Goal: Transaction & Acquisition: Purchase product/service

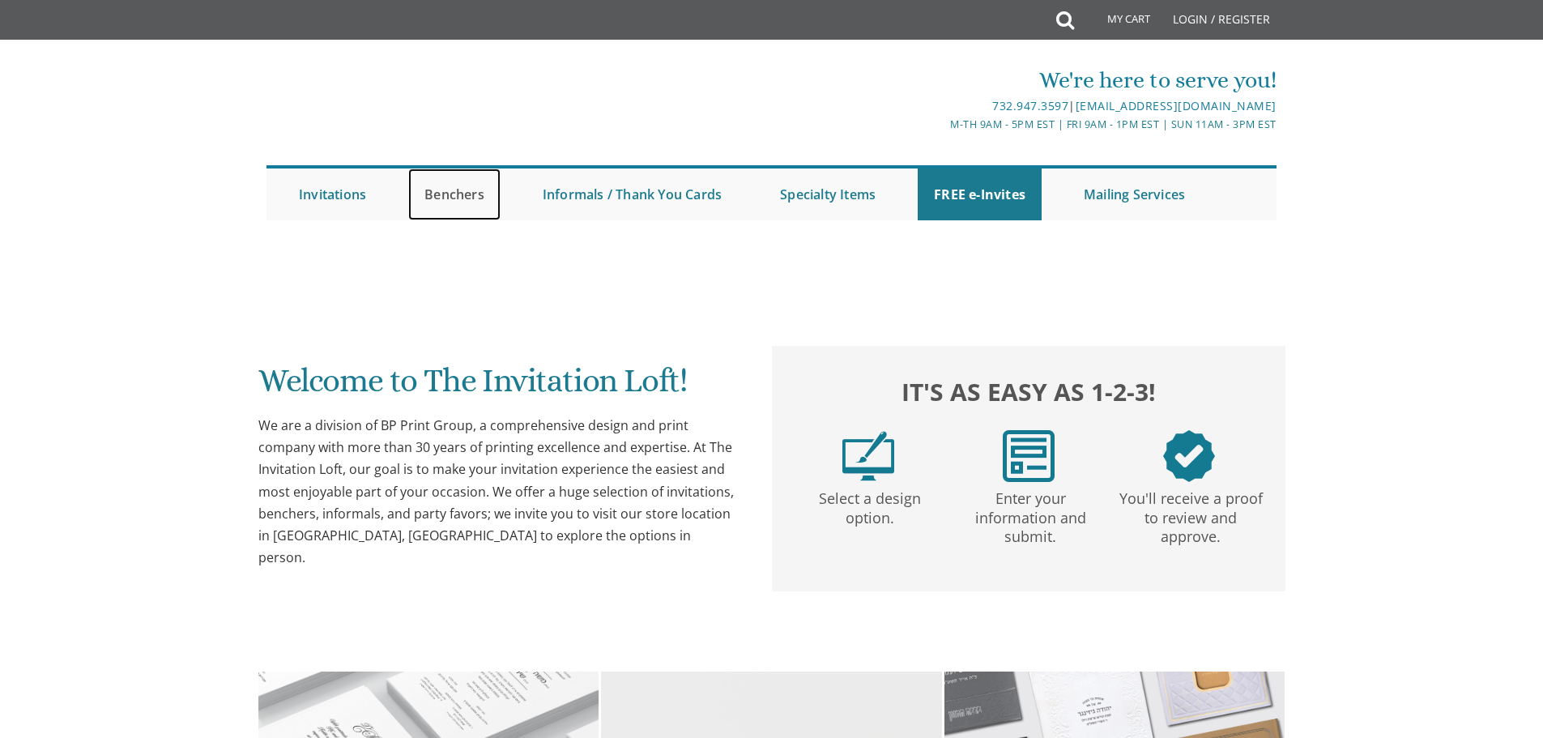
click at [458, 190] on link "Benchers" at bounding box center [454, 194] width 92 height 52
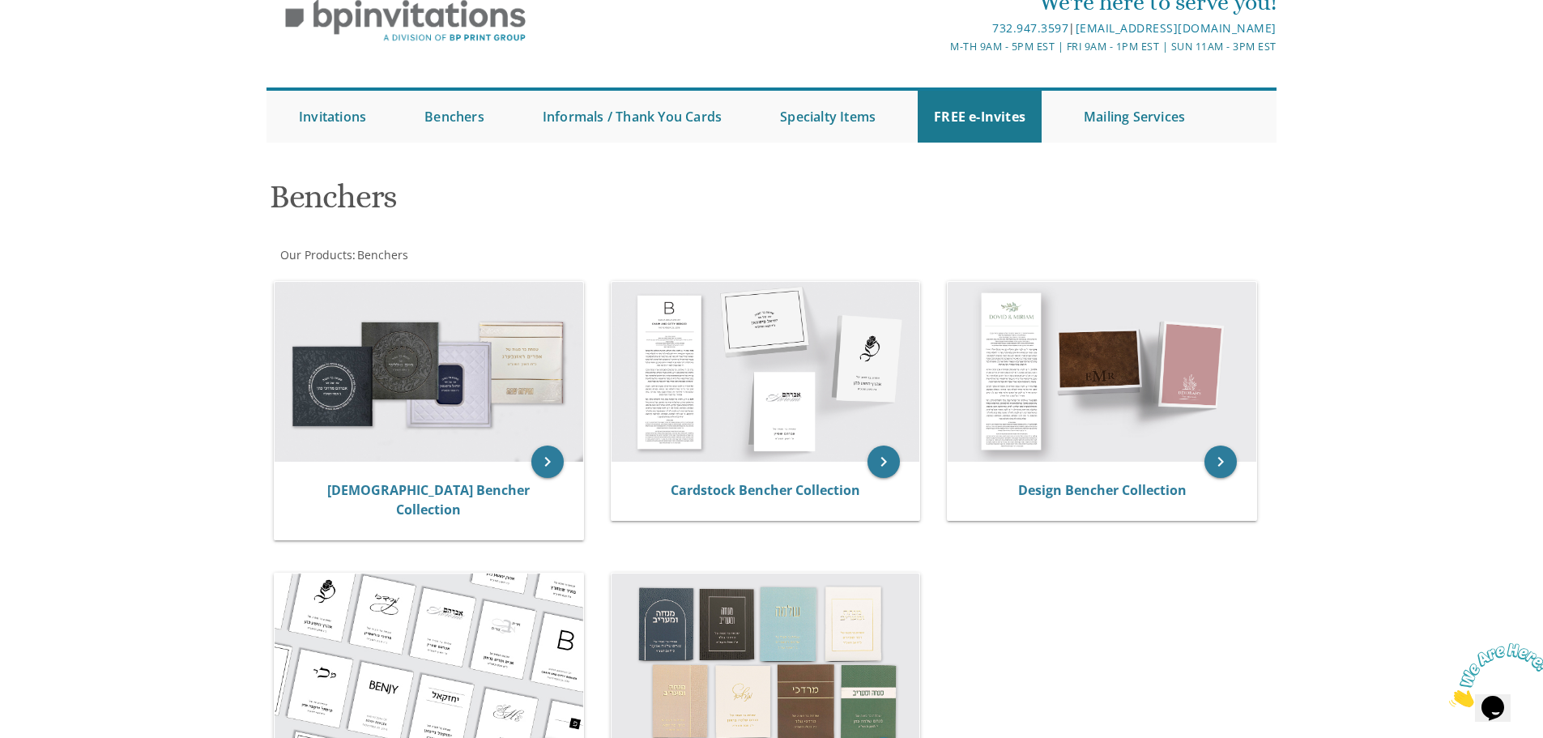
scroll to position [71, 0]
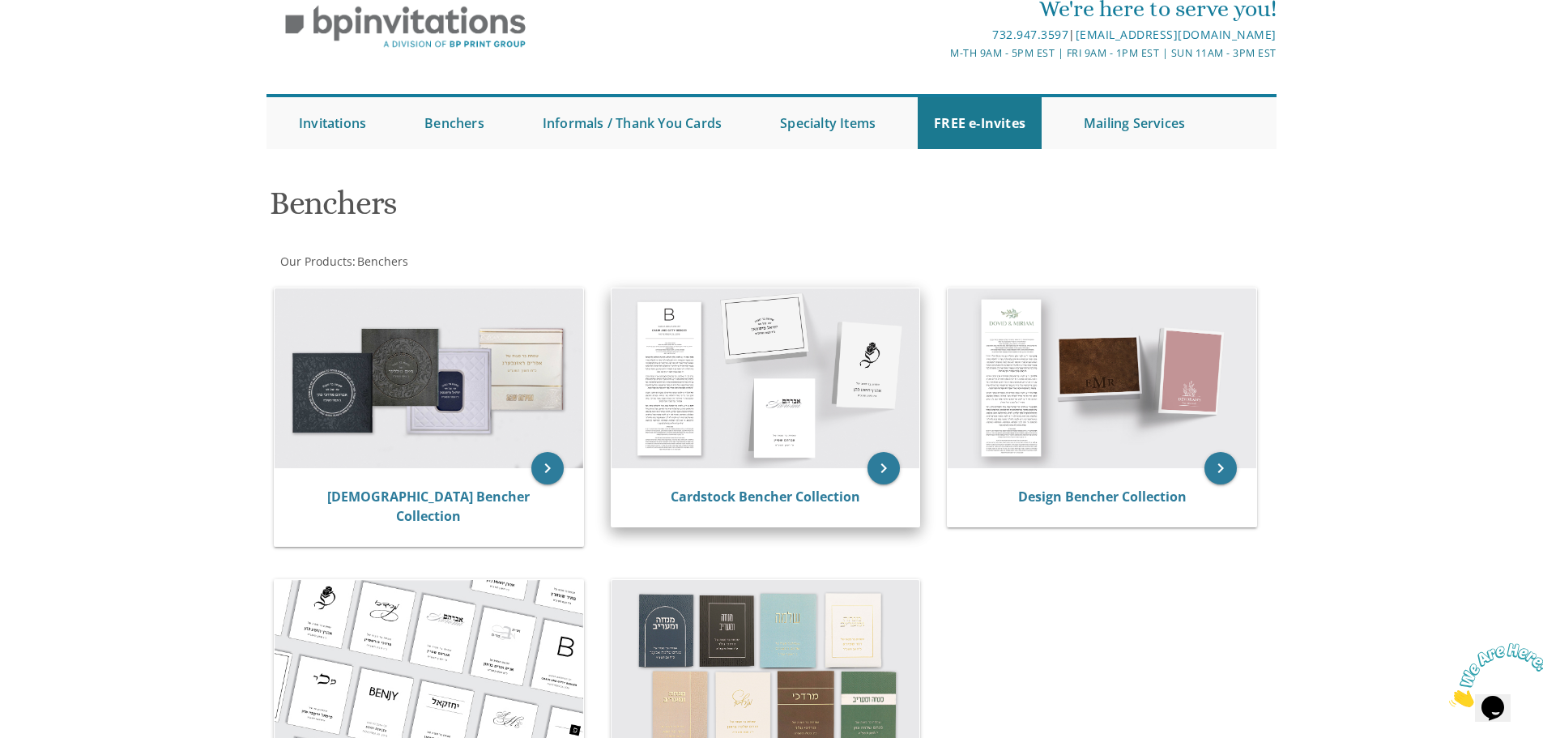
click at [828, 428] on img at bounding box center [766, 378] width 309 height 180
click at [883, 469] on icon "keyboard_arrow_right" at bounding box center [883, 468] width 32 height 32
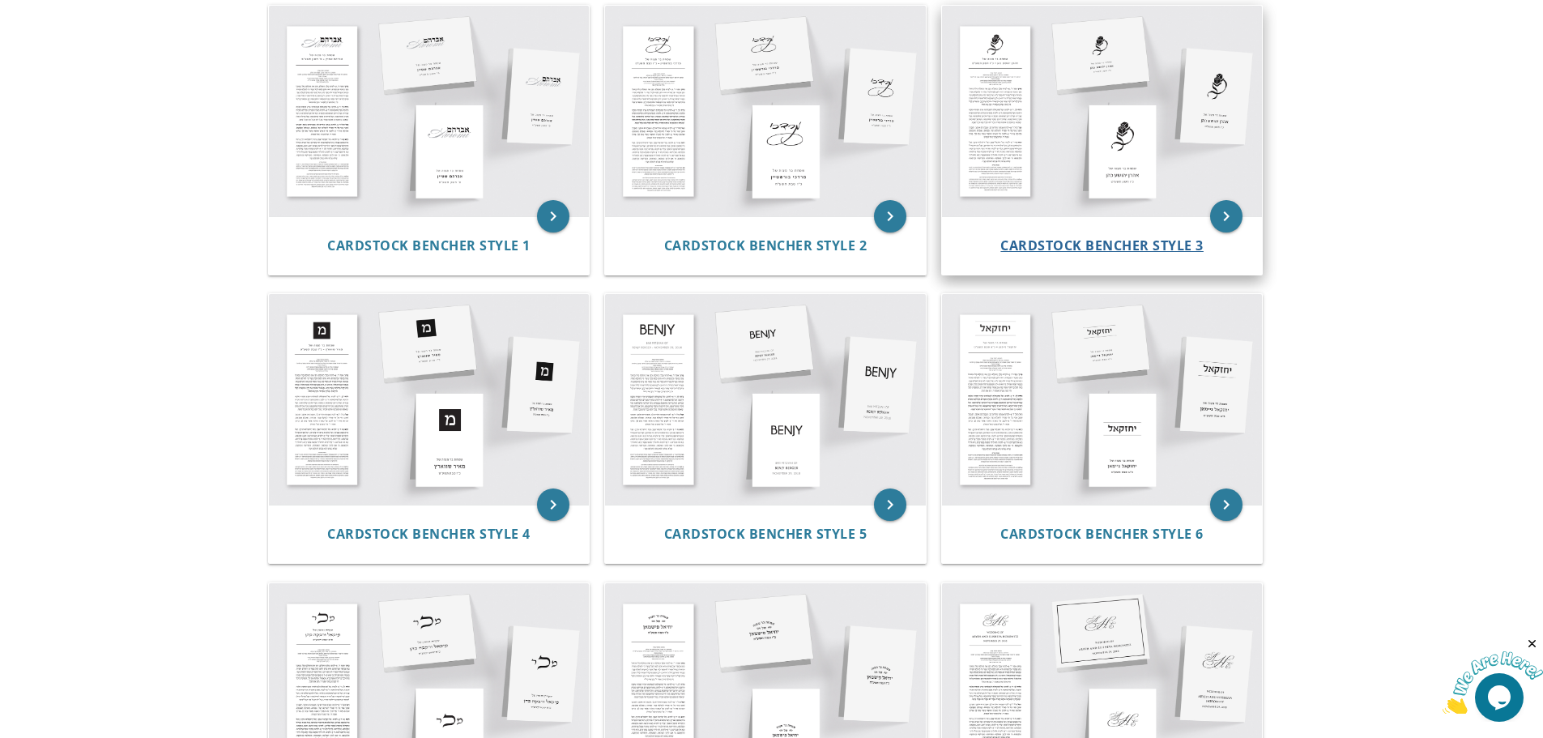
scroll to position [405, 0]
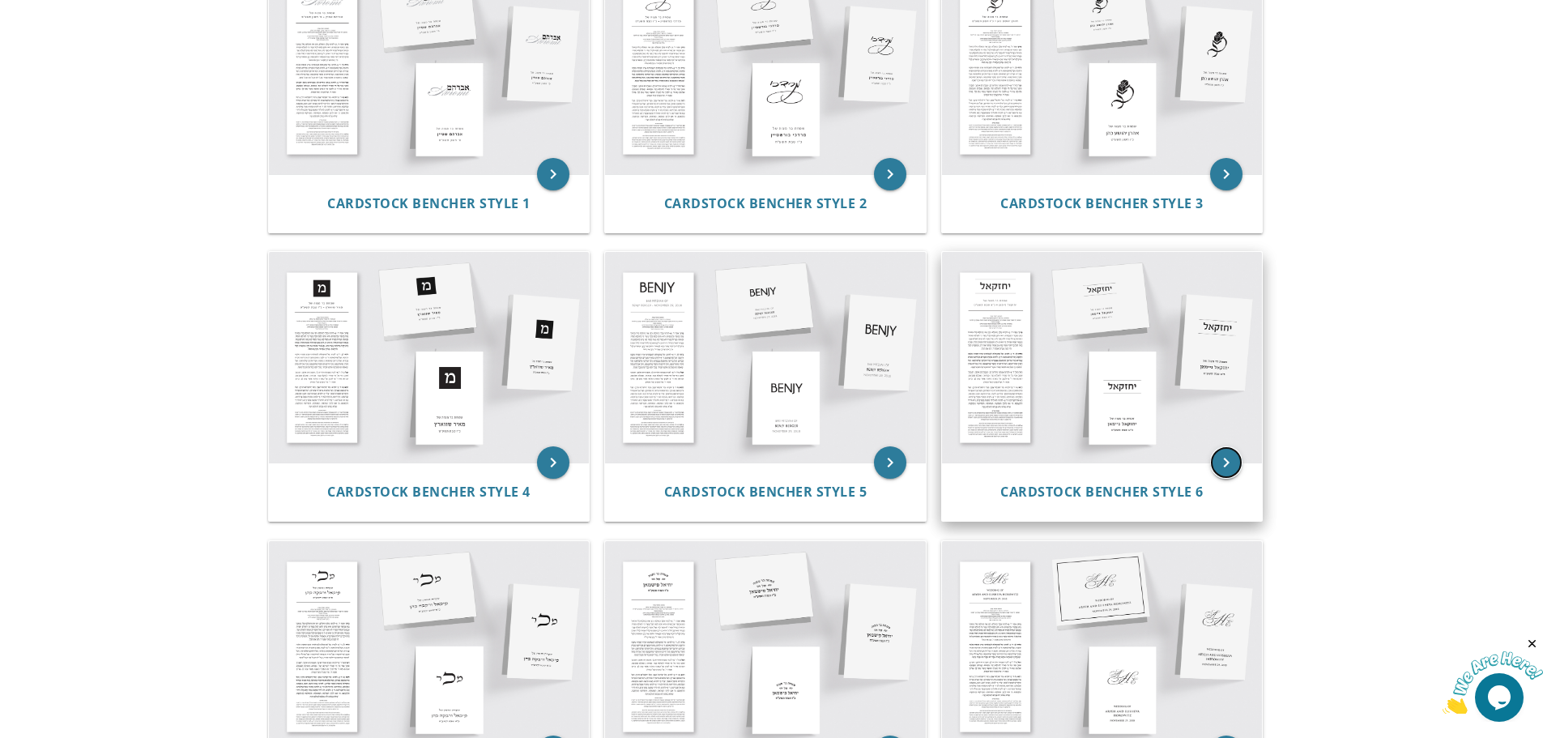
click at [1225, 467] on icon "keyboard_arrow_right" at bounding box center [1226, 462] width 32 height 32
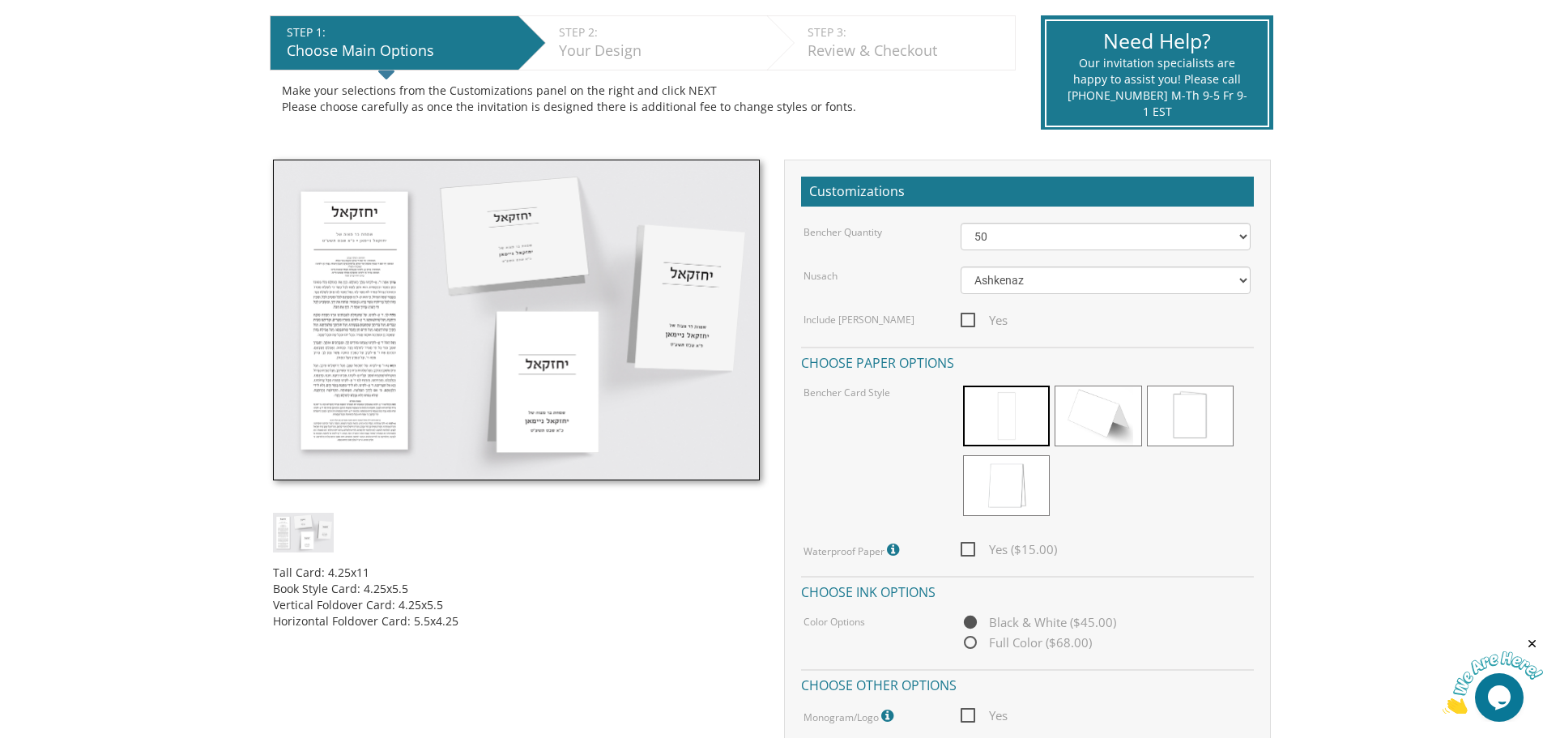
scroll to position [405, 0]
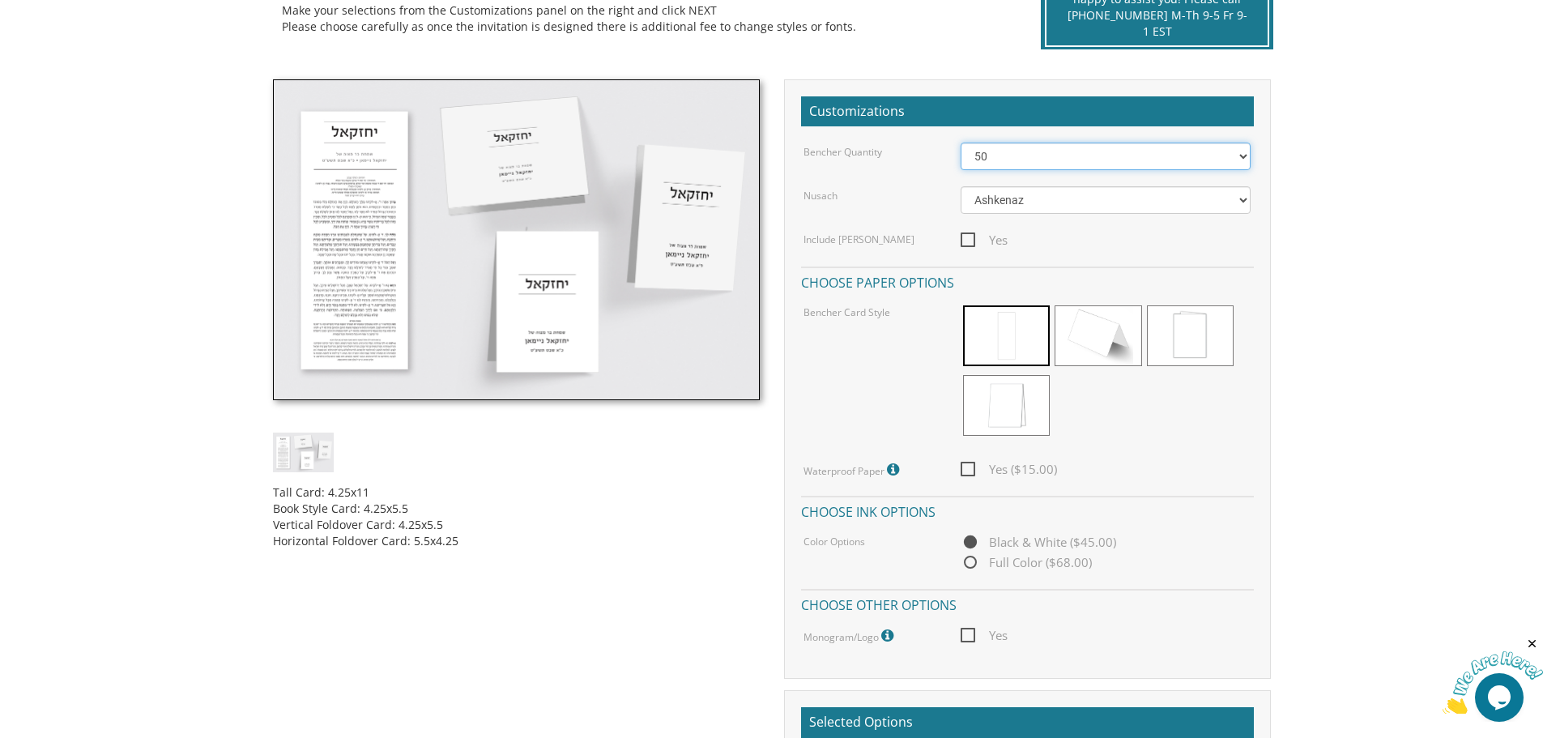
click at [1239, 154] on select "50 60 70 80 90 100 125 150 175 200 225 250 275 300 325 350 375 400 425 450 475 …" at bounding box center [1106, 157] width 290 height 28
select select "200"
click at [961, 143] on select "50 60 70 80 90 100 125 150 175 200 225 250 275 300 325 350 375 400 425 450 475 …" at bounding box center [1106, 157] width 290 height 28
click at [970, 472] on span "Yes ($60.00)" at bounding box center [1009, 469] width 96 height 20
click at [970, 472] on input "Yes ($60.00)" at bounding box center [966, 467] width 11 height 11
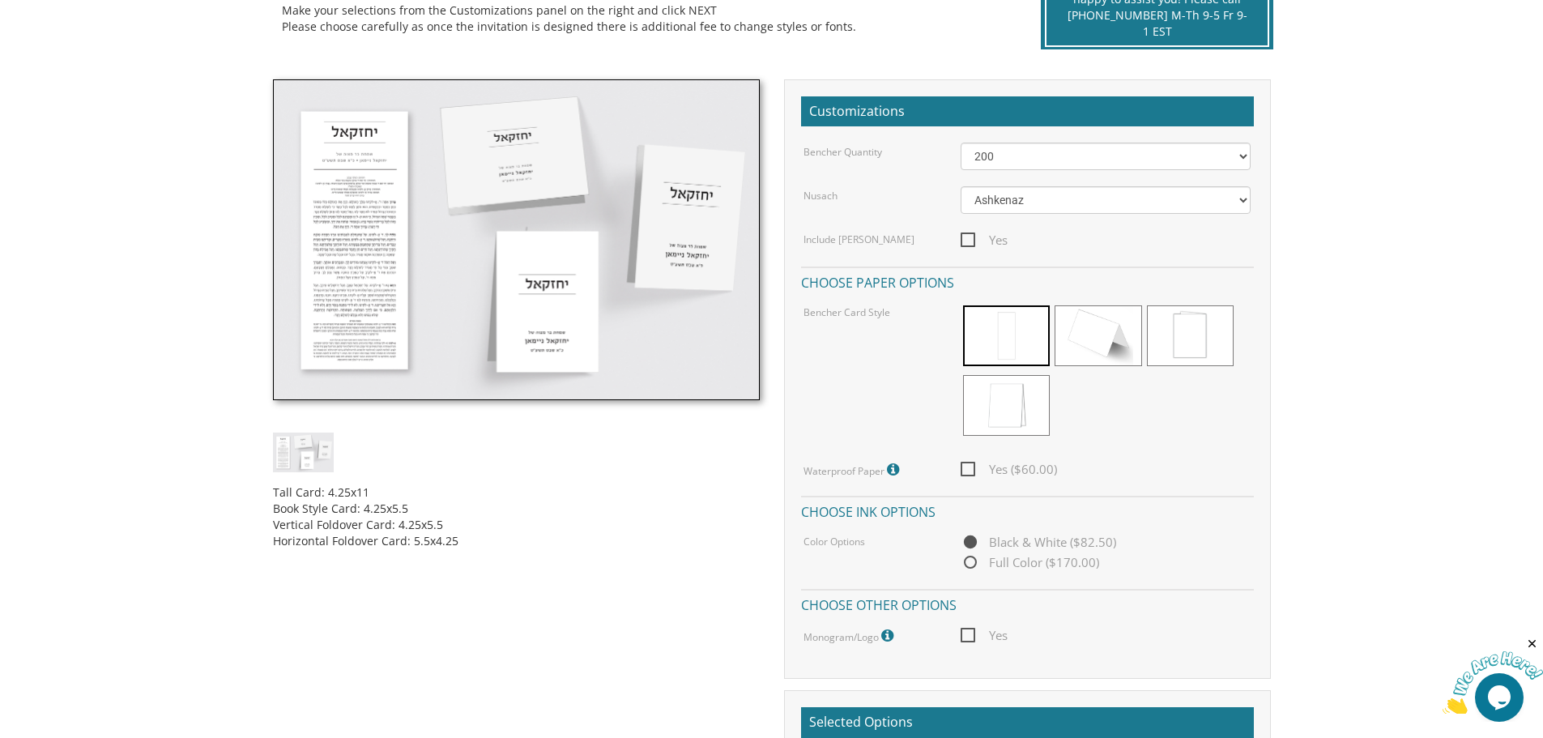
checkbox input "true"
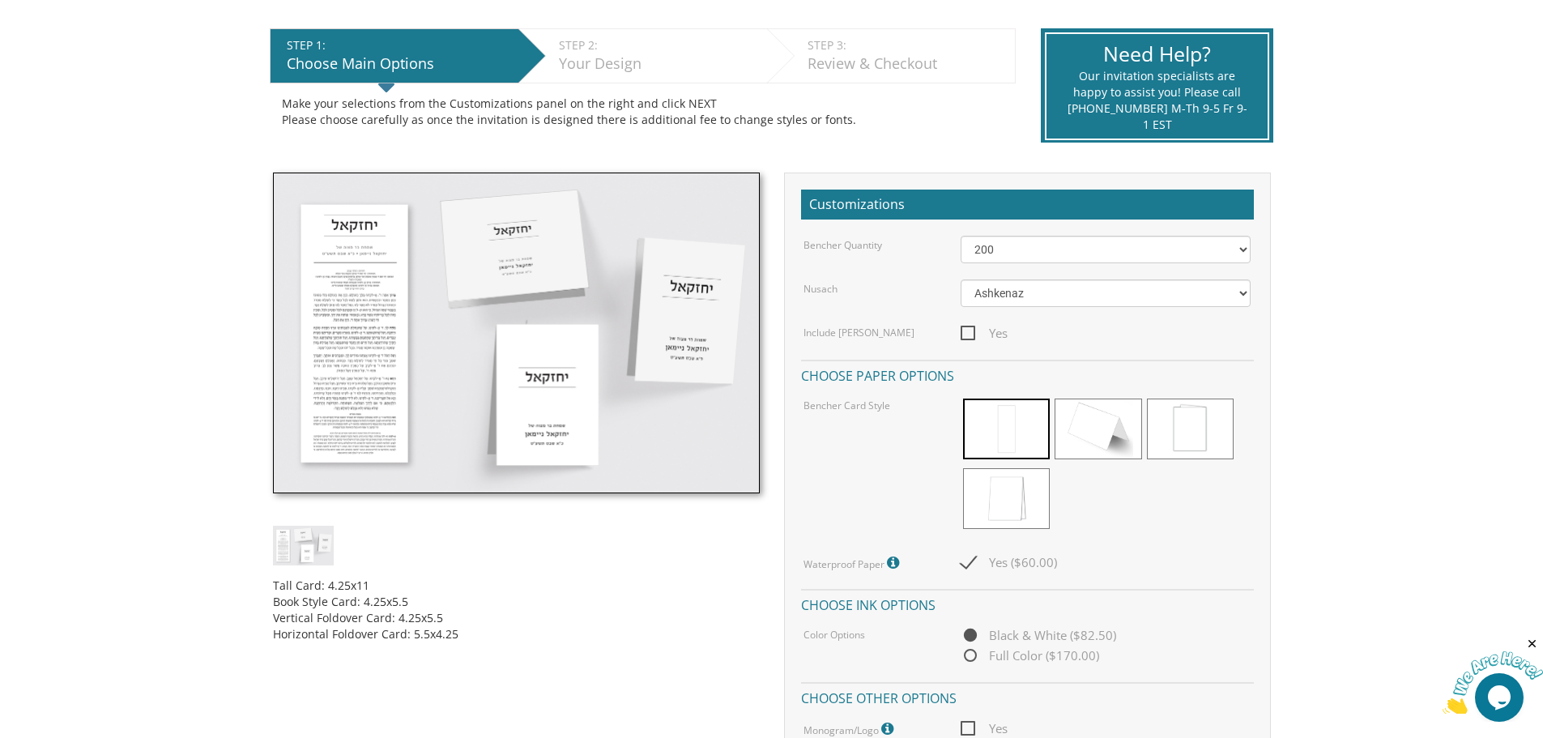
scroll to position [162, 0]
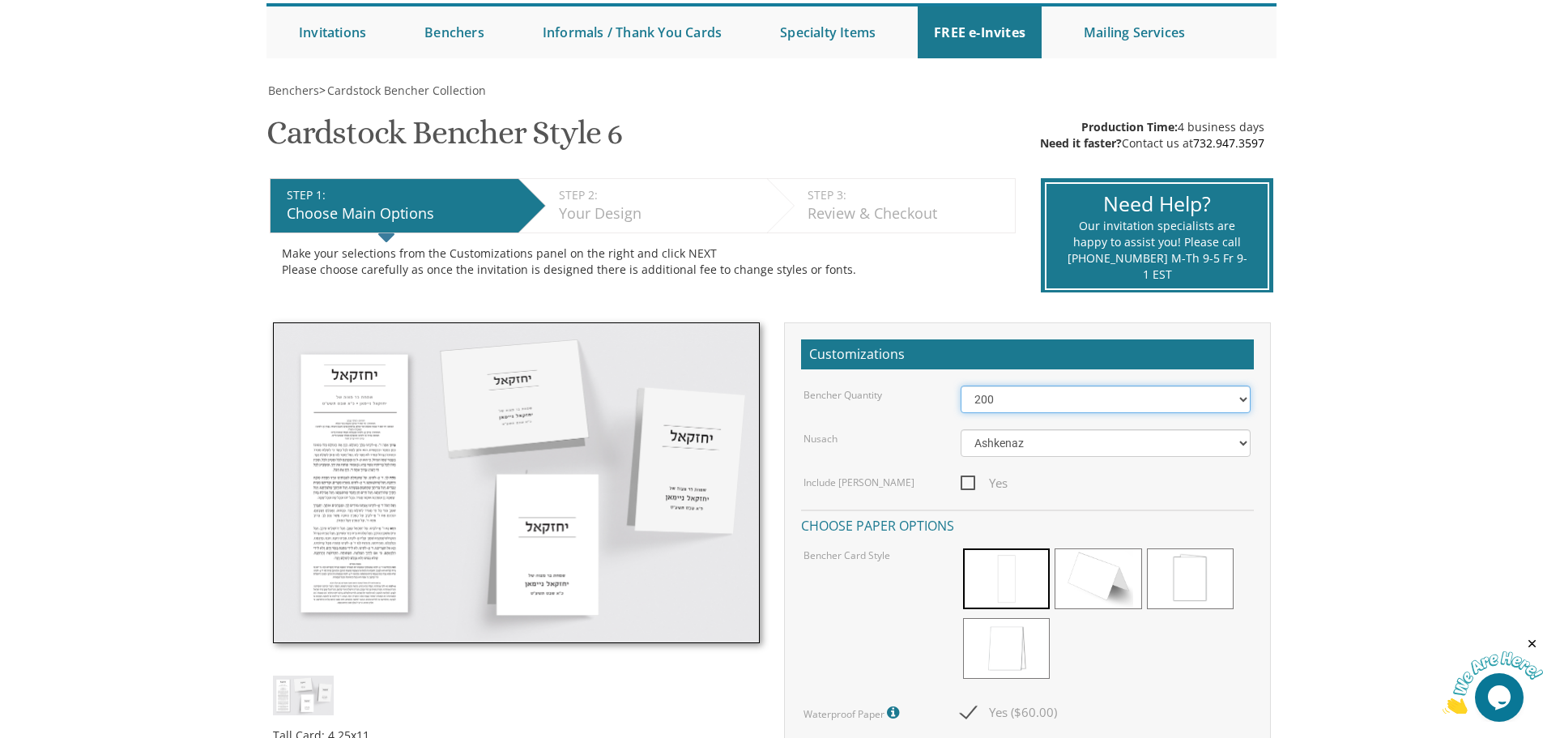
click at [1241, 398] on select "50 60 70 80 90 100 125 150 175 200 225 250 275 300 325 350 375 400 425 450 475 …" at bounding box center [1106, 400] width 290 height 28
click at [961, 386] on select "50 60 70 80 90 100 125 150 175 200 225 250 275 300 325 350 375 400 425 450 475 …" at bounding box center [1106, 400] width 290 height 28
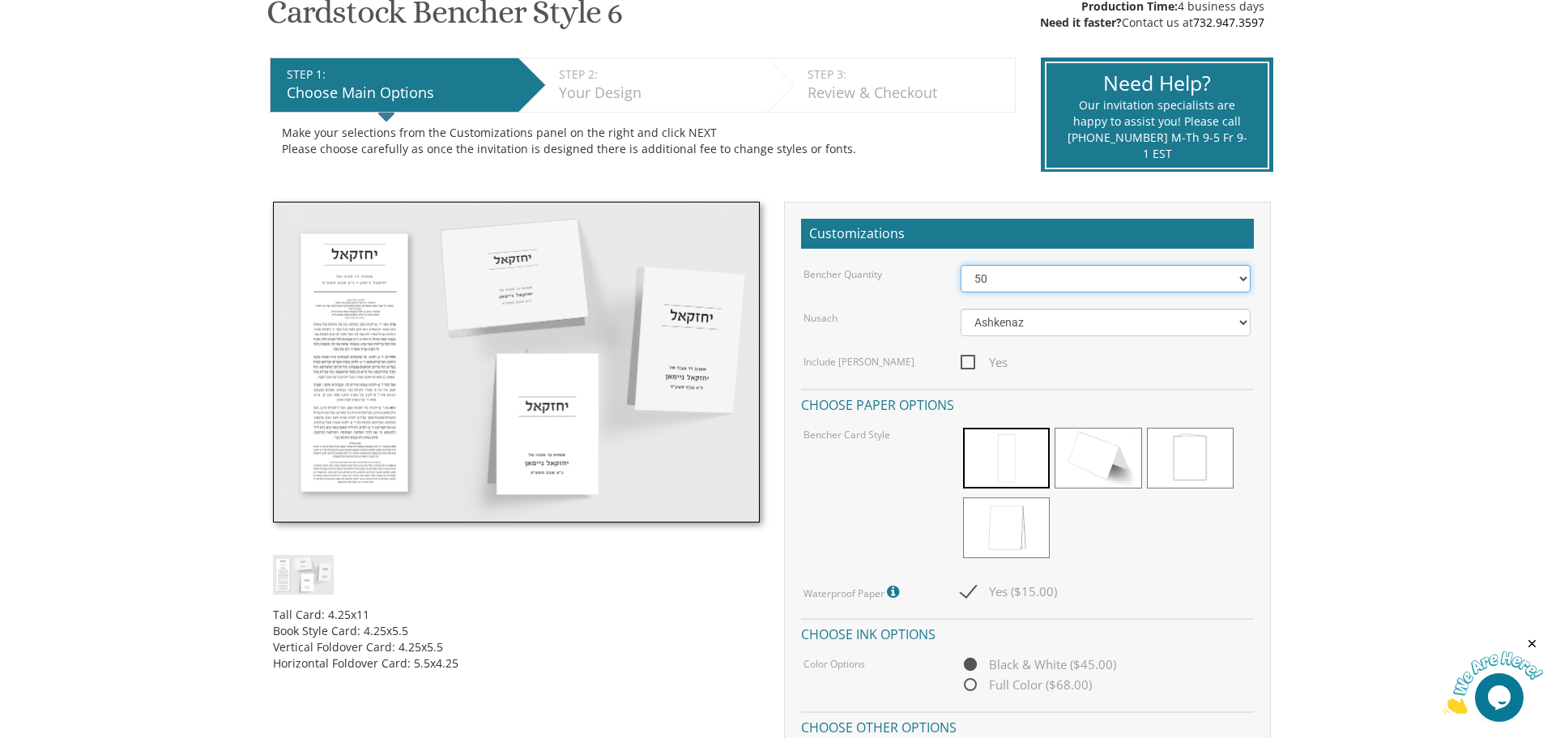
scroll to position [243, 0]
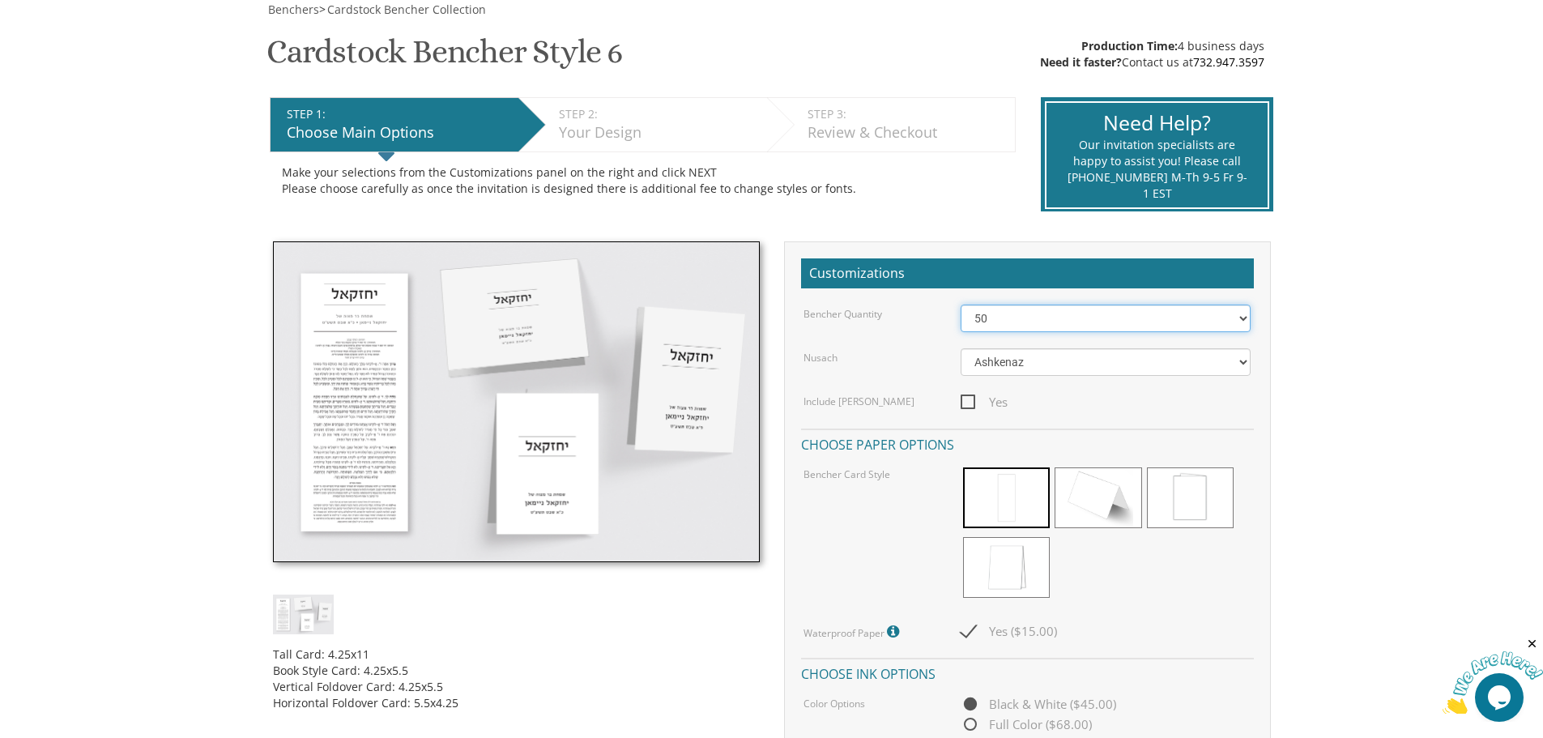
click at [1234, 318] on select "50 60 70 80 90 100 125 150 175 200 225 250 275 300 325 350 375 400 425 450 475 …" at bounding box center [1106, 319] width 290 height 28
click at [961, 305] on select "50 60 70 80 90 100 125 150 175 200 225 250 275 300 325 350 375 400 425 450 475 …" at bounding box center [1106, 319] width 290 height 28
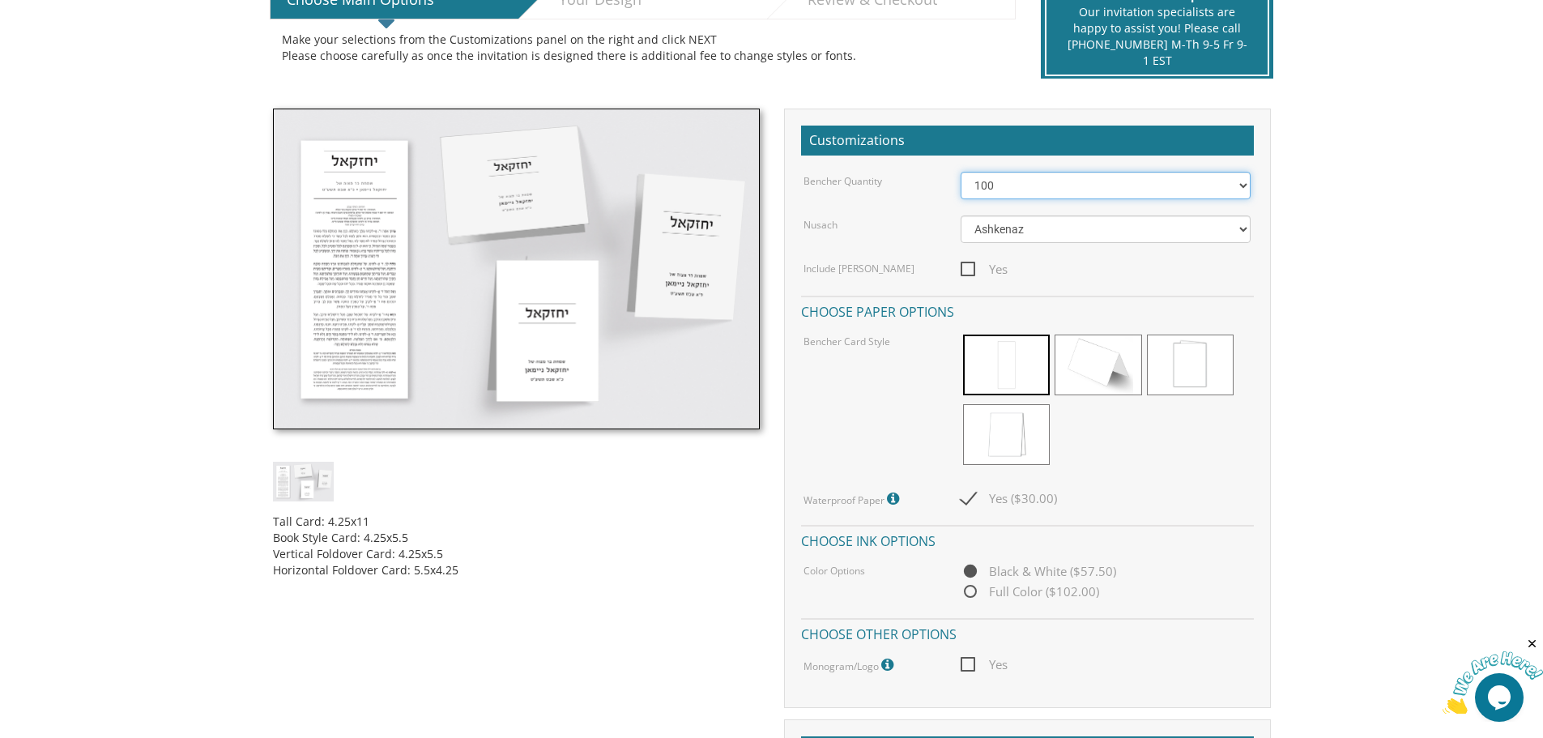
scroll to position [405, 0]
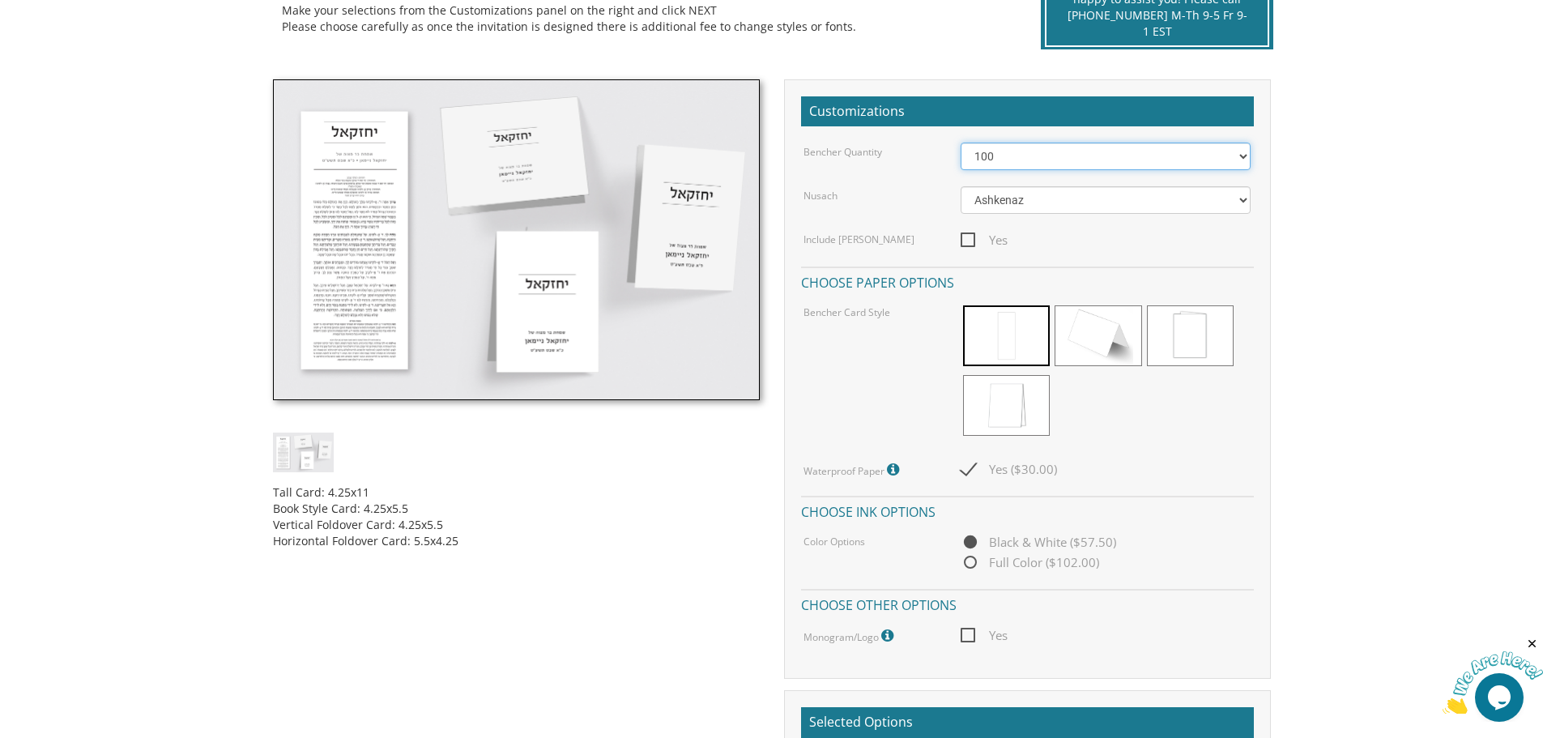
click at [1242, 156] on select "50 60 70 80 90 100 125 150 175 200 225 250 275 300 325 350 375 400 425 450 475 …" at bounding box center [1106, 157] width 290 height 28
click at [961, 143] on select "50 60 70 80 90 100 125 150 175 200 225 250 275 300 325 350 375 400 425 450 475 …" at bounding box center [1106, 157] width 290 height 28
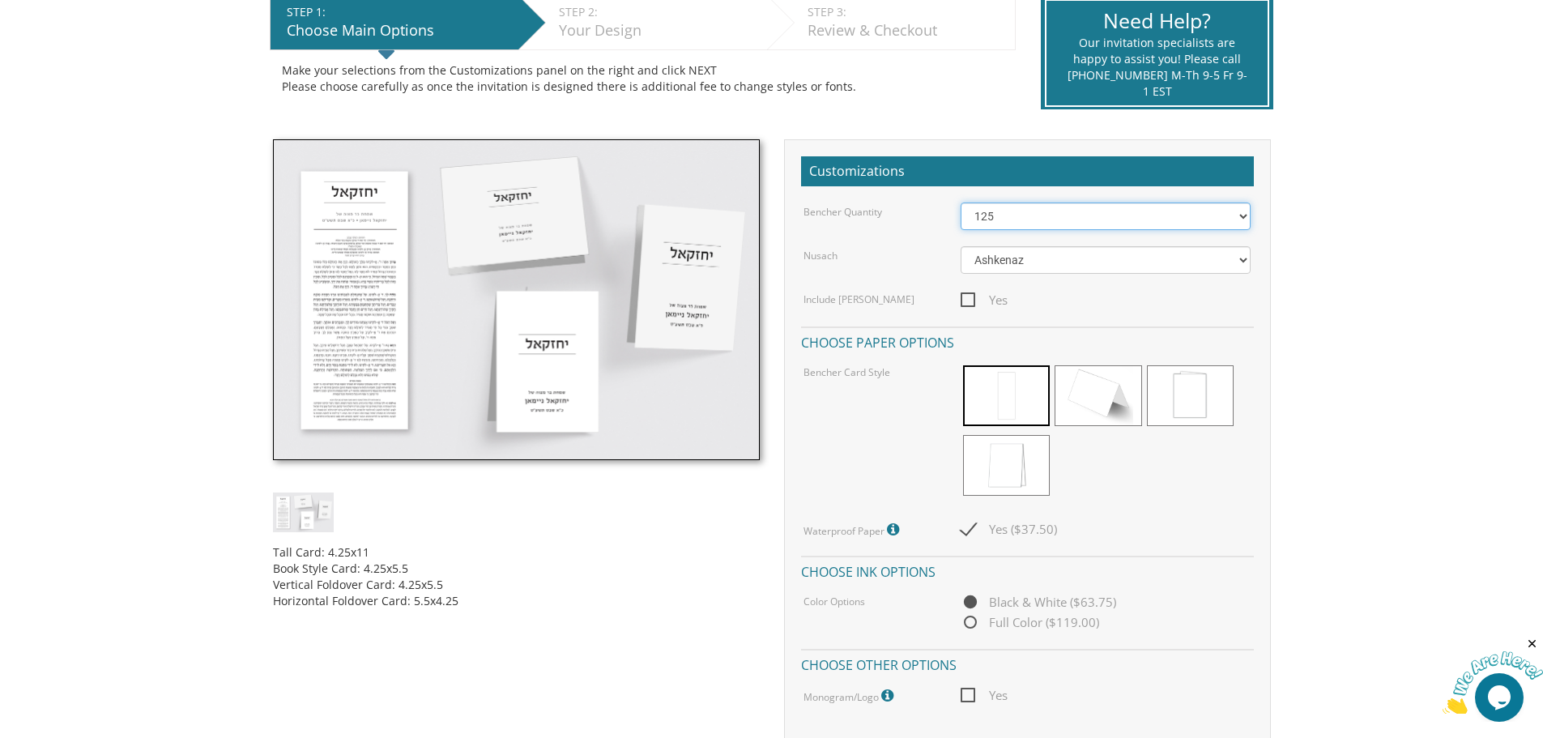
scroll to position [324, 0]
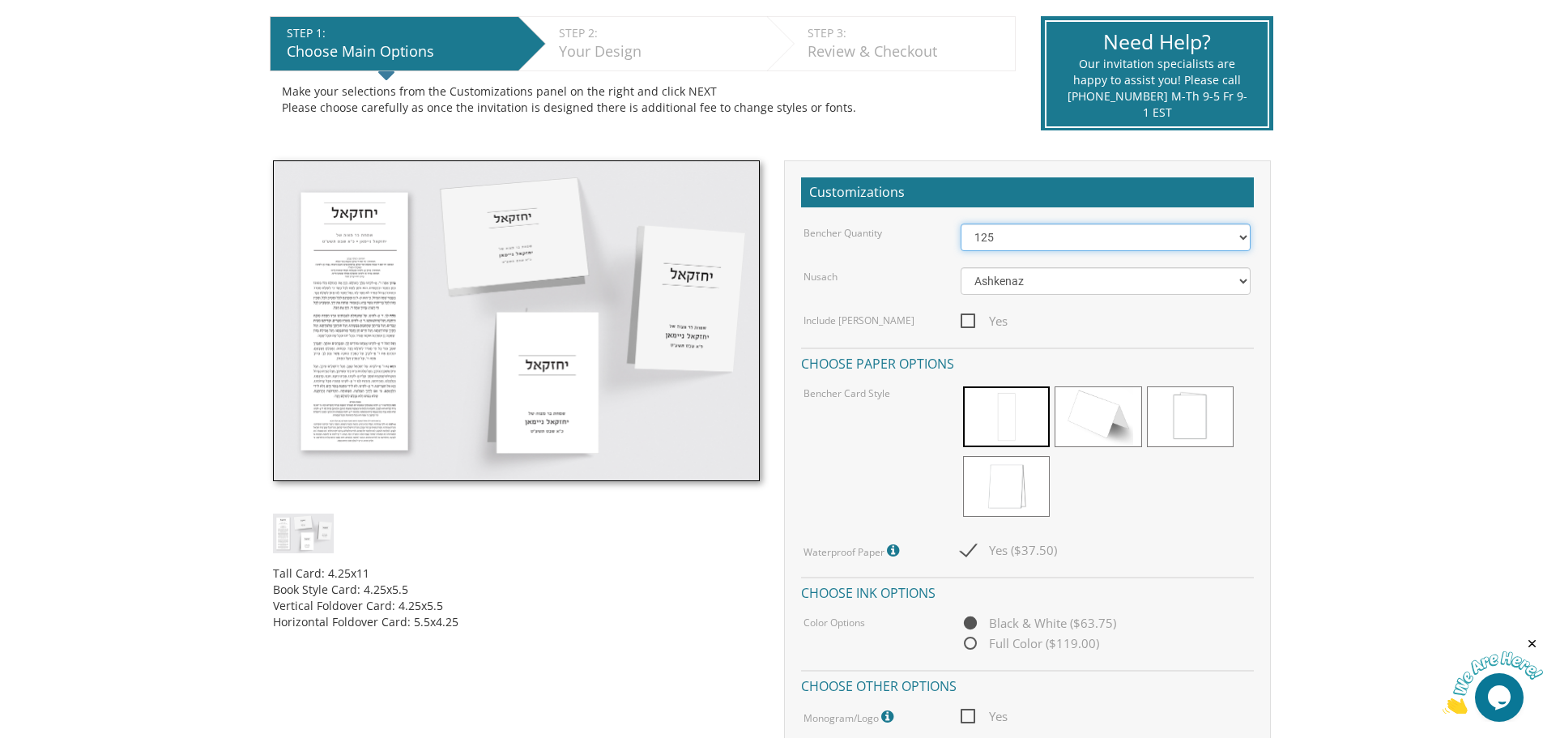
click at [1242, 237] on select "50 60 70 80 90 100 125 150 175 200 225 250 275 300 325 350 375 400 425 450 475 …" at bounding box center [1106, 238] width 290 height 28
select select "150"
click at [961, 224] on select "50 60 70 80 90 100 125 150 175 200 225 250 275 300 325 350 375 400 425 450 475 …" at bounding box center [1106, 238] width 290 height 28
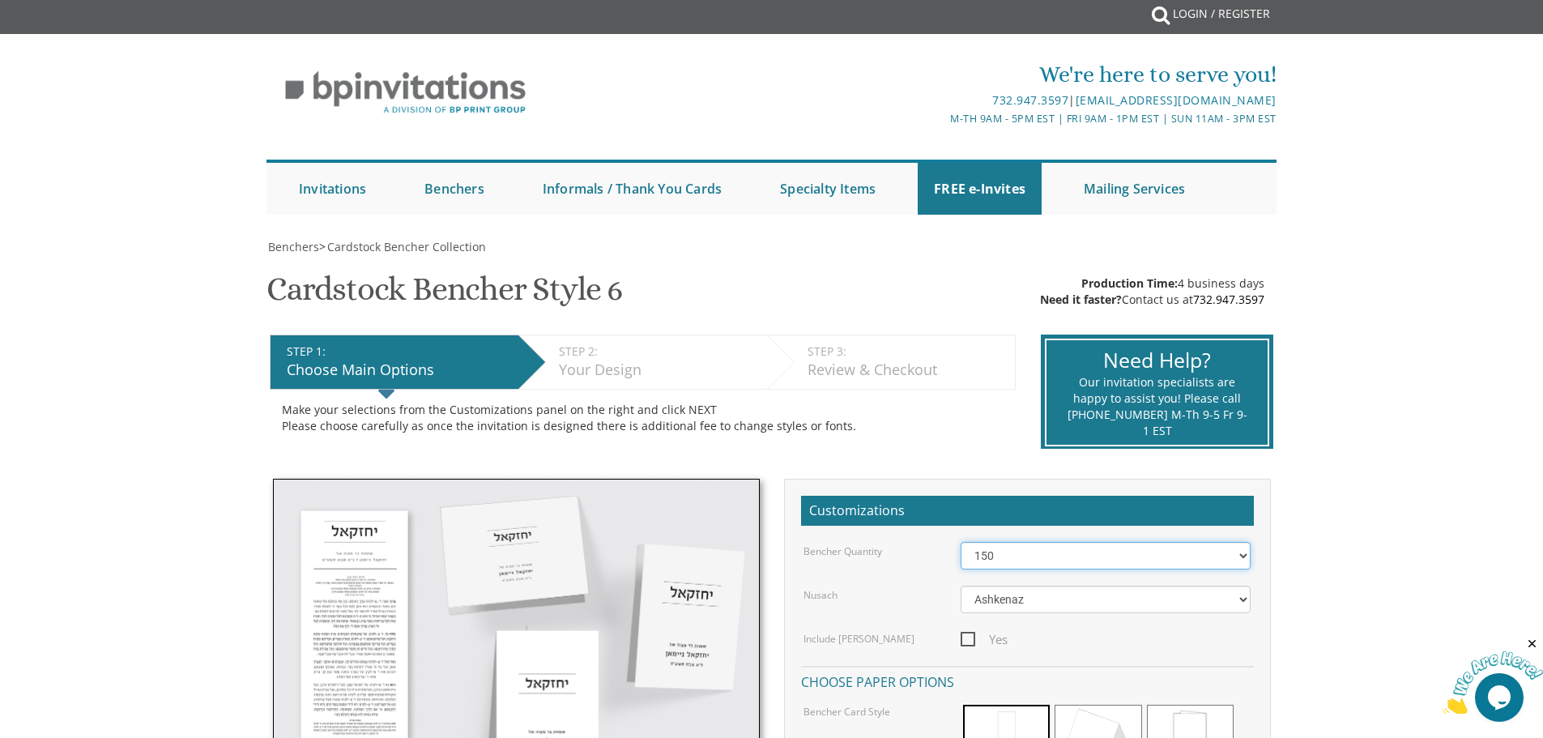
scroll to position [0, 0]
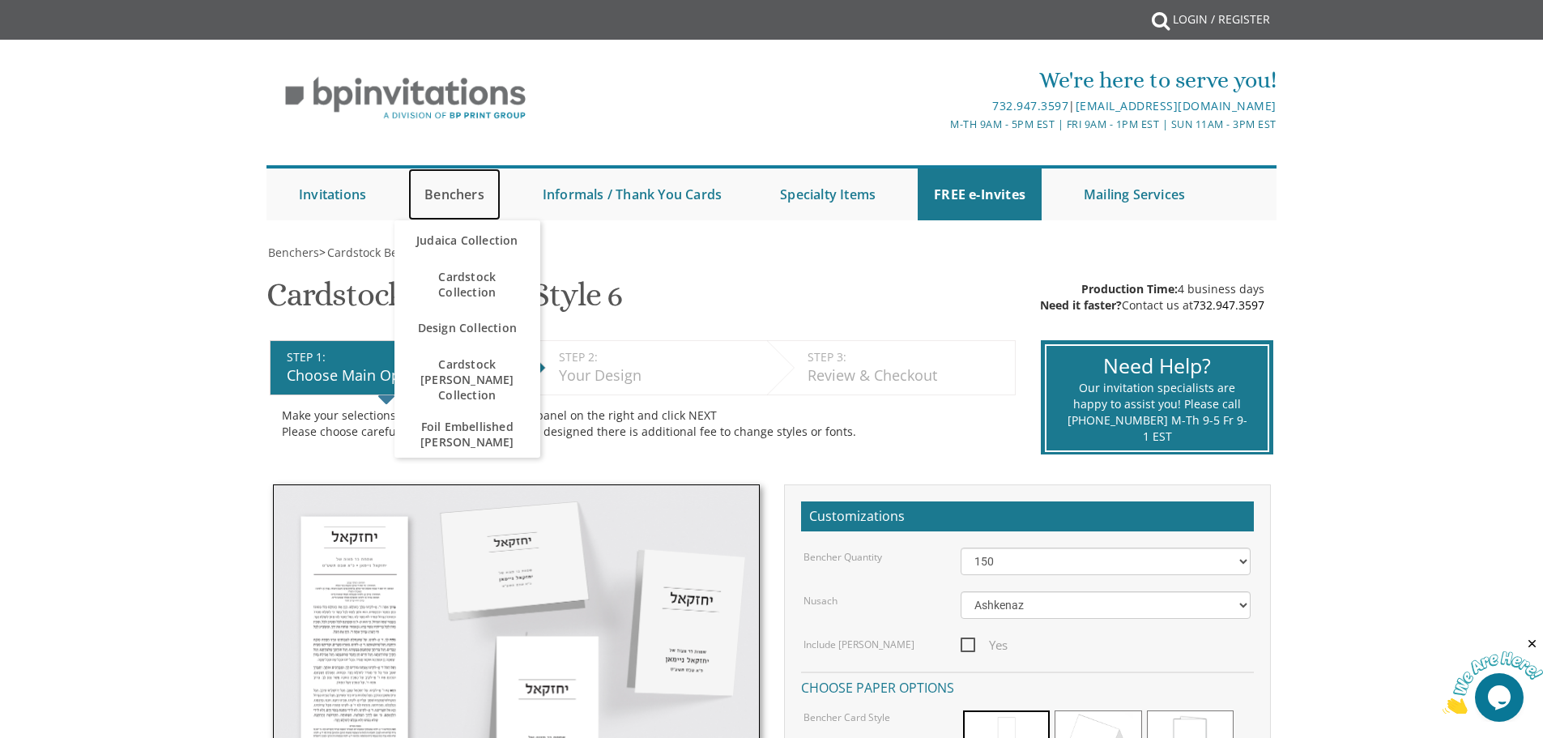
click at [461, 191] on link "Benchers" at bounding box center [454, 194] width 92 height 52
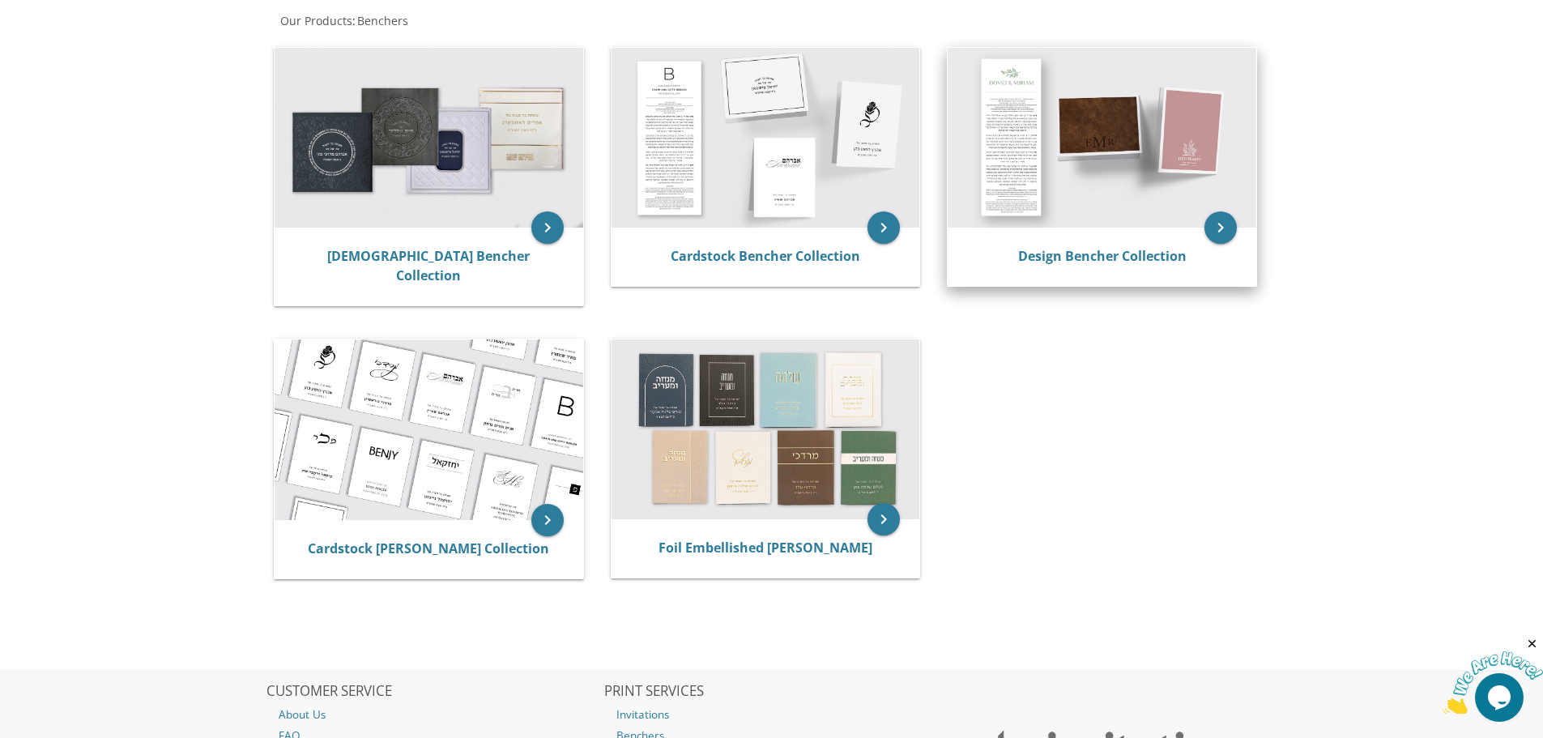
scroll to position [324, 0]
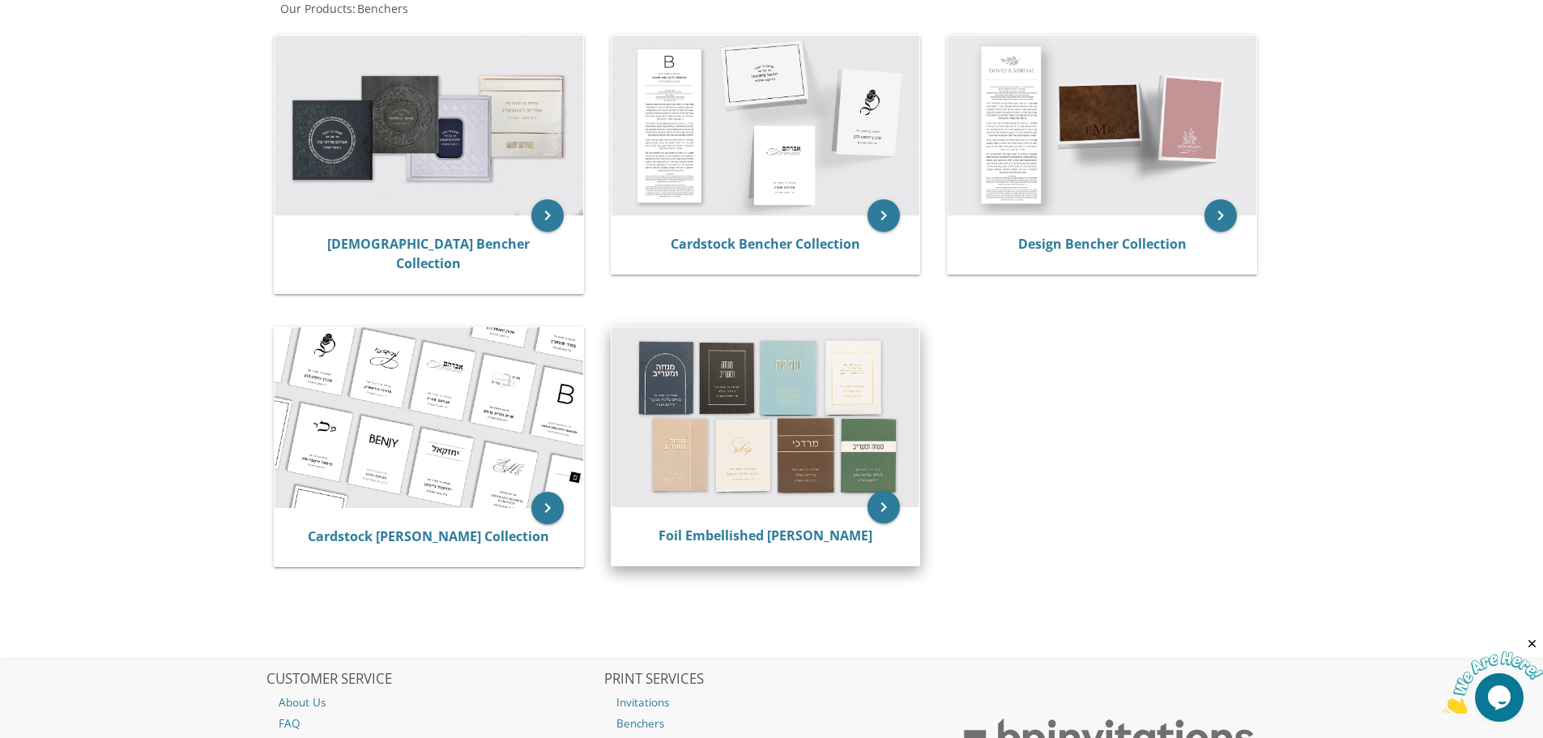
click at [761, 435] on img at bounding box center [766, 417] width 309 height 180
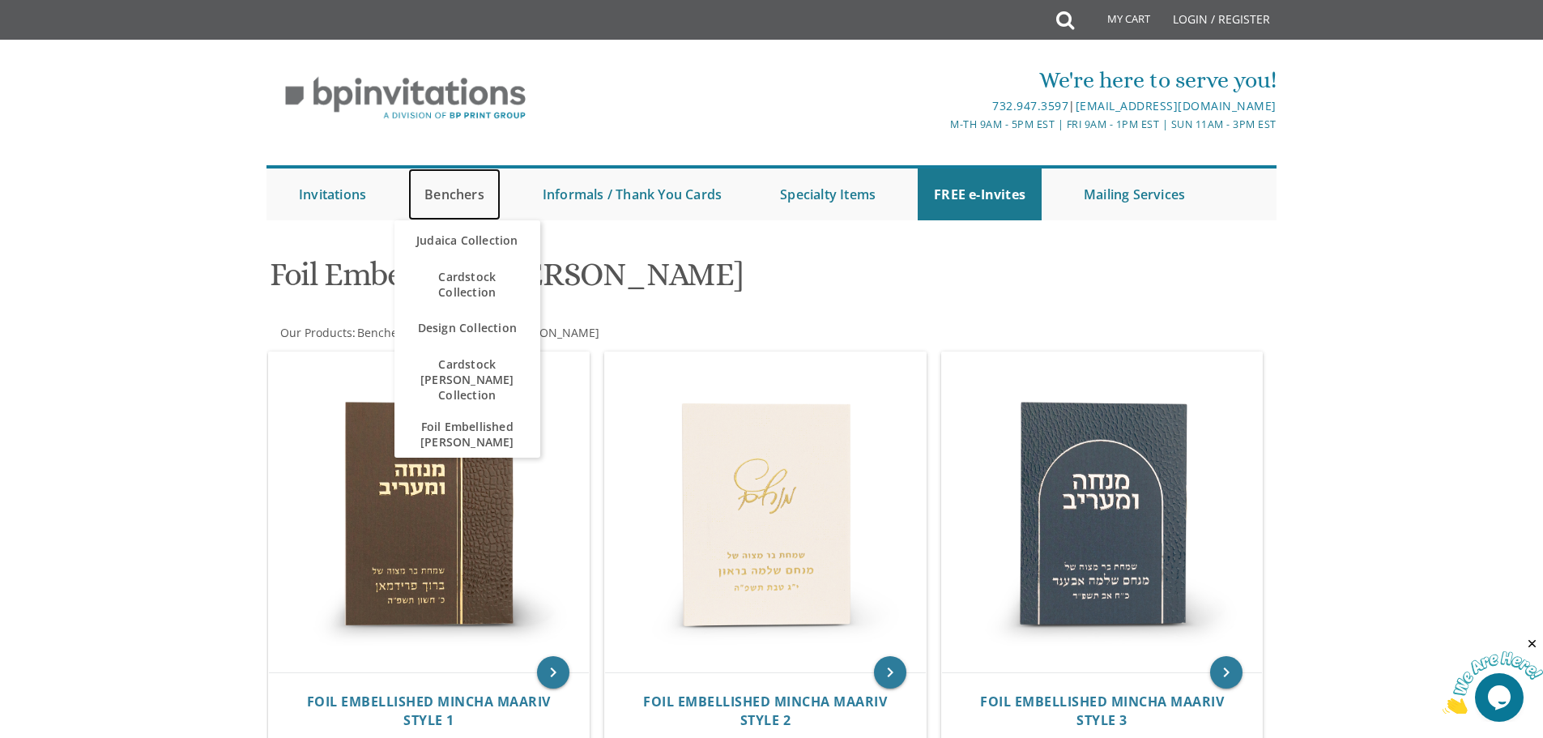
click at [471, 194] on link "Benchers" at bounding box center [454, 194] width 92 height 52
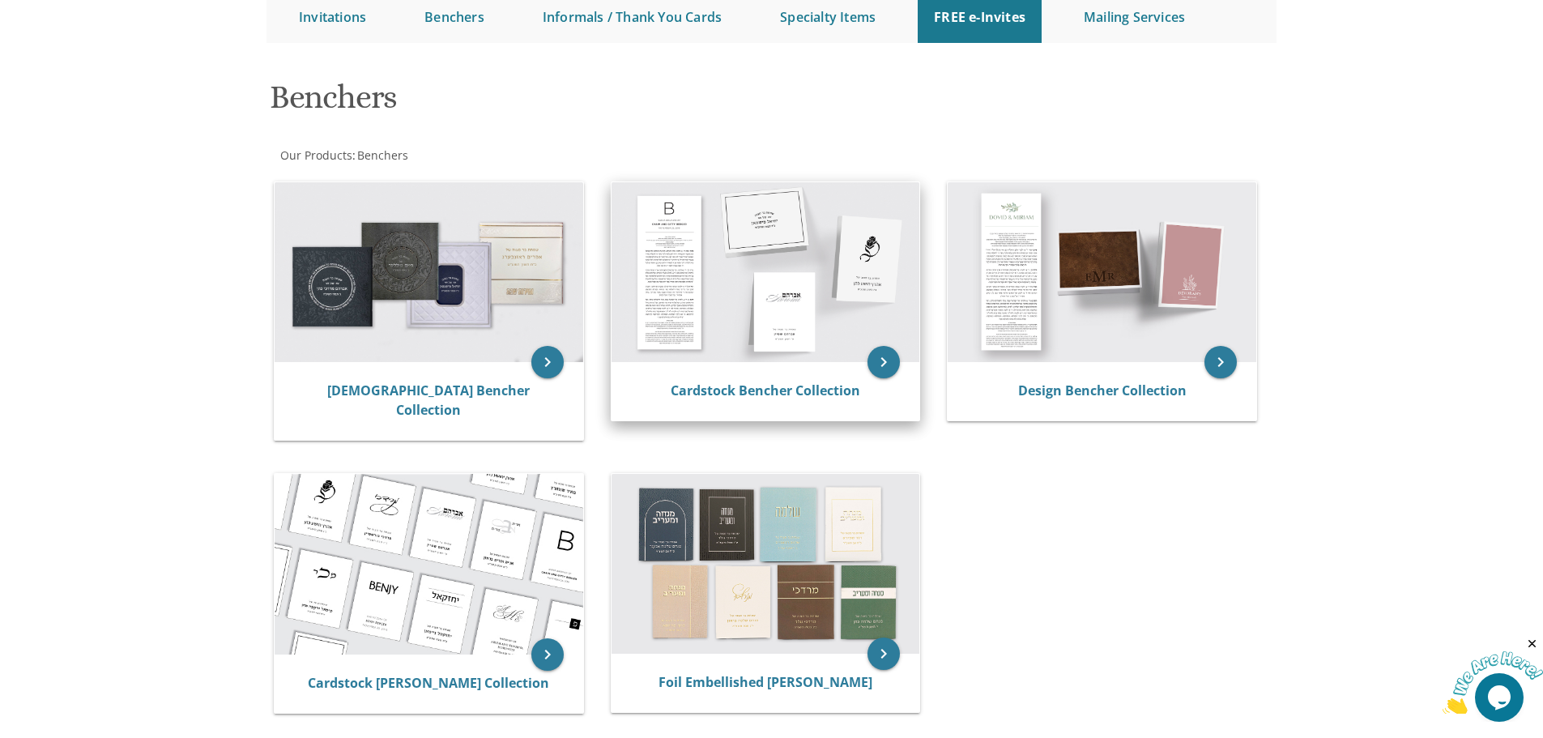
scroll to position [243, 0]
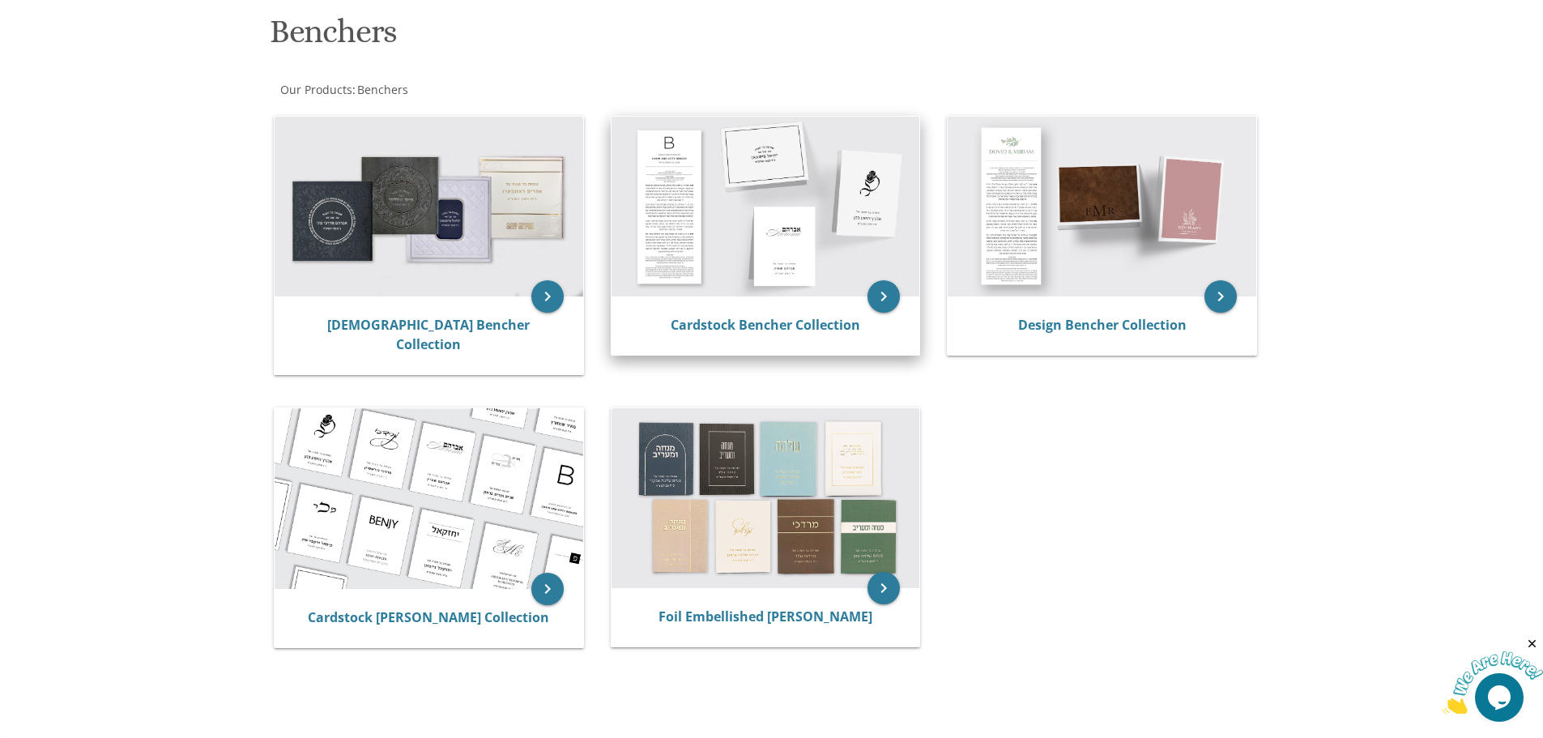
click at [864, 242] on img at bounding box center [766, 207] width 309 height 180
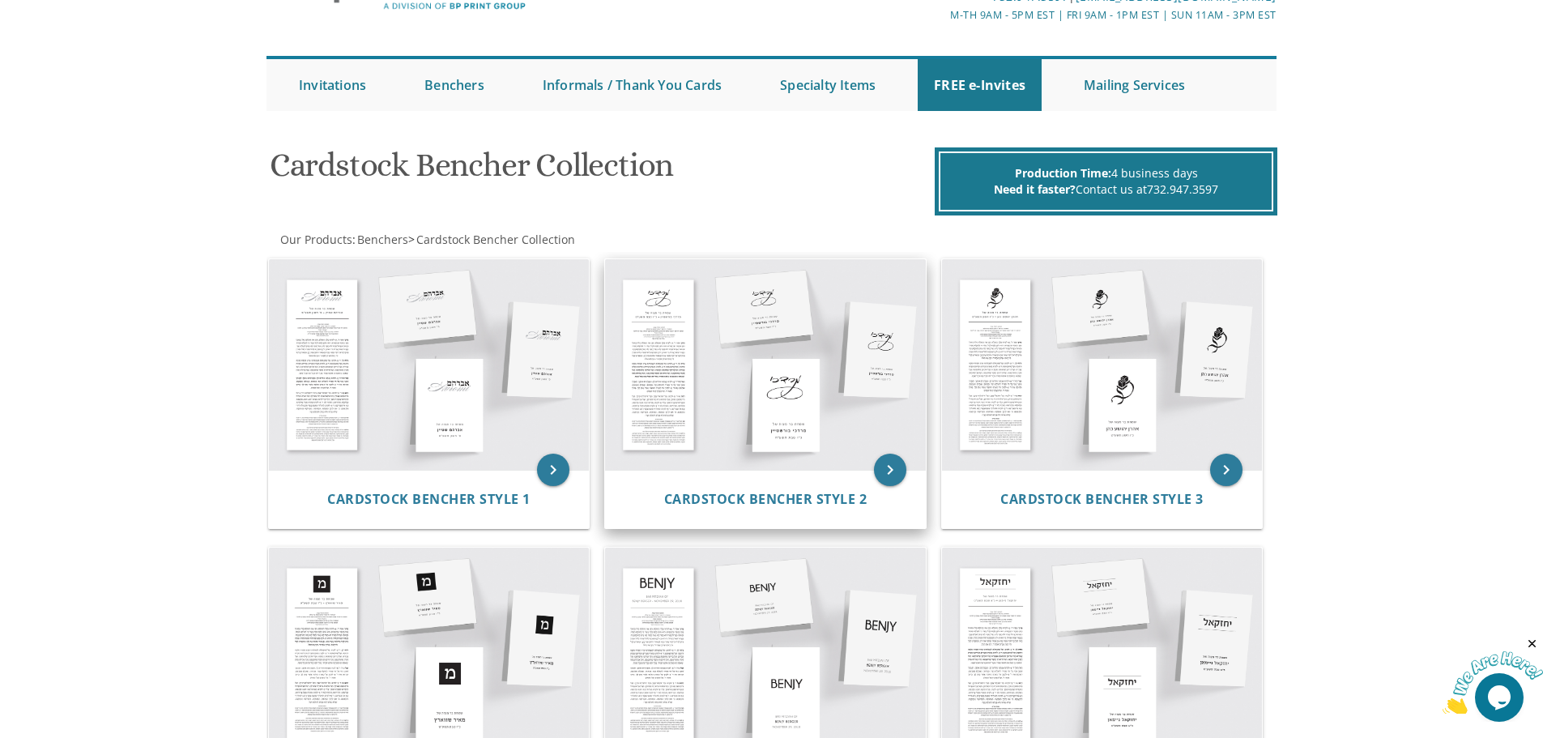
scroll to position [81, 0]
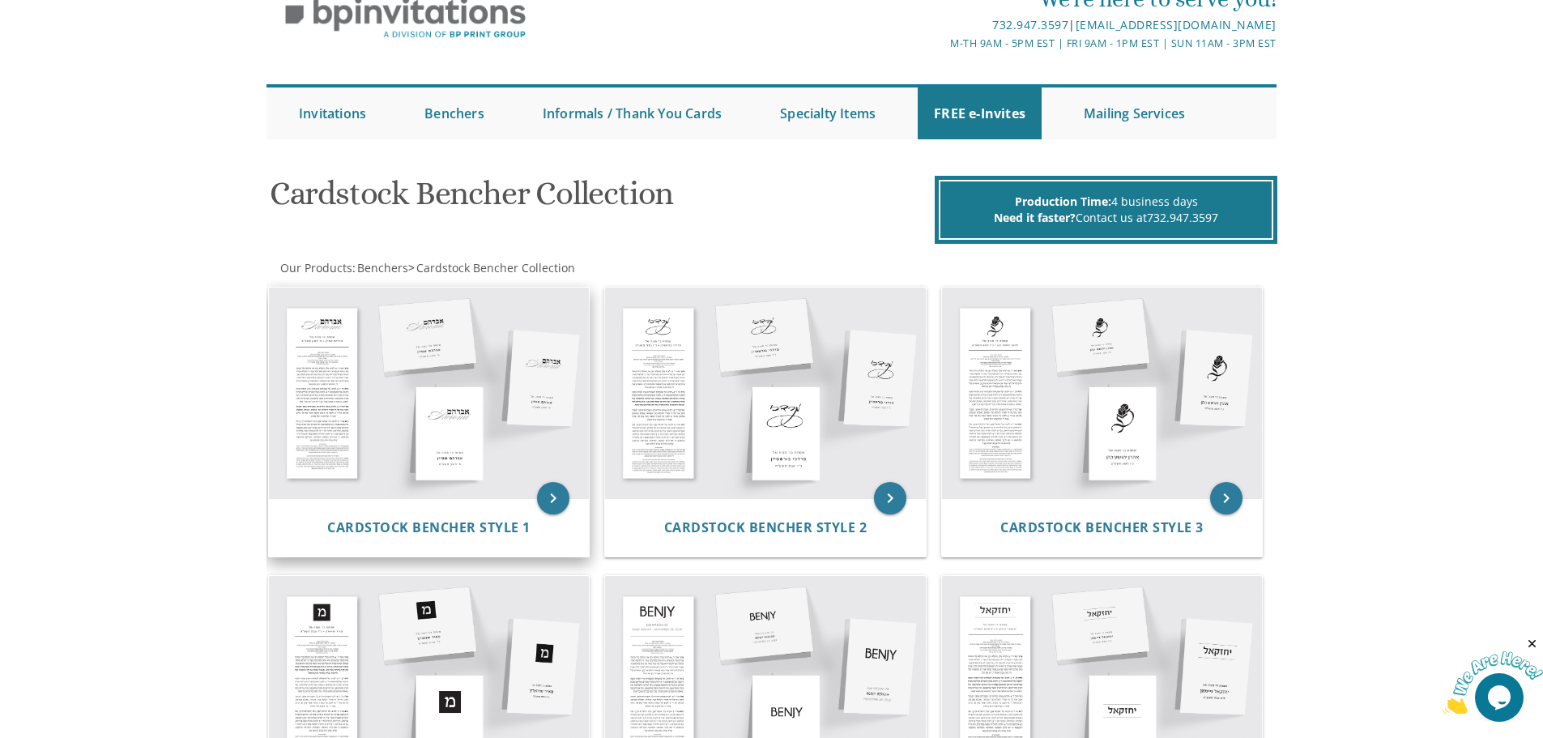
click at [497, 418] on img at bounding box center [429, 393] width 321 height 211
click at [518, 381] on img at bounding box center [429, 393] width 321 height 211
click at [554, 497] on icon "keyboard_arrow_right" at bounding box center [553, 498] width 32 height 32
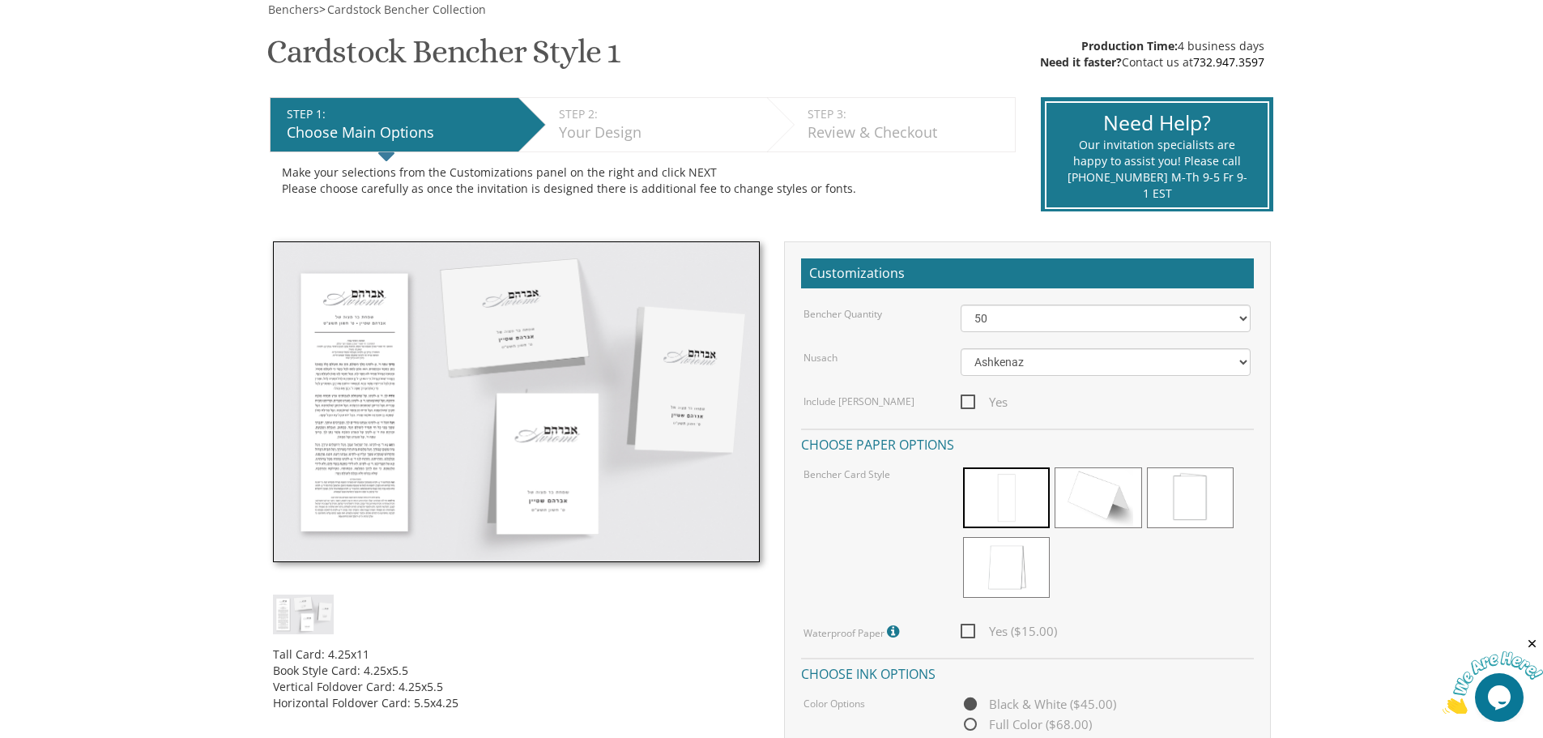
scroll to position [324, 0]
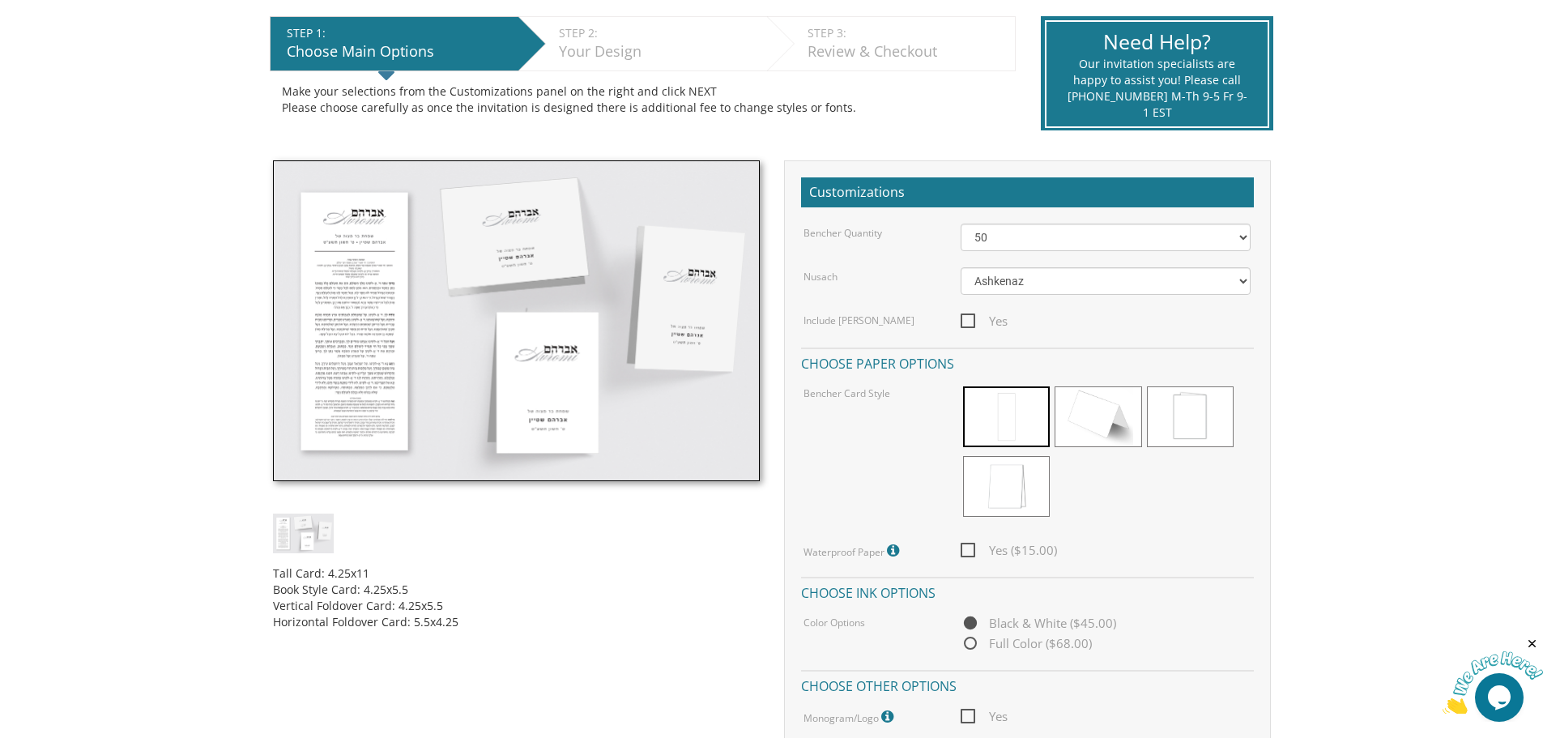
click at [710, 301] on img at bounding box center [516, 320] width 487 height 321
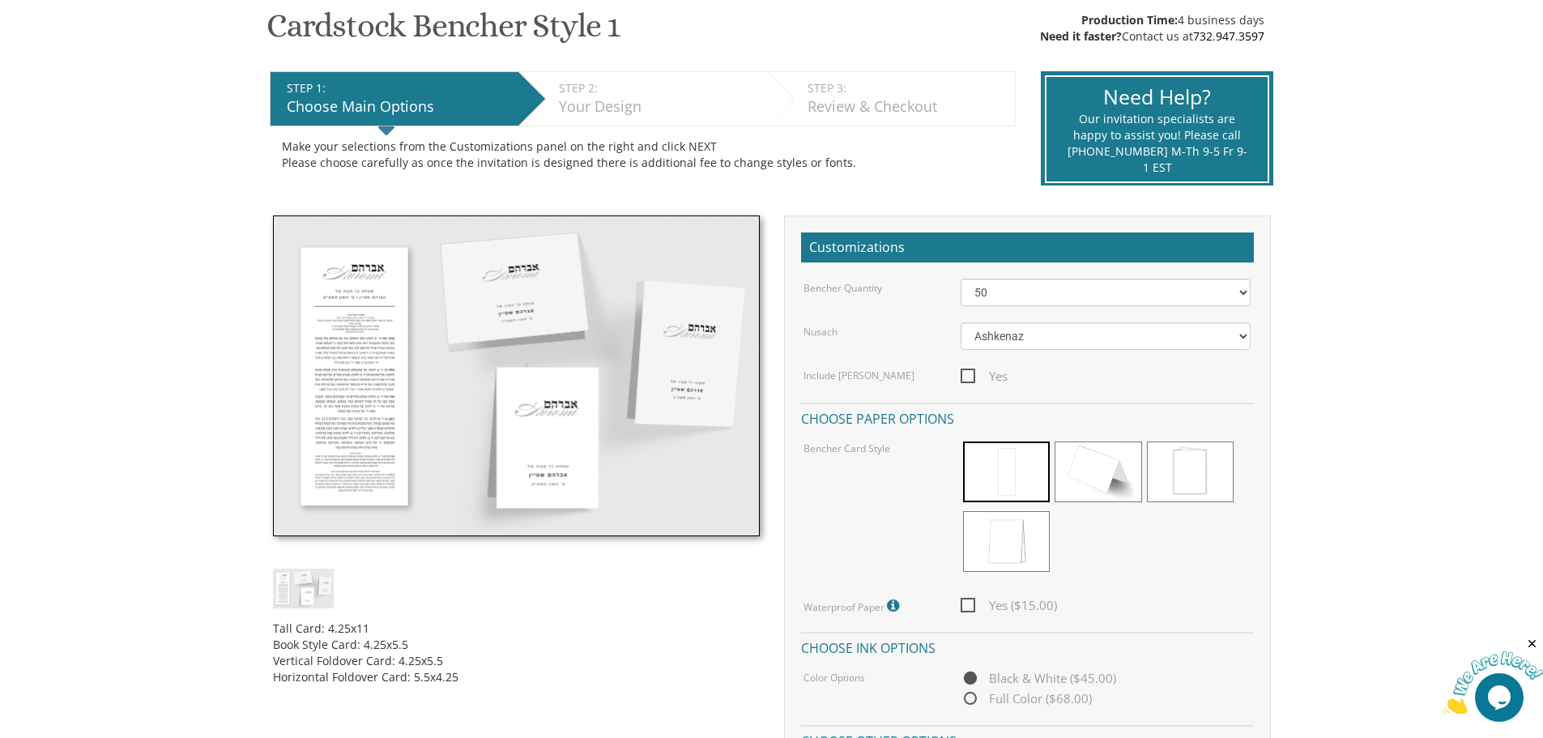
scroll to position [162, 0]
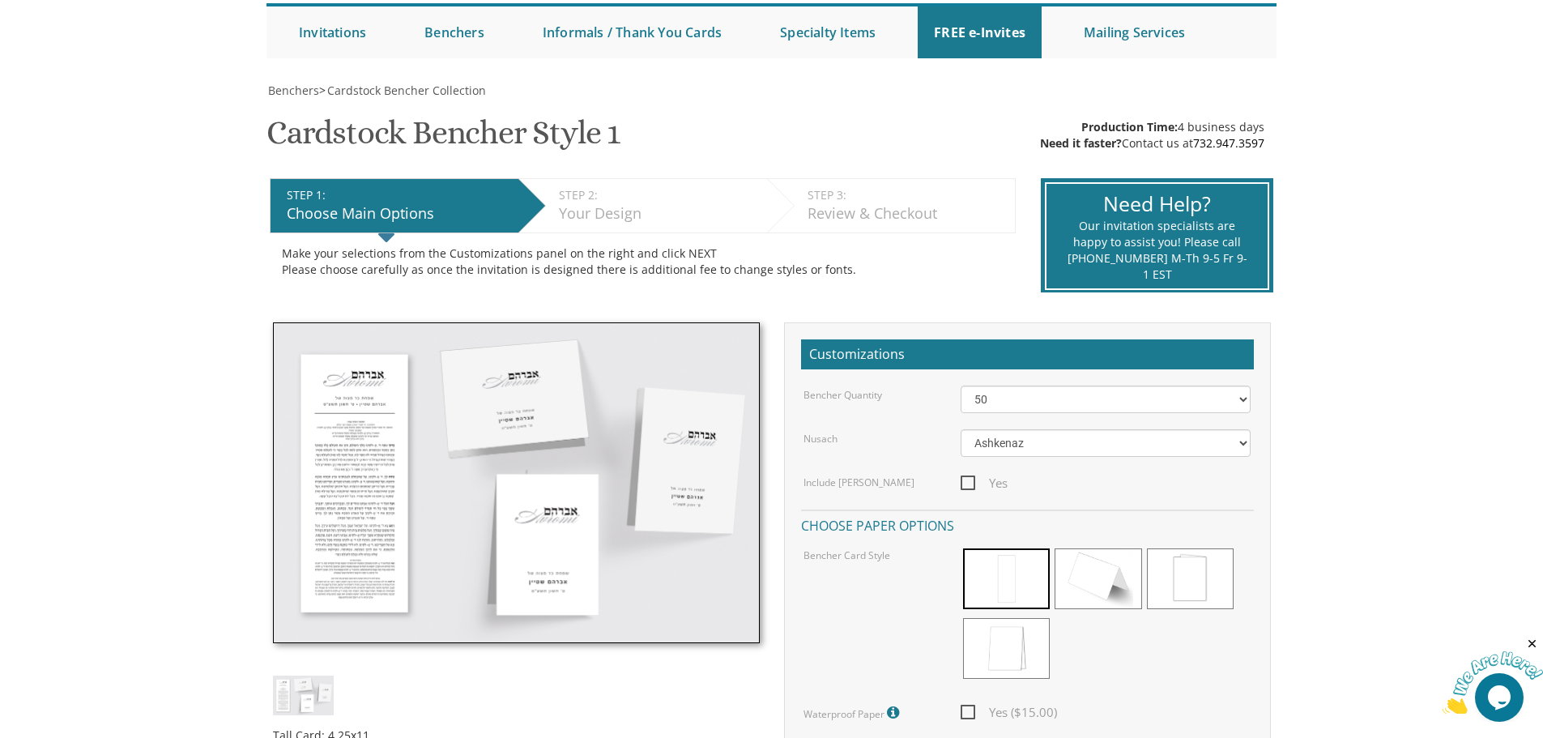
click at [685, 467] on img at bounding box center [516, 482] width 487 height 321
click at [684, 464] on img at bounding box center [516, 482] width 487 height 321
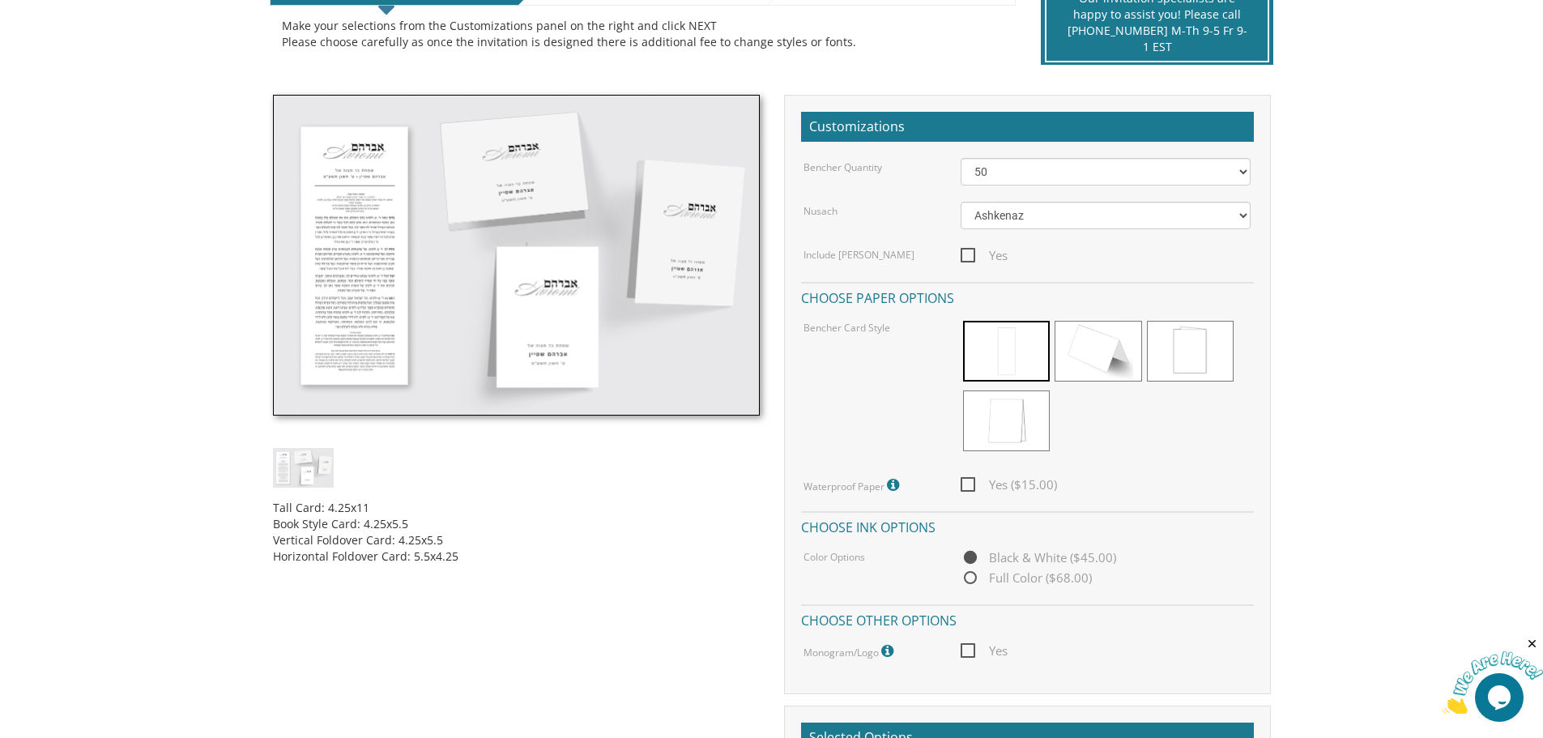
scroll to position [356, 0]
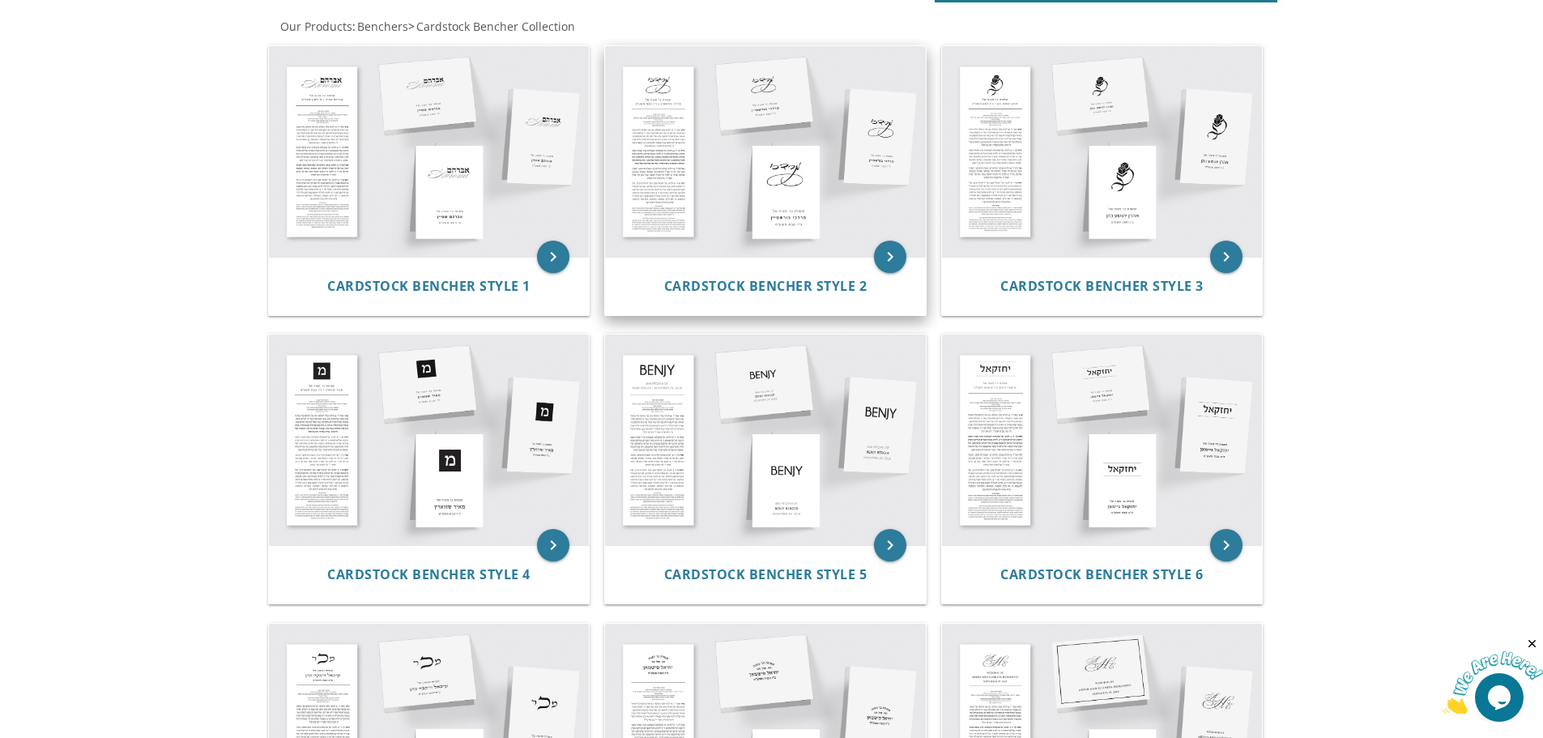
scroll to position [324, 0]
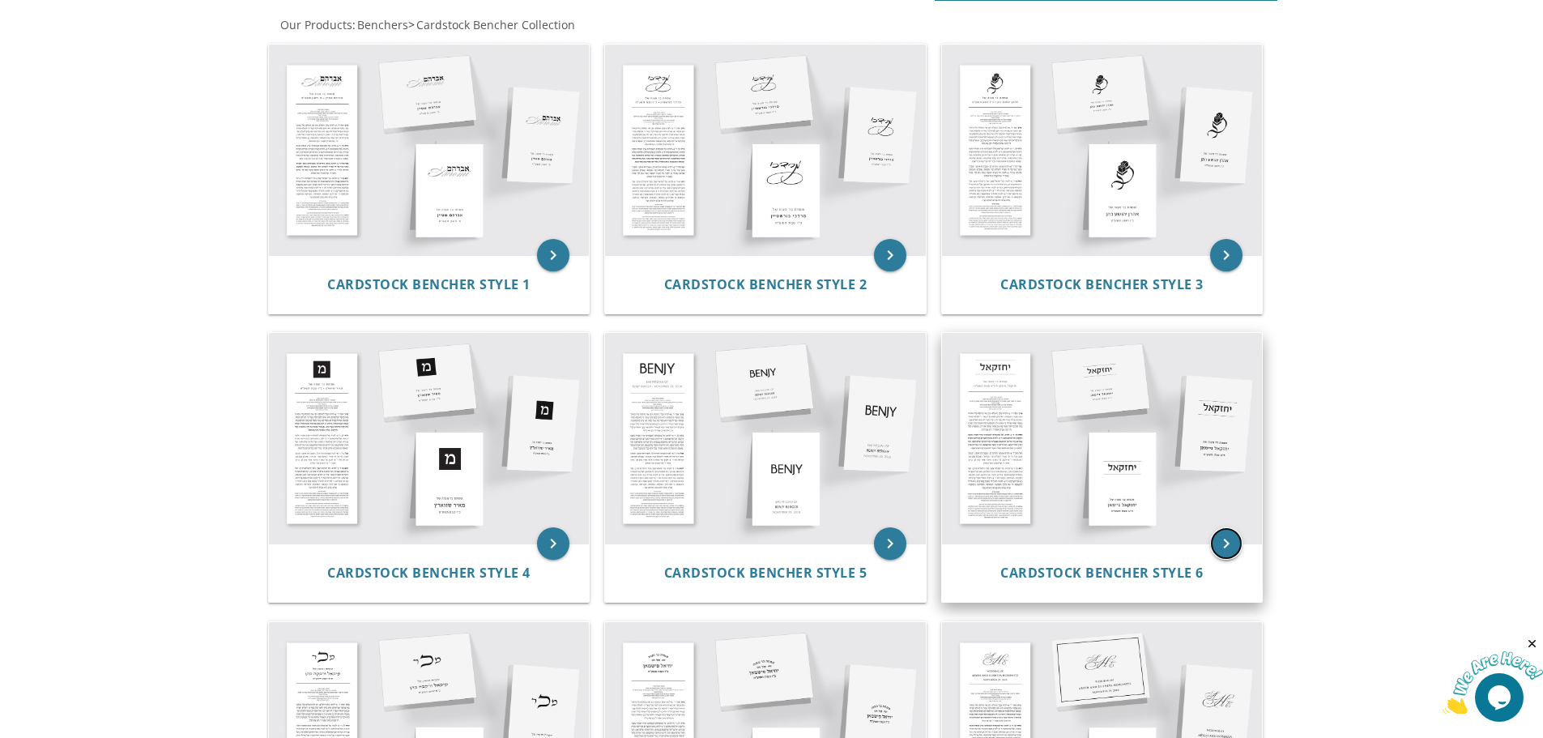
click at [1225, 536] on icon "keyboard_arrow_right" at bounding box center [1226, 543] width 32 height 32
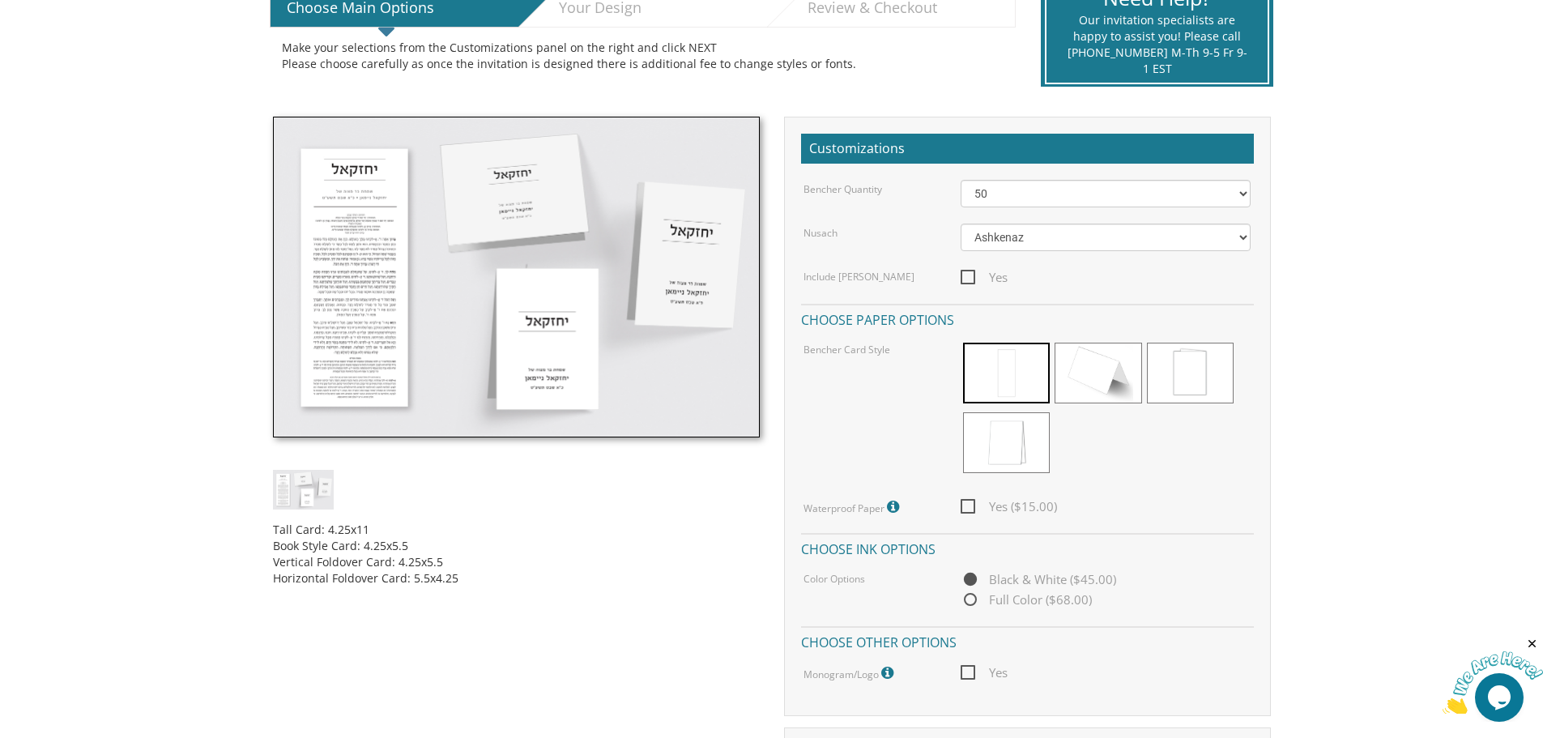
scroll to position [405, 0]
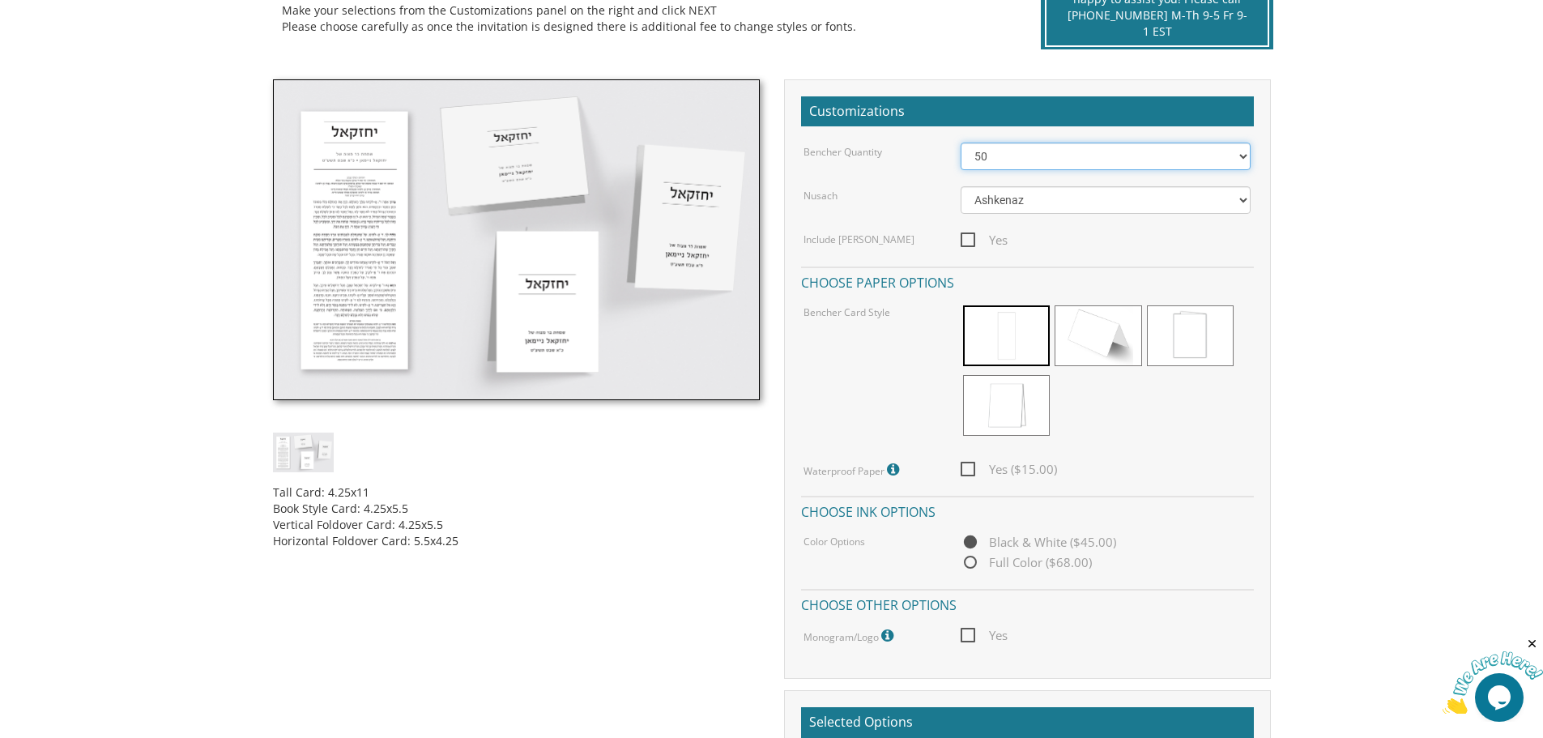
click at [1240, 153] on select "50 60 70 80 90 100 125 150 175 200 225 250 275 300 325 350 375 400 425 450 475 …" at bounding box center [1106, 157] width 290 height 28
select select "100"
click at [961, 143] on select "50 60 70 80 90 100 125 150 175 200 225 250 275 300 325 350 375 400 425 450 475 …" at bounding box center [1106, 157] width 290 height 28
click at [964, 471] on span "Yes ($30.00)" at bounding box center [1009, 469] width 96 height 20
click at [964, 471] on input "Yes ($30.00)" at bounding box center [966, 467] width 11 height 11
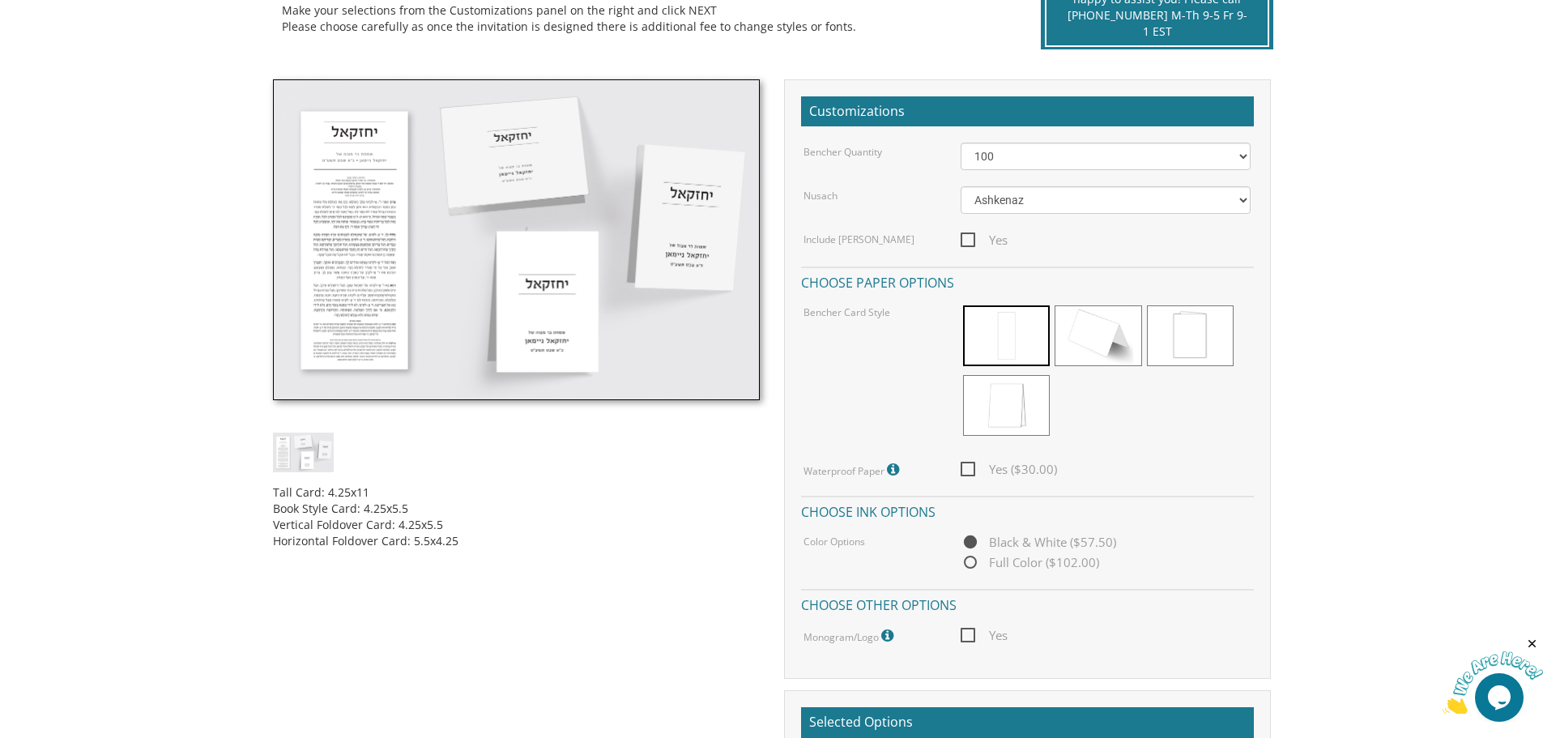
checkbox input "true"
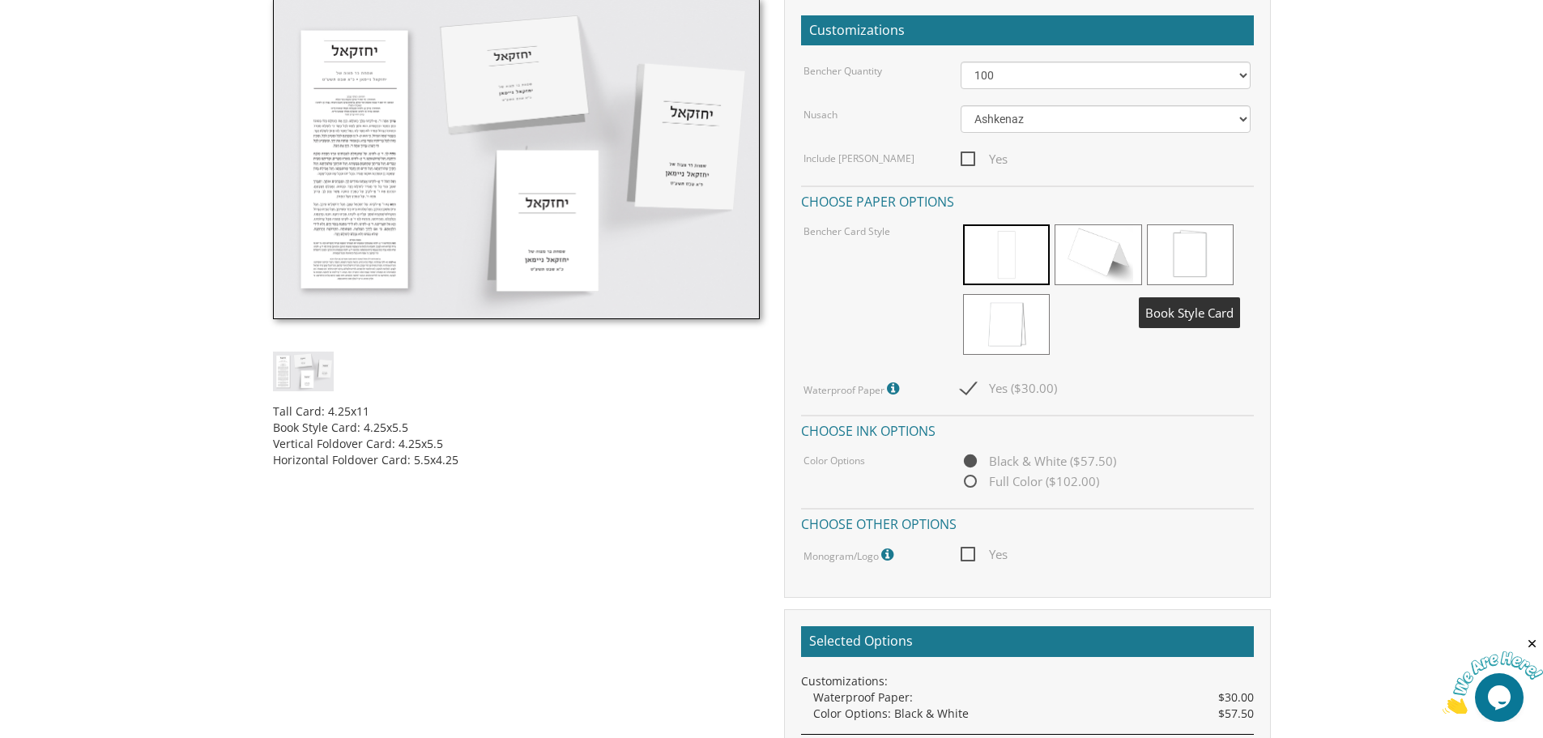
click at [1196, 264] on span at bounding box center [1190, 254] width 87 height 61
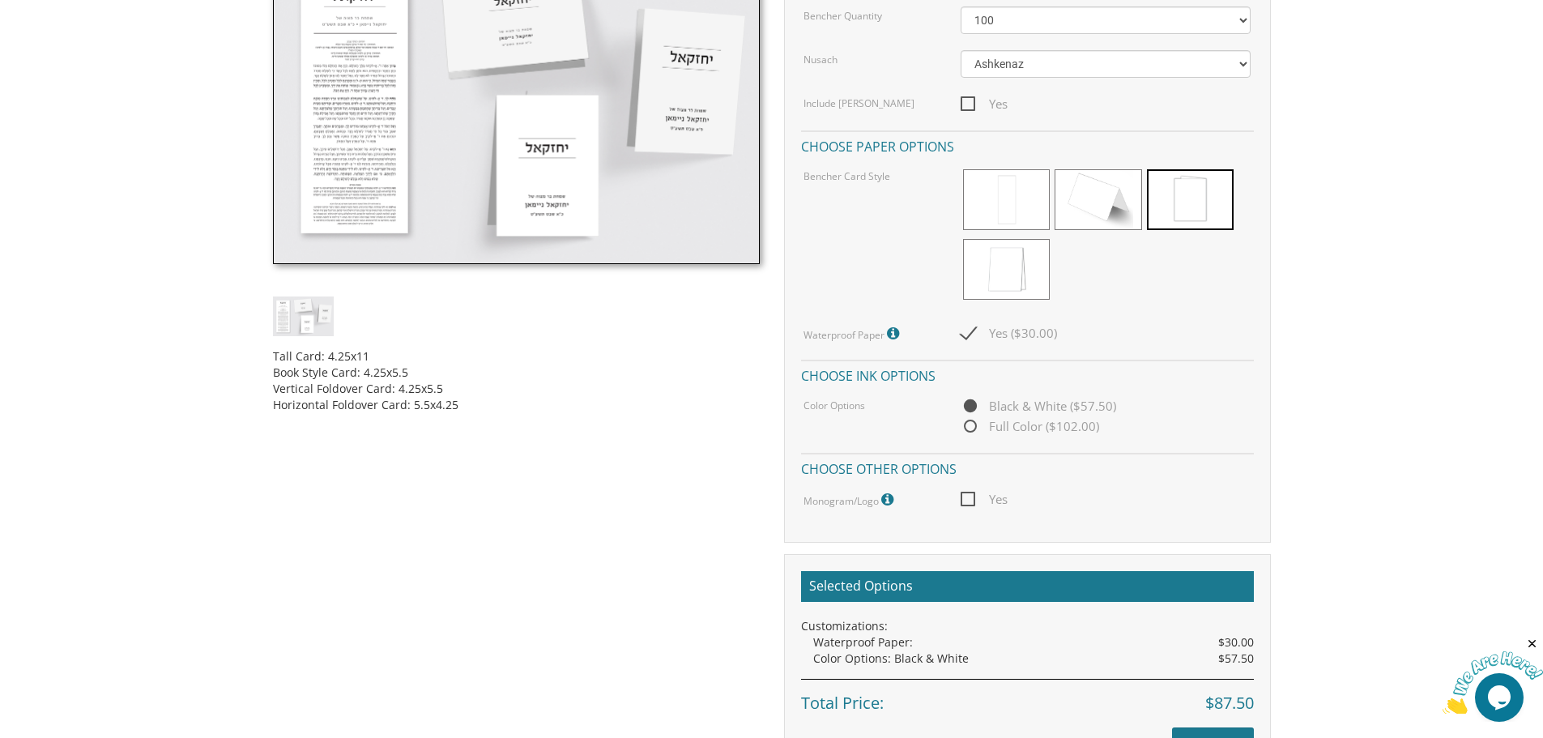
scroll to position [648, 0]
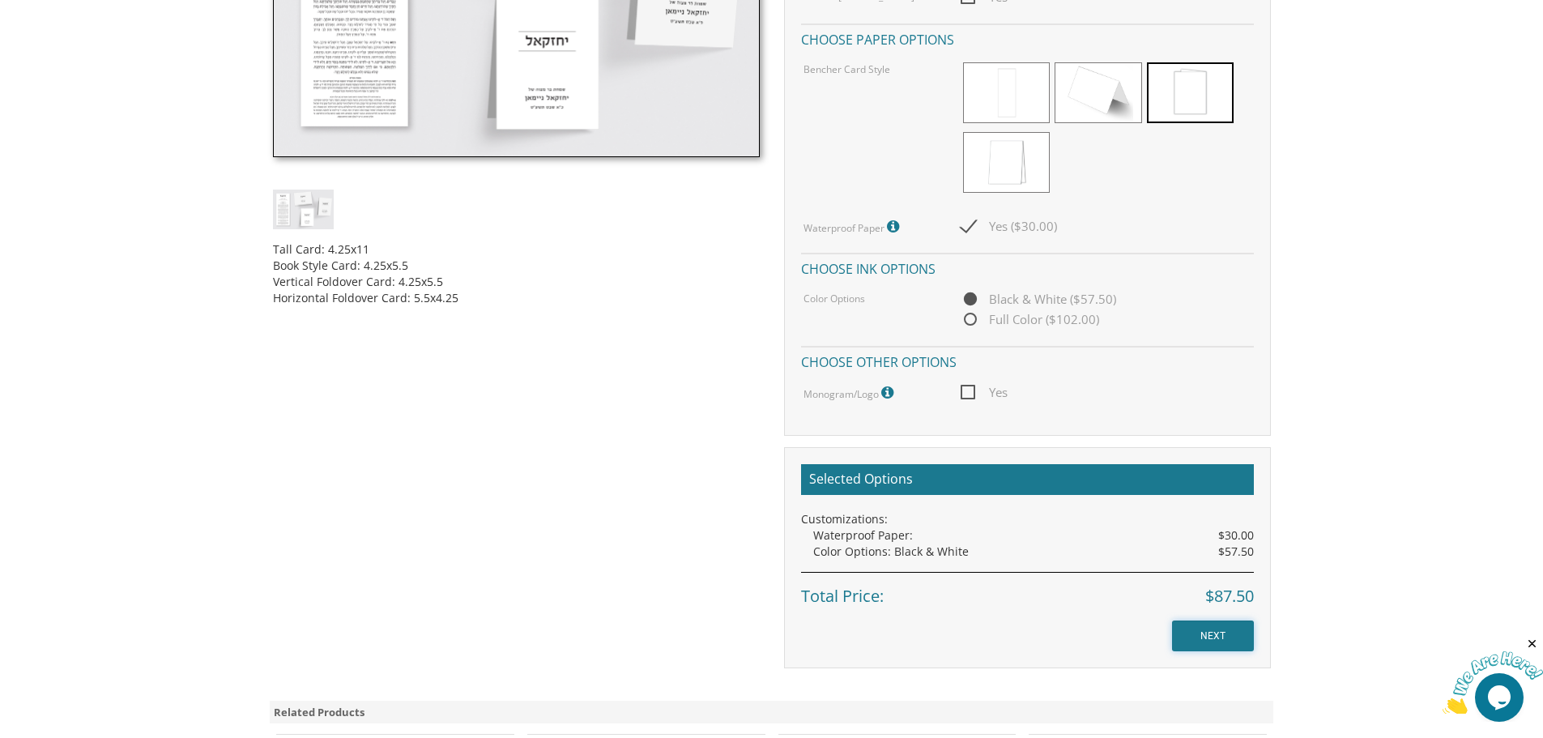
click at [1219, 637] on input "NEXT" at bounding box center [1213, 635] width 82 height 31
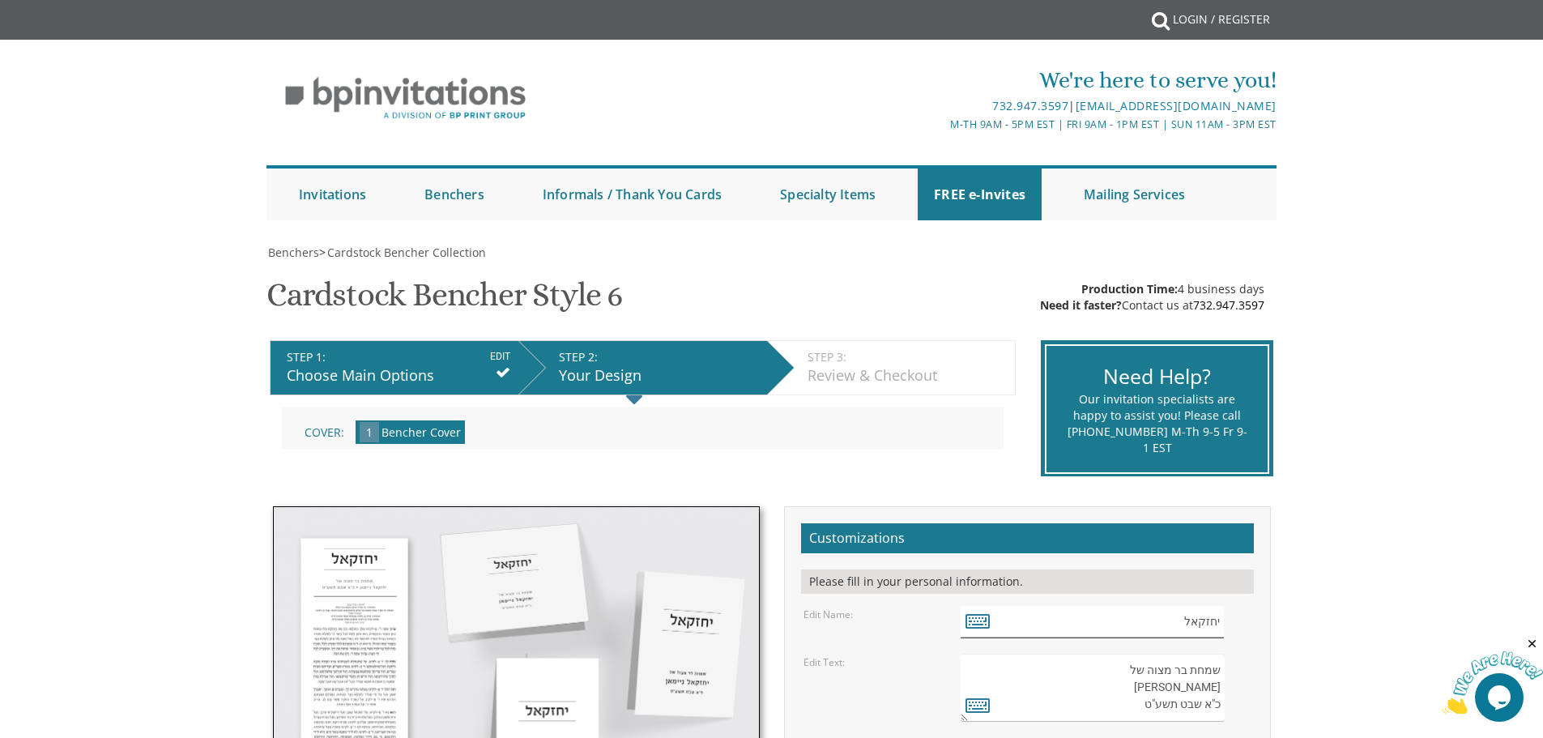
click at [1218, 620] on input "יחזקאל" at bounding box center [1092, 622] width 263 height 32
click at [1177, 623] on input "יחזקאל" at bounding box center [1092, 622] width 263 height 32
type input "י"
click at [973, 618] on icon at bounding box center [977, 620] width 24 height 23
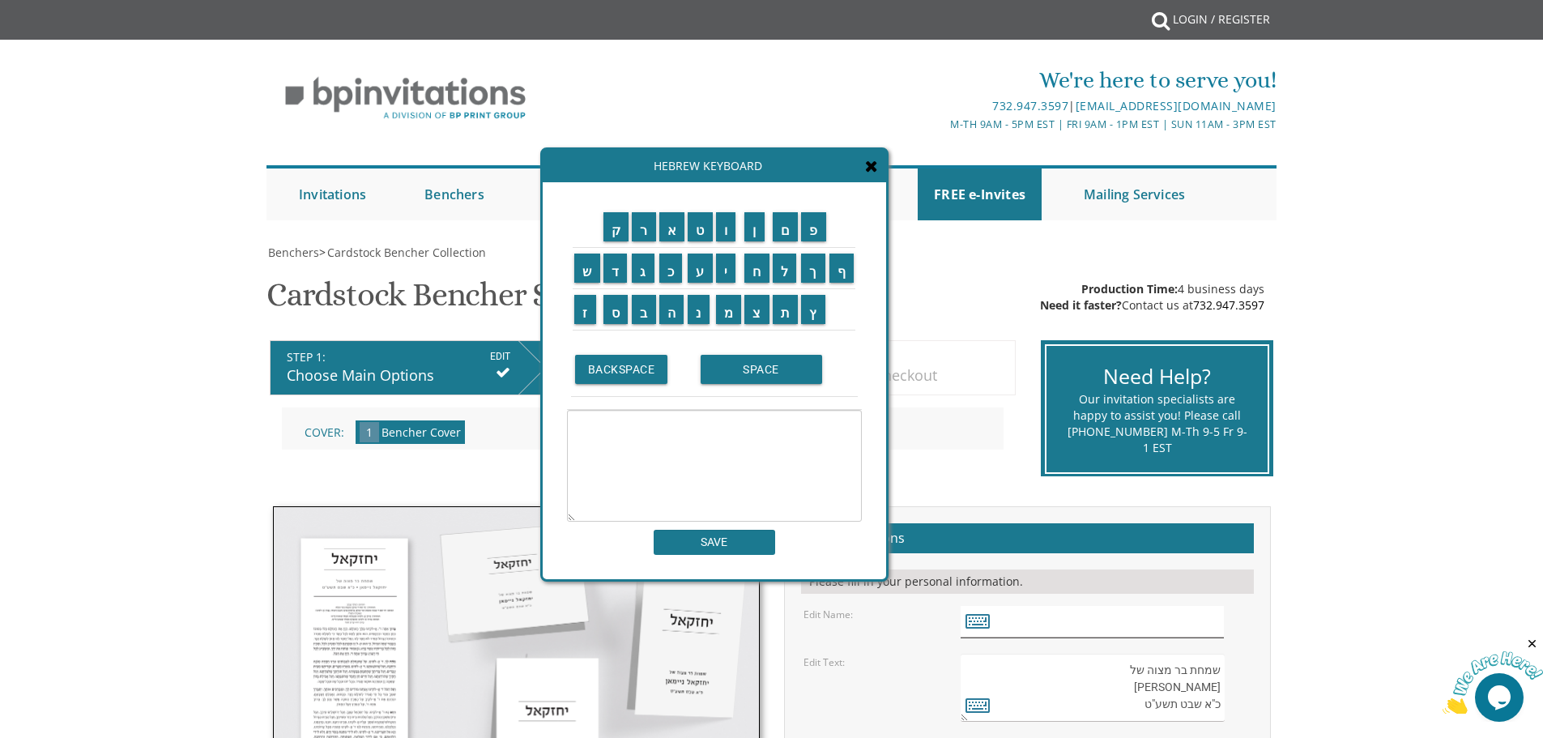
click at [1170, 612] on input "text" at bounding box center [1092, 622] width 263 height 32
click at [586, 265] on input "ש" at bounding box center [587, 268] width 26 height 29
click at [728, 310] on input "מ" at bounding box center [729, 309] width 26 height 29
click at [731, 241] on input "ו" at bounding box center [726, 226] width 20 height 29
click at [673, 236] on input "א" at bounding box center [672, 226] width 26 height 29
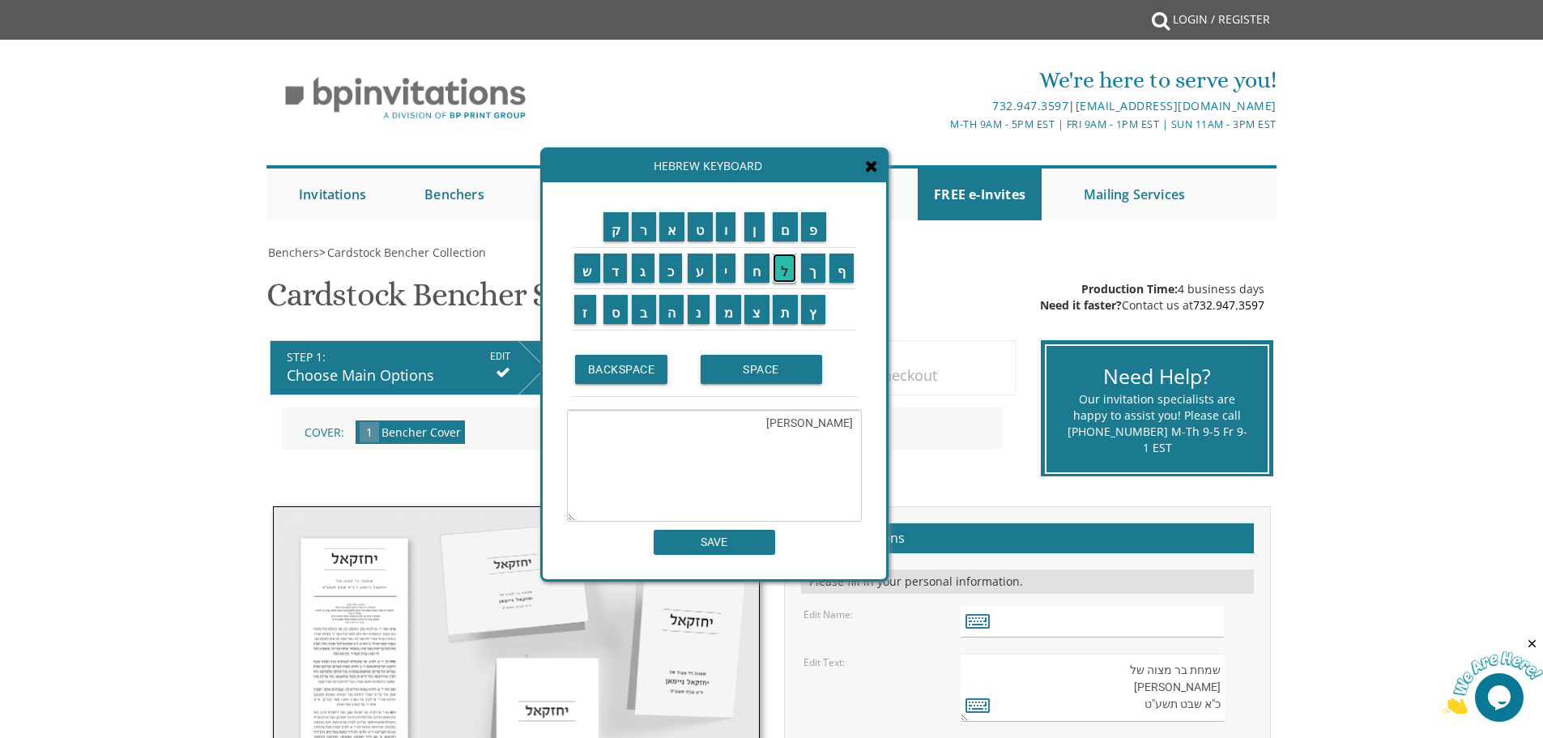
click at [788, 275] on input "ל" at bounding box center [785, 268] width 24 height 29
type textarea "שמואל"
click at [750, 547] on input "SAVE" at bounding box center [714, 542] width 121 height 25
type input "שמואל"
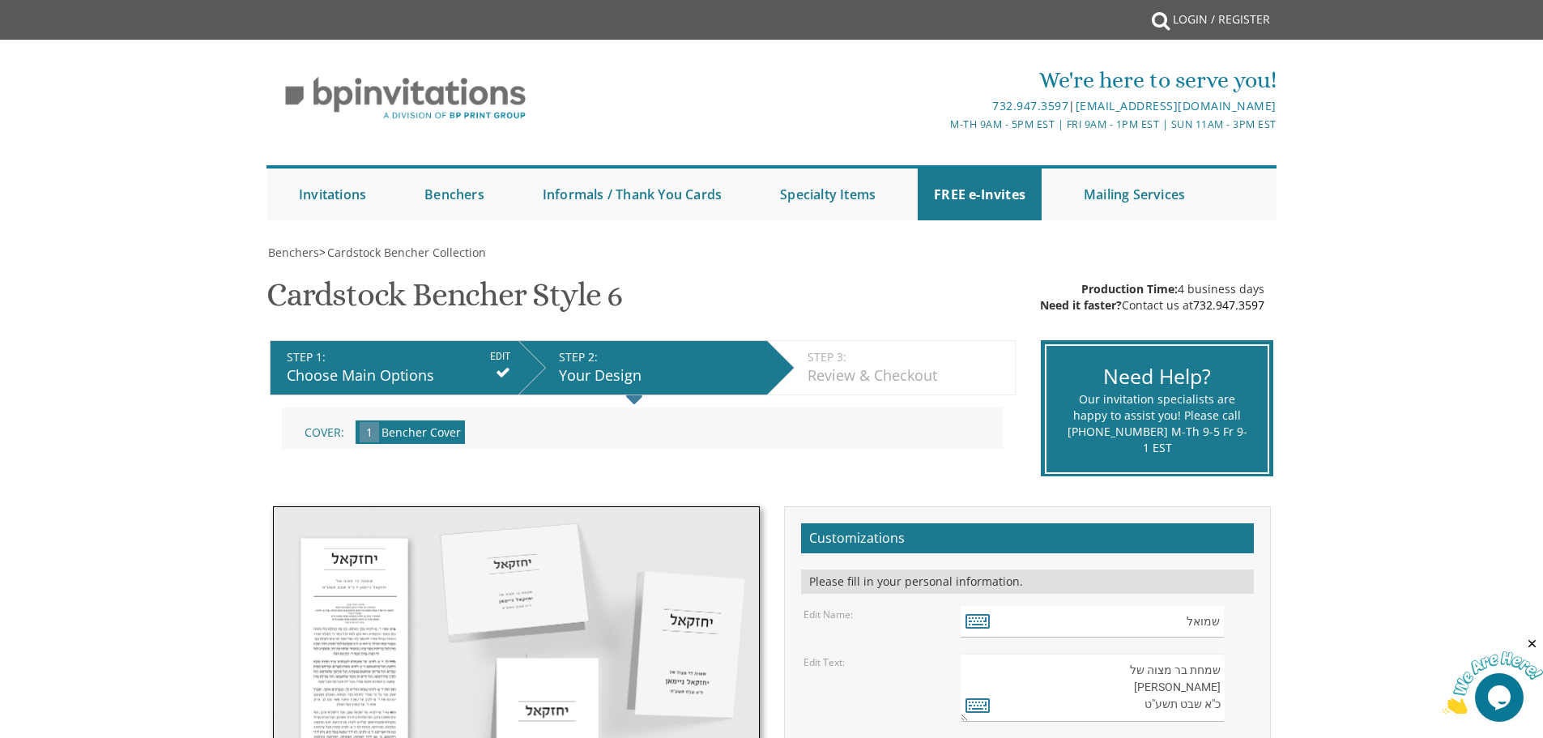
click at [1213, 686] on textarea "שמחת בר מצוה של יחזקאל ניימאן כ"א שבט תשע"ט" at bounding box center [1092, 688] width 263 height 68
drag, startPoint x: 1152, startPoint y: 687, endPoint x: 1229, endPoint y: 693, distance: 77.2
click at [1229, 693] on div "שמחת בר מצוה של יחזקאל ניימאן כ"א שבט תשע"ט" at bounding box center [1106, 688] width 290 height 68
click at [980, 700] on icon at bounding box center [977, 704] width 24 height 23
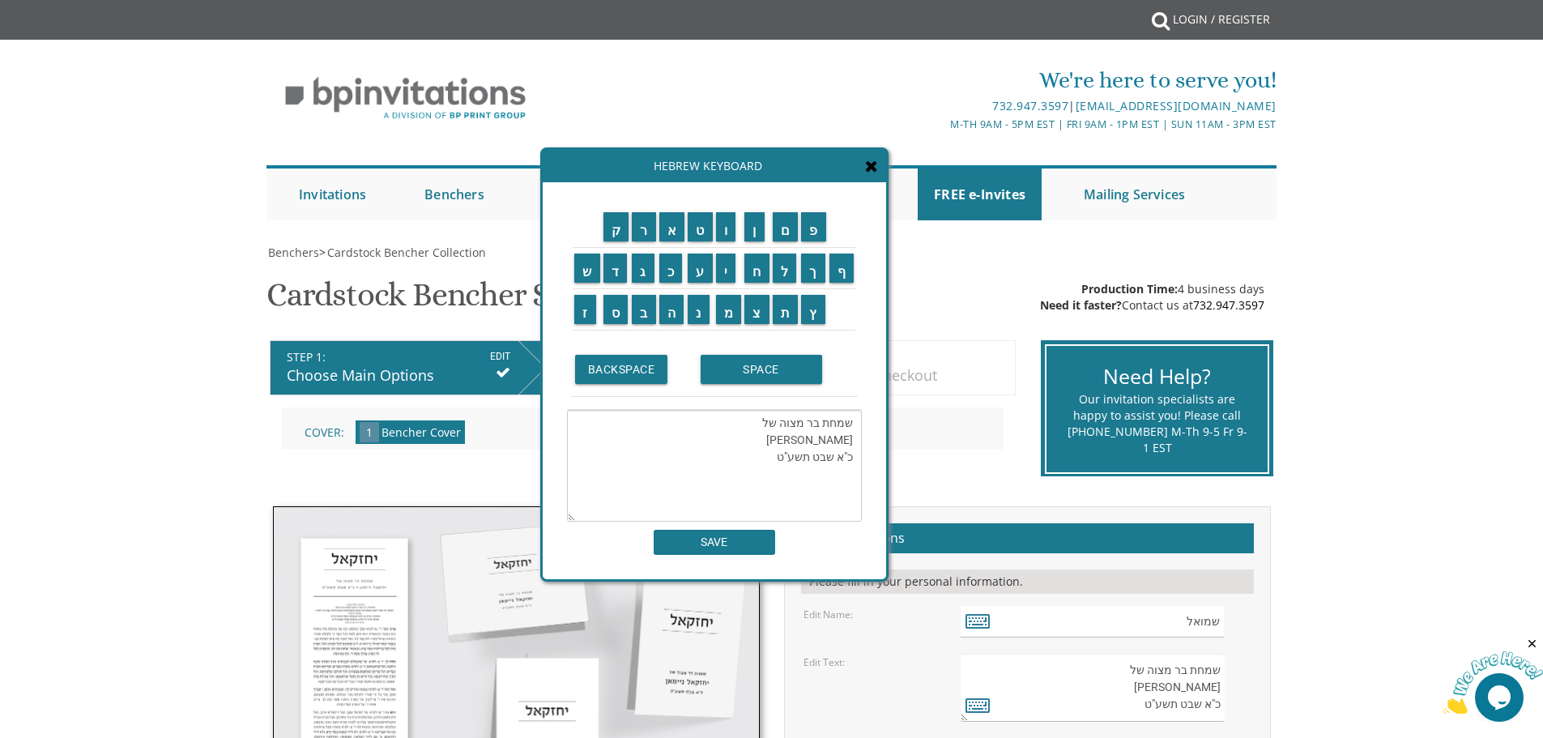
drag, startPoint x: 852, startPoint y: 440, endPoint x: 786, endPoint y: 439, distance: 66.4
click at [786, 439] on textarea "שמחת בר מצוה של יחזקאל ניימאן כ"א שבט תשע"ט" at bounding box center [714, 466] width 295 height 112
click at [581, 273] on input "ש" at bounding box center [587, 268] width 26 height 29
click at [722, 309] on input "מ" at bounding box center [729, 309] width 26 height 29
click at [724, 235] on input "ו" at bounding box center [726, 226] width 20 height 29
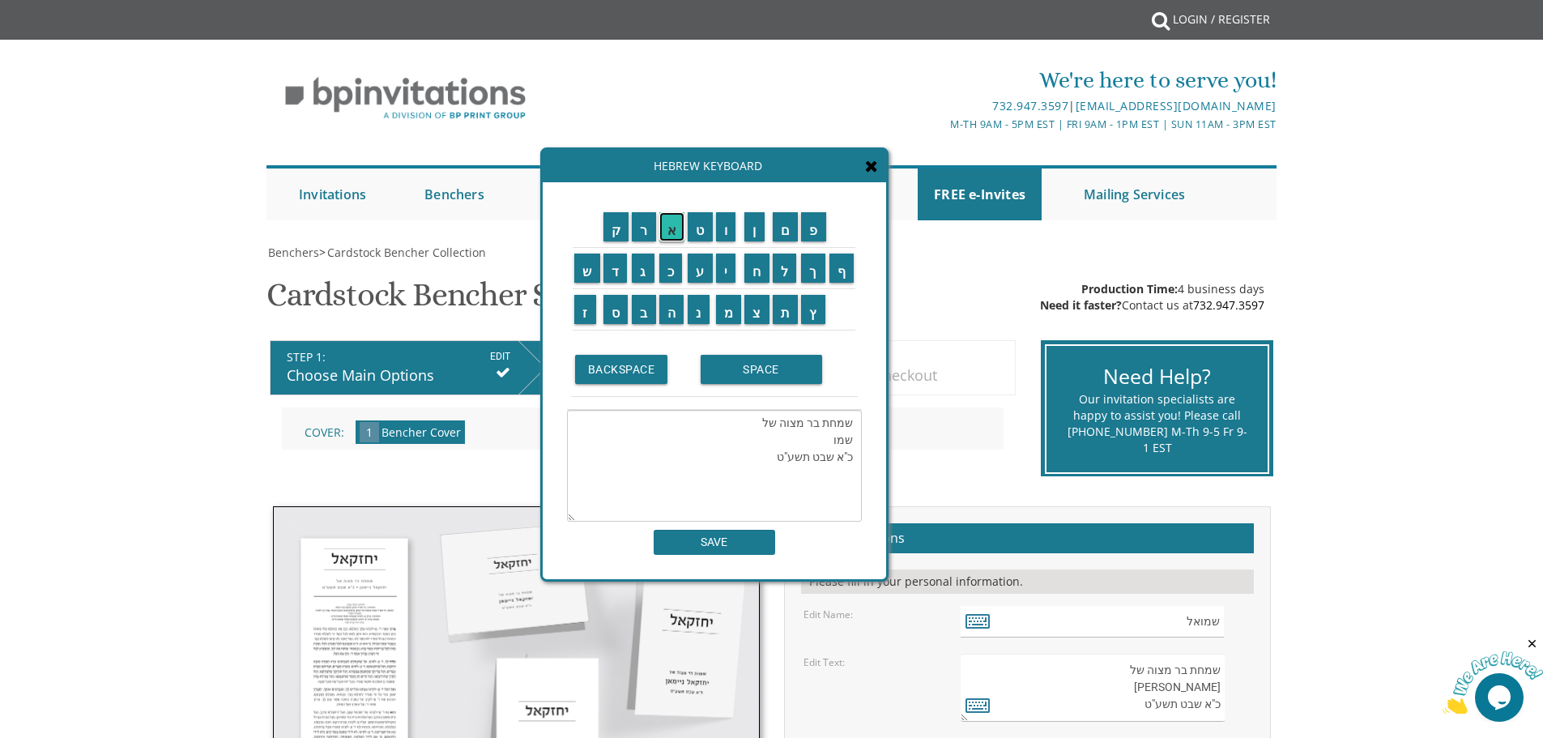
click at [669, 240] on input "א" at bounding box center [672, 226] width 26 height 29
click at [787, 275] on input "ל" at bounding box center [785, 268] width 24 height 29
click at [749, 364] on input "SPACE" at bounding box center [761, 369] width 121 height 29
click at [793, 275] on input "ל" at bounding box center [785, 268] width 24 height 29
click at [731, 268] on input "י" at bounding box center [726, 268] width 20 height 29
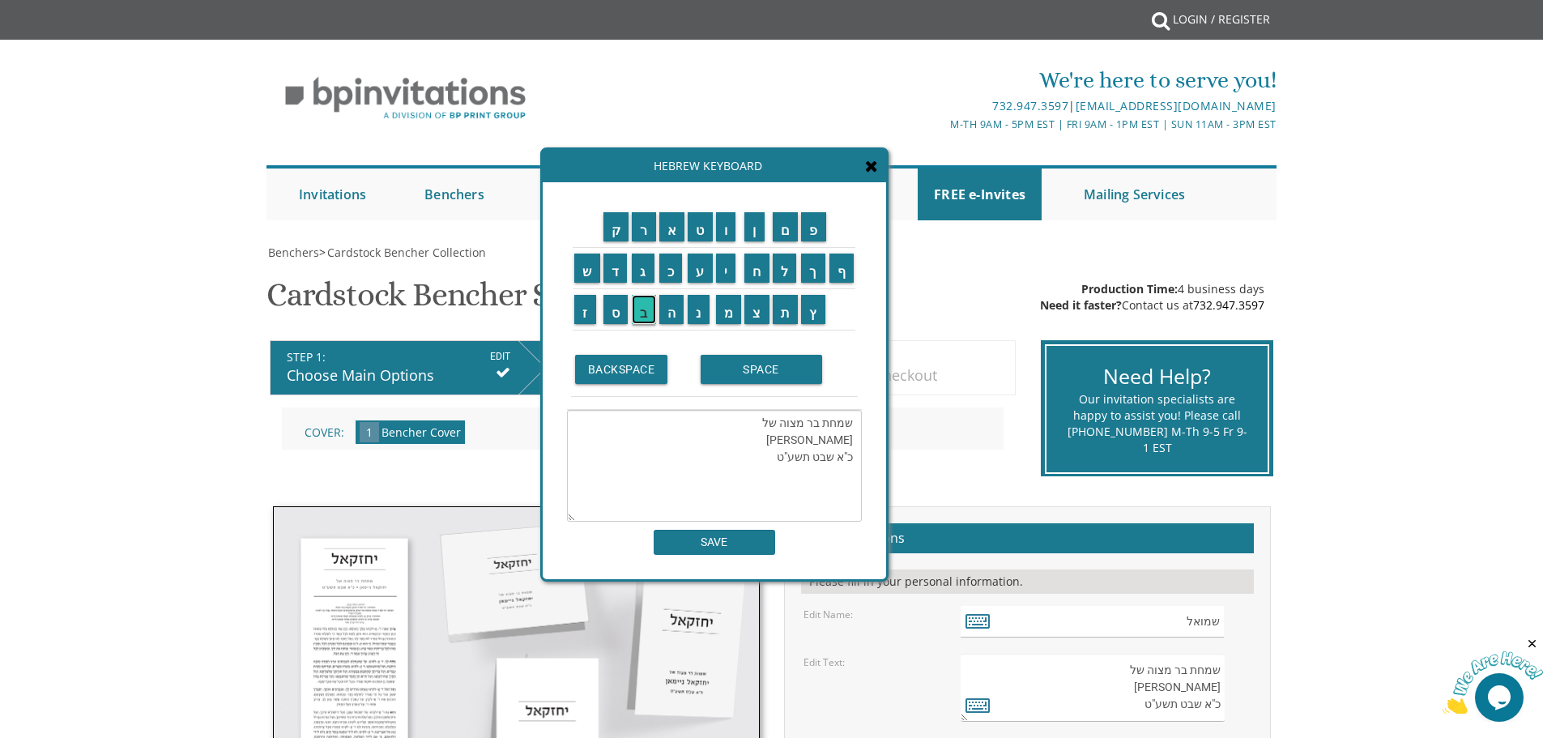
click at [646, 310] on input "ב" at bounding box center [644, 309] width 24 height 29
click at [722, 234] on input "ו" at bounding box center [726, 226] width 20 height 29
click at [643, 308] on input "ב" at bounding box center [644, 309] width 24 height 29
click at [729, 274] on input "י" at bounding box center [726, 268] width 20 height 29
click at [675, 237] on input "א" at bounding box center [672, 226] width 26 height 29
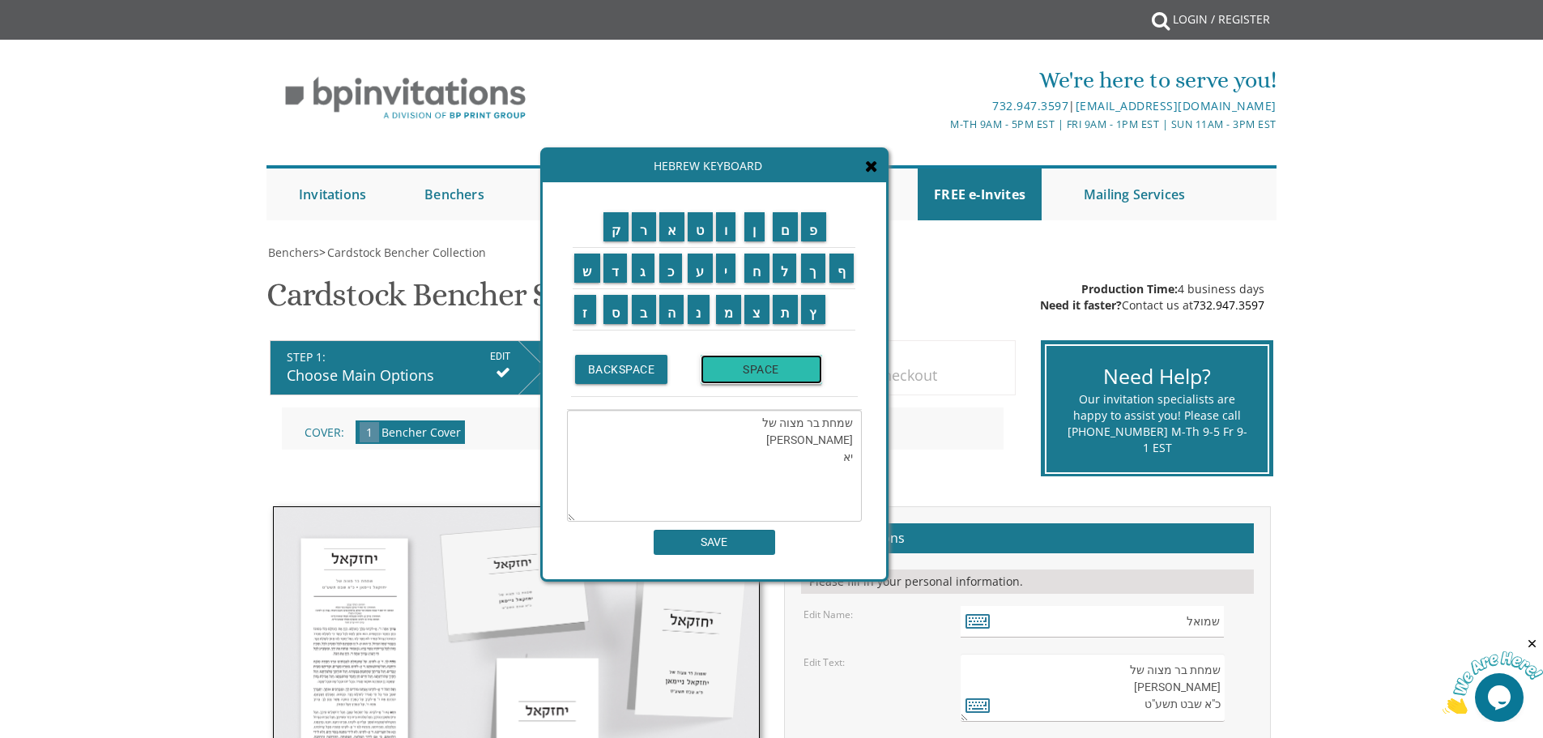
click at [746, 375] on input "SPACE" at bounding box center [761, 369] width 121 height 29
click at [671, 233] on input "א" at bounding box center [672, 226] width 26 height 29
click at [787, 271] on input "ל" at bounding box center [785, 268] width 24 height 29
click at [727, 232] on input "ו" at bounding box center [726, 226] width 20 height 29
click at [787, 271] on input "ל" at bounding box center [785, 268] width 24 height 29
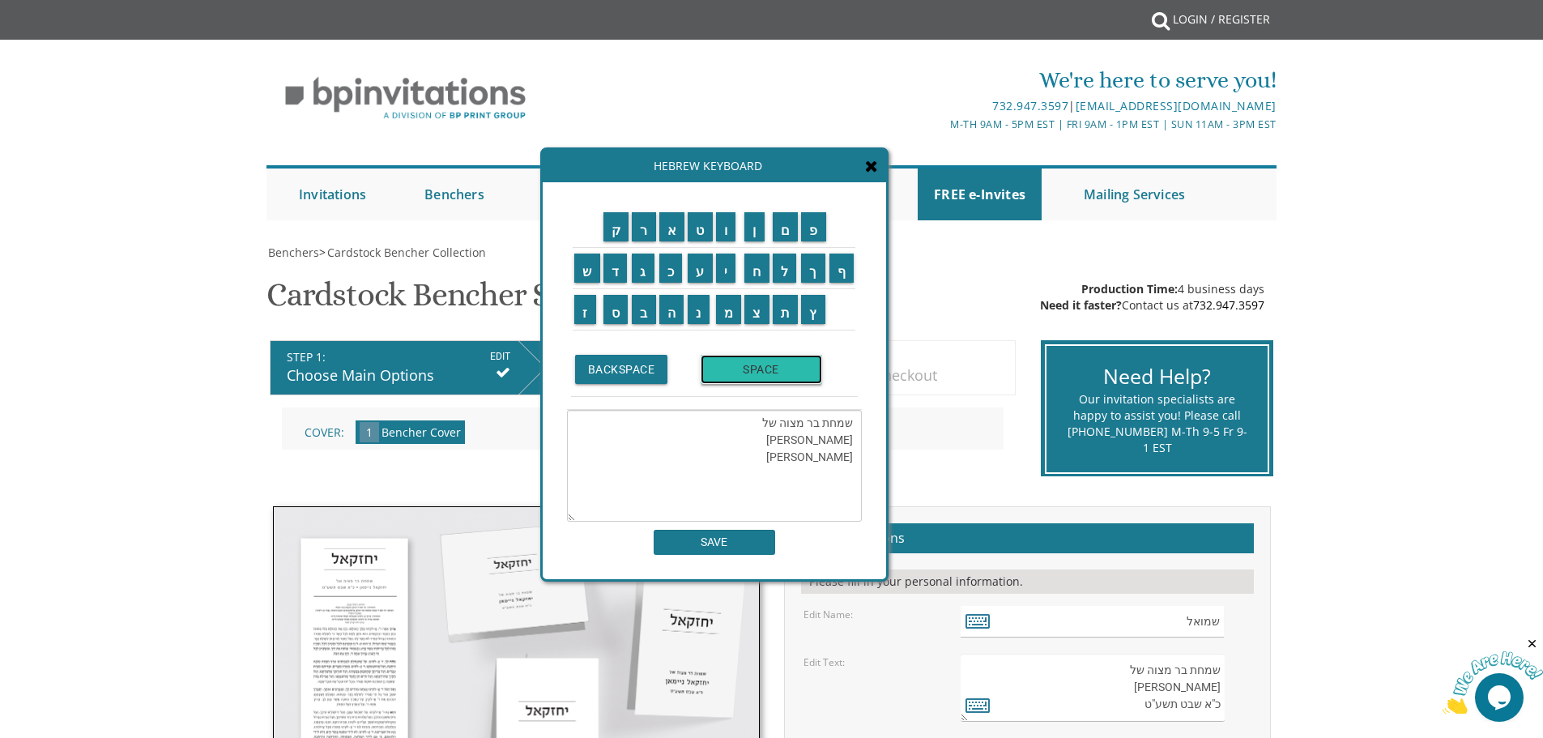
click at [767, 364] on input "SPACE" at bounding box center [761, 369] width 121 height 29
click at [794, 310] on input "ת" at bounding box center [786, 309] width 26 height 29
click at [586, 275] on input "ש" at bounding box center [587, 268] width 26 height 29
click at [816, 227] on input "פ" at bounding box center [813, 226] width 25 height 29
click at [671, 304] on input "ה" at bounding box center [671, 309] width 25 height 29
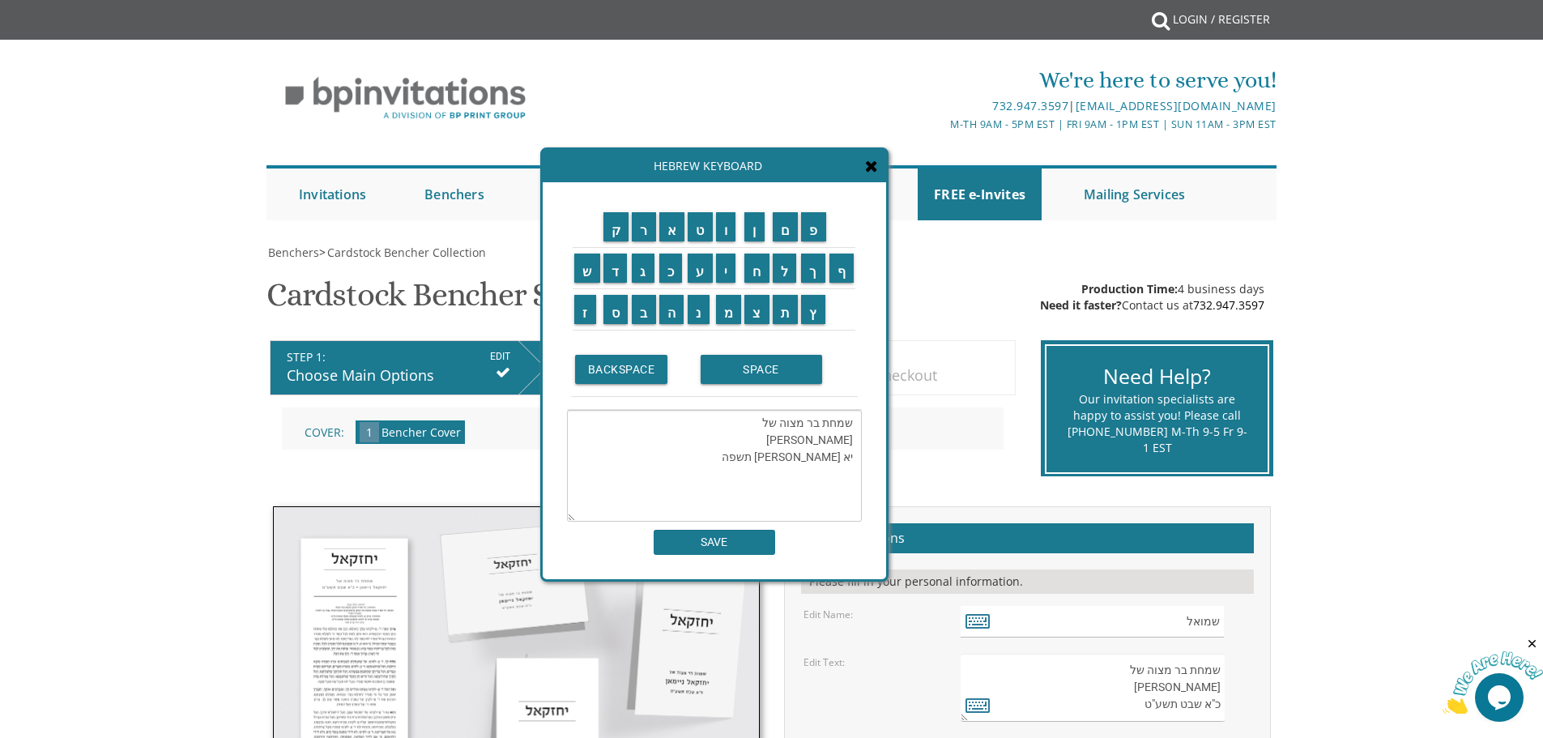
click at [848, 455] on textarea "שמחת בר מצוה של שמואל ליבוב יא אלול תשפה" at bounding box center [714, 466] width 295 height 112
click at [783, 460] on textarea "שמחת בר מצוה של שמואל ליבוב י"א אלול תשפה" at bounding box center [714, 466] width 295 height 112
type textarea "שמחת בר מצוה של שמואל ליבוב י"א אלול תשפ"ה"
click at [722, 540] on input "SAVE" at bounding box center [714, 542] width 121 height 25
type textarea "שמחת בר מצוה של שמואל ליבוב י"א אלול תשפ"ה"
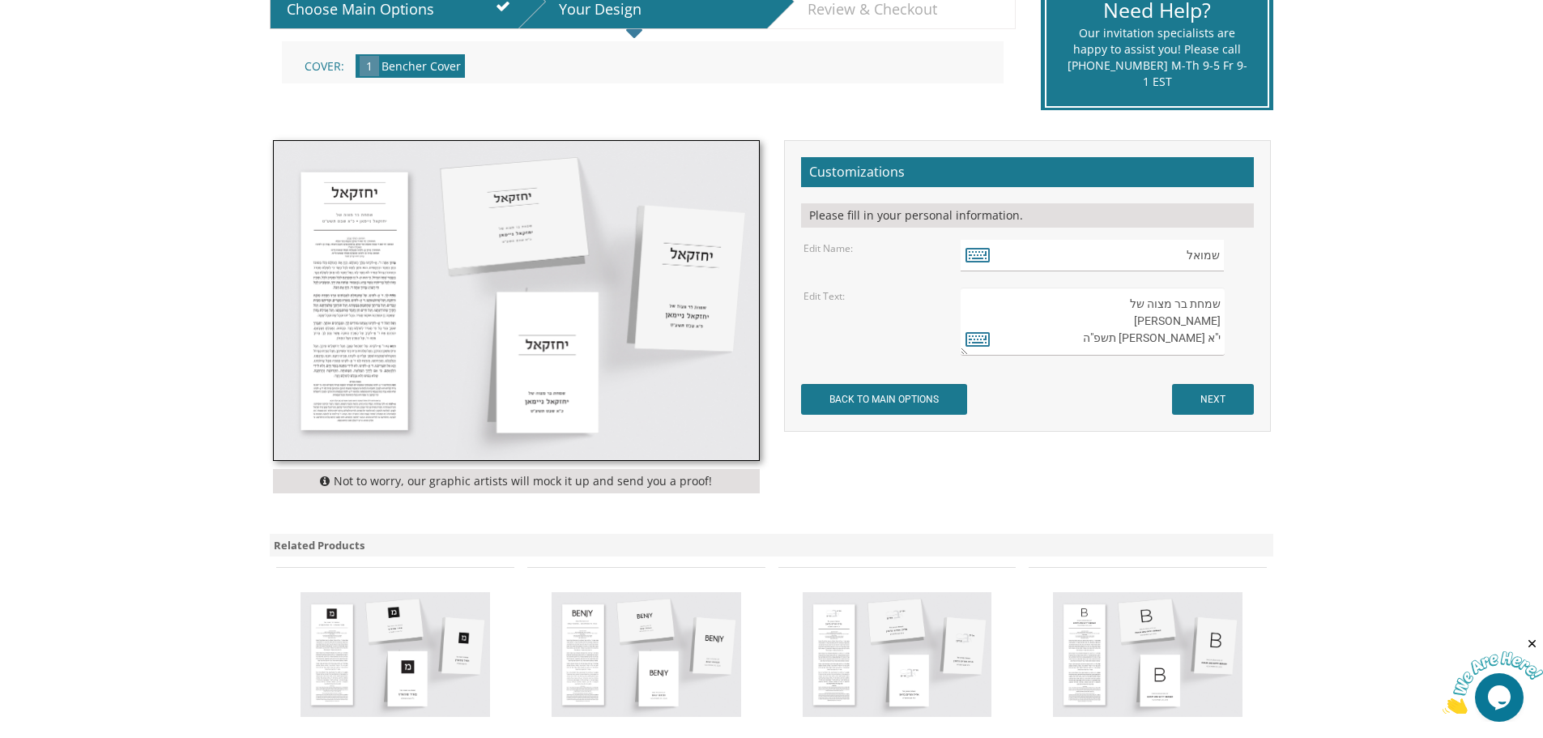
scroll to position [405, 0]
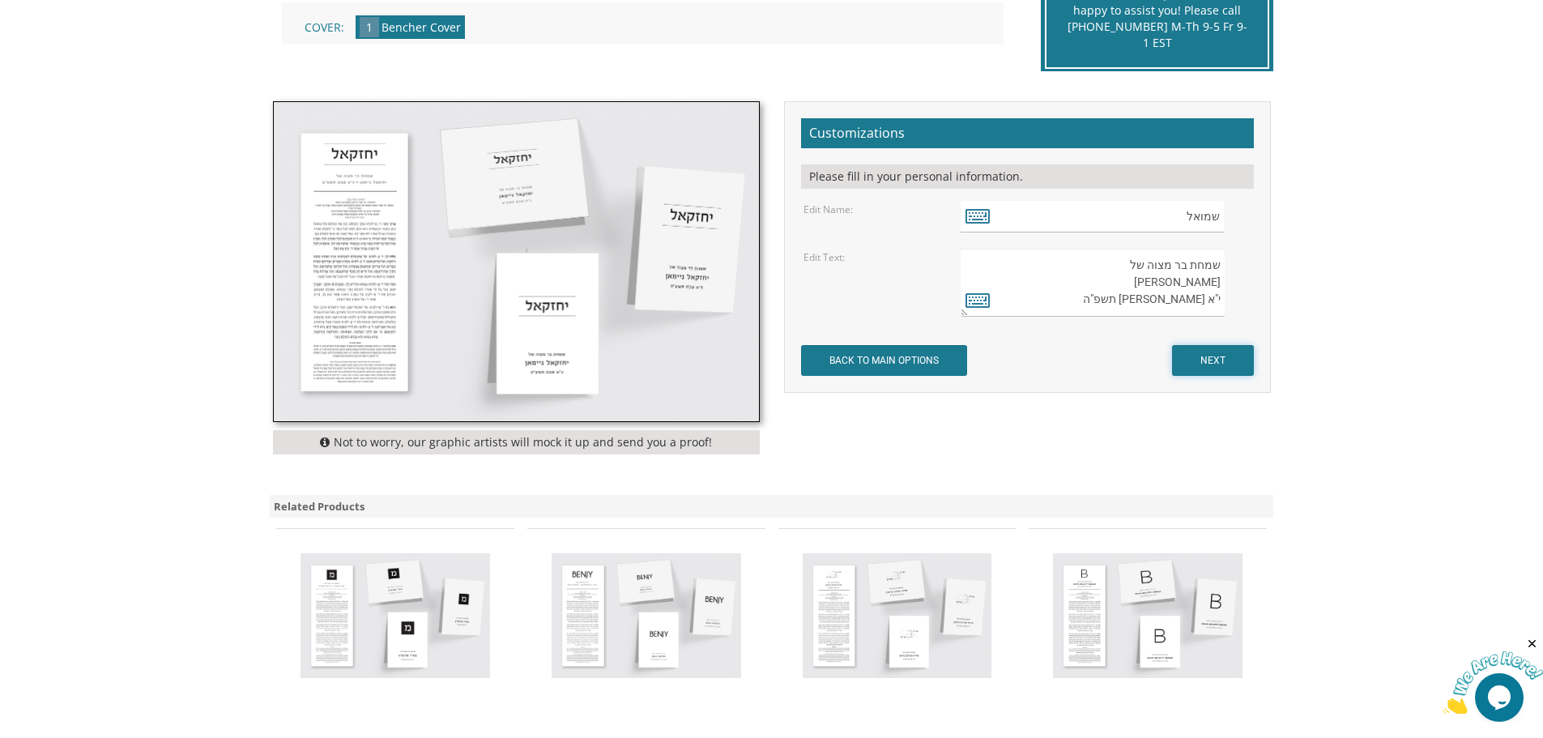
click at [1230, 365] on input "NEXT" at bounding box center [1213, 360] width 82 height 31
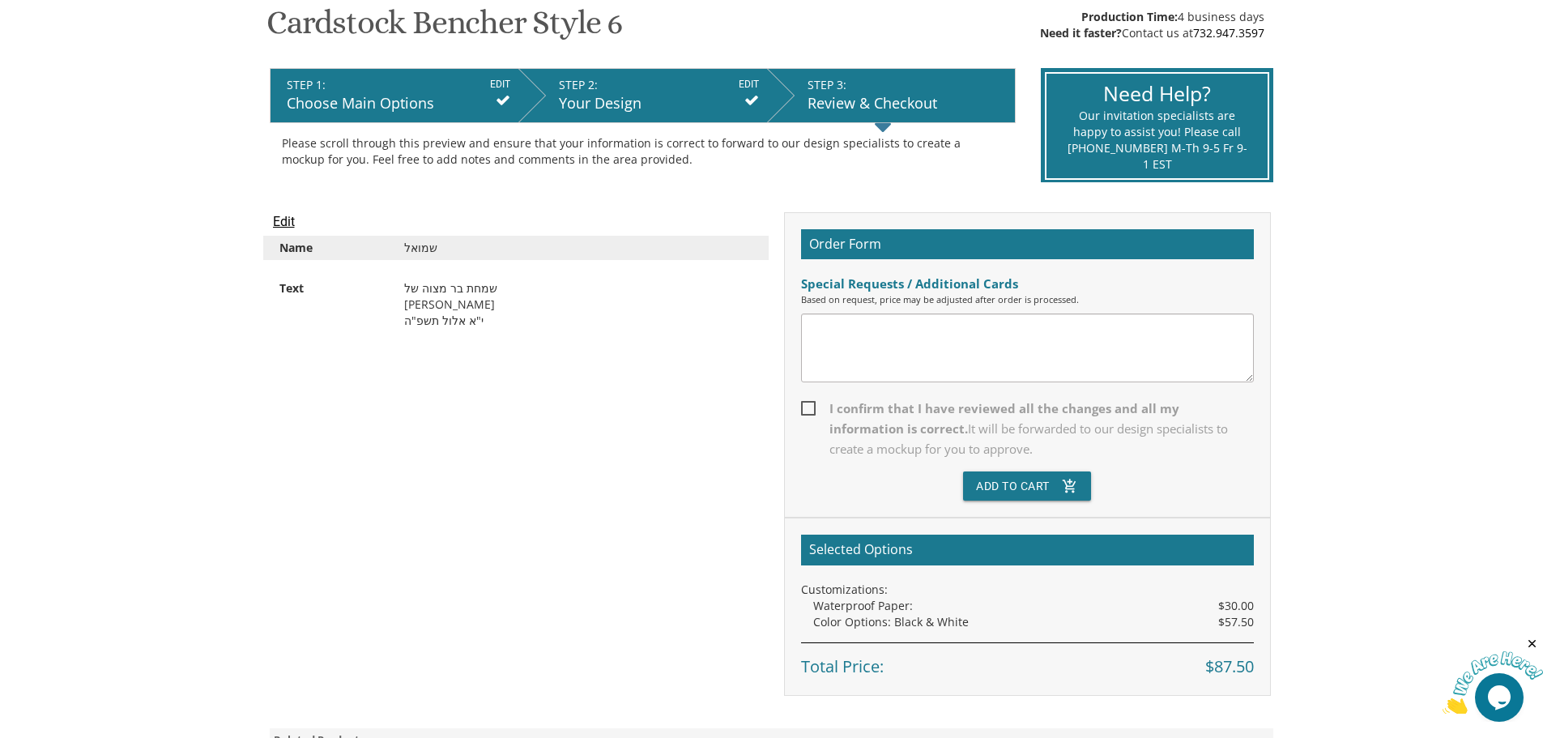
scroll to position [243, 0]
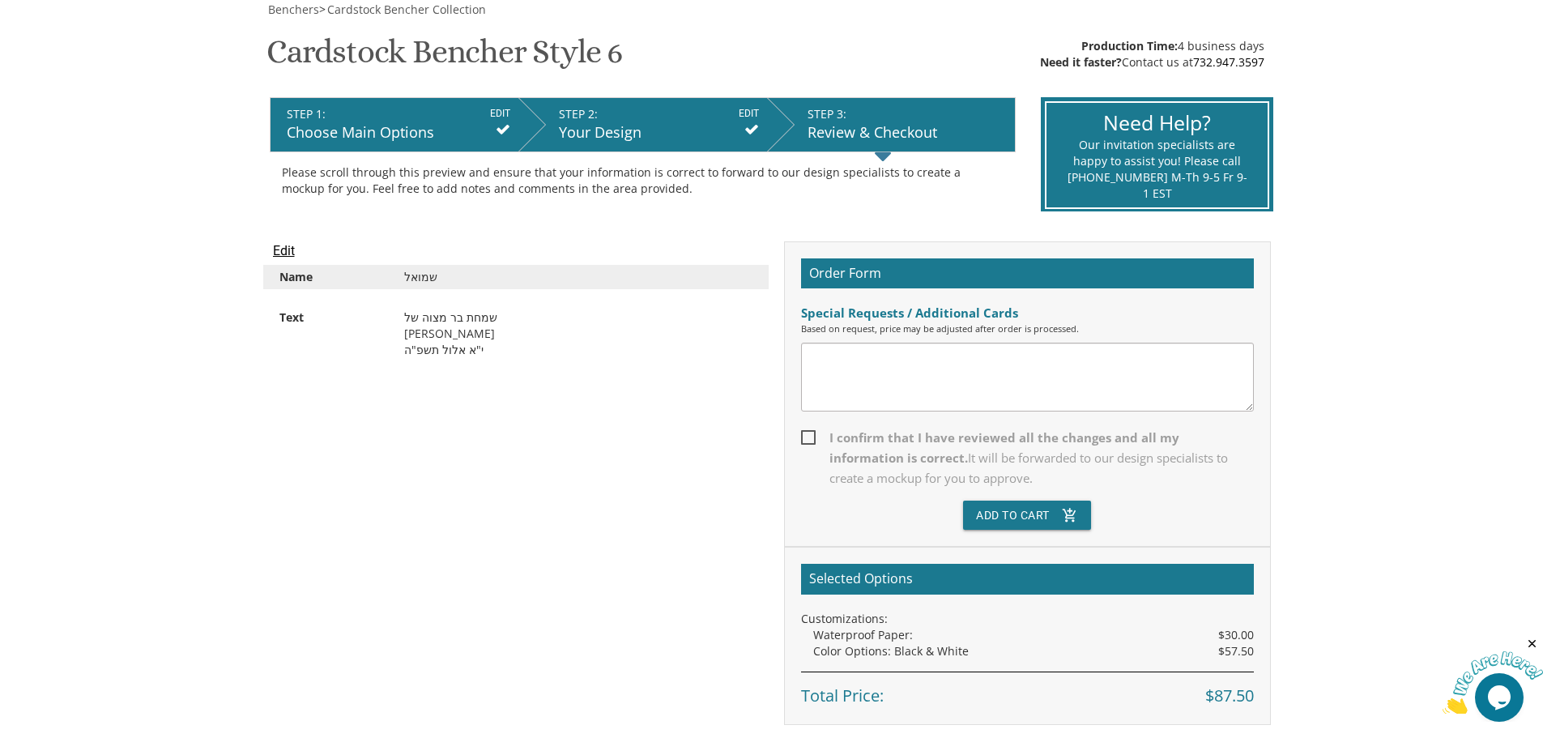
click at [496, 122] on icon at bounding box center [503, 129] width 15 height 15
click at [428, 121] on div "STEP 1: EDIT" at bounding box center [399, 114] width 224 height 16
click at [310, 115] on div "STEP 1: EDIT" at bounding box center [399, 114] width 224 height 16
click at [502, 109] on input "EDIT" at bounding box center [500, 113] width 20 height 15
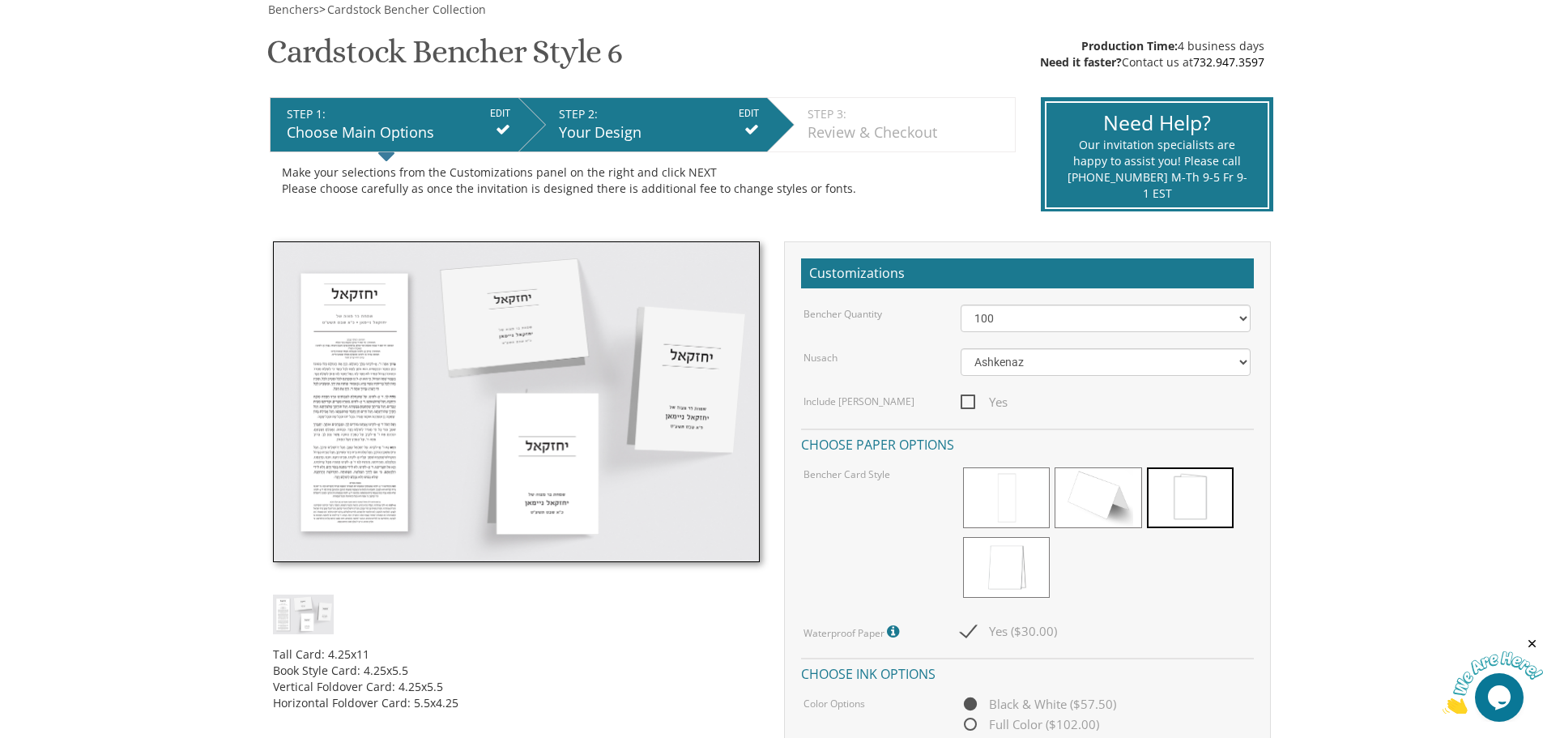
scroll to position [324, 0]
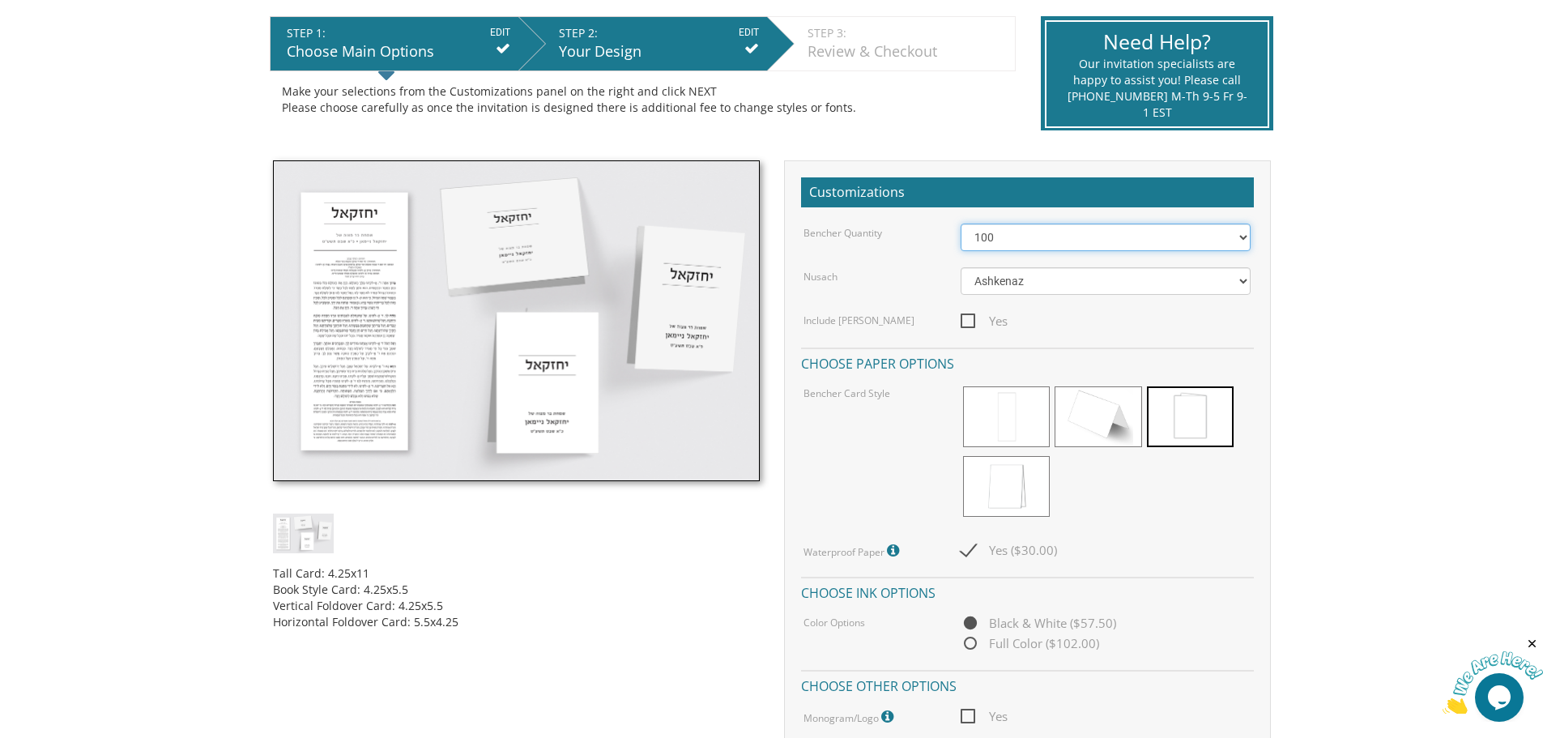
click at [1231, 234] on select "50 60 70 80 90 100 125 150 175 200 225 250 275 300 325 350 375 400 425 450 475 …" at bounding box center [1106, 238] width 290 height 28
click at [688, 574] on div "Tall Card: 4.25x11 Book Style Card: 4.25x5.5 Vertical Foldover Card: 4.25x5.5 H…" at bounding box center [516, 591] width 487 height 77
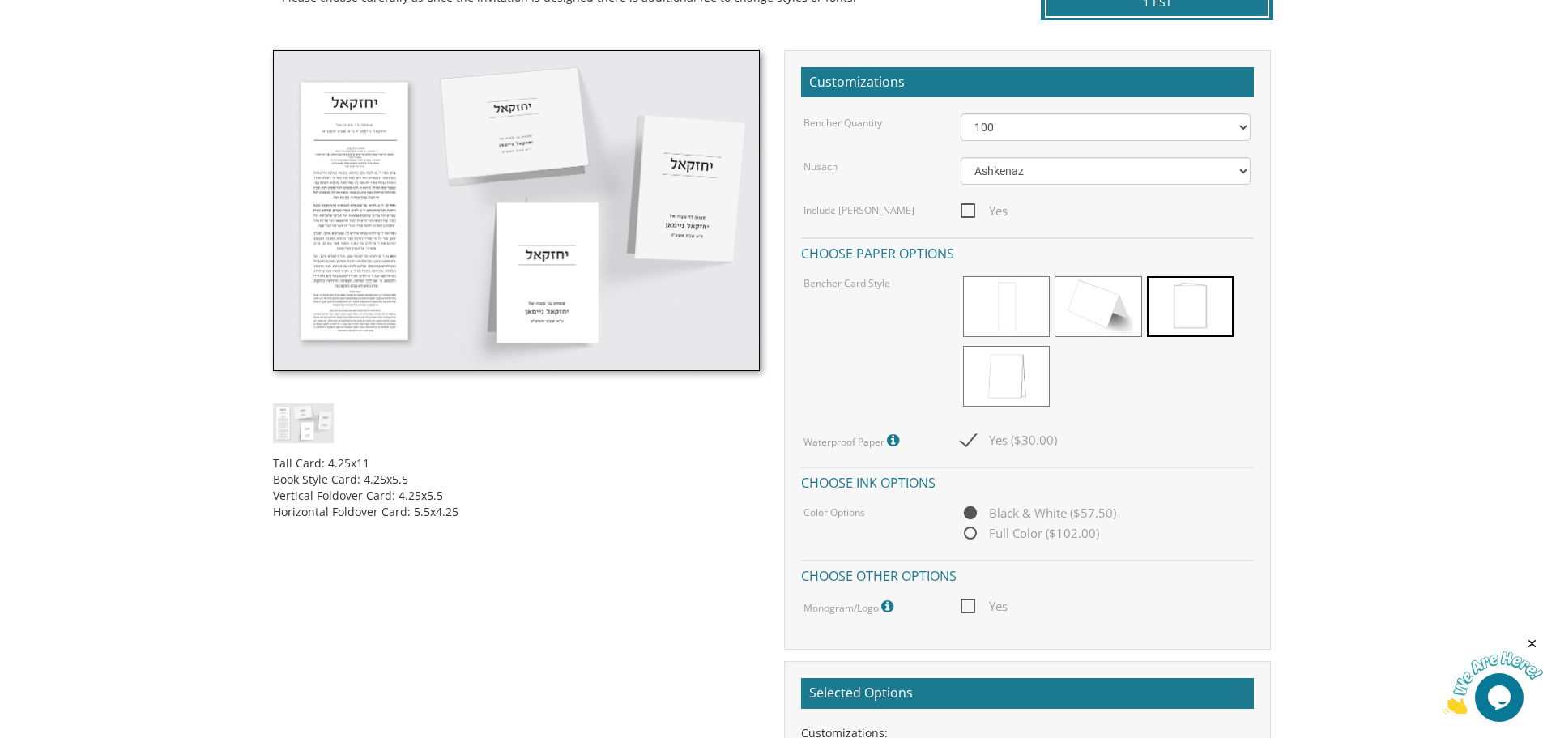
scroll to position [405, 0]
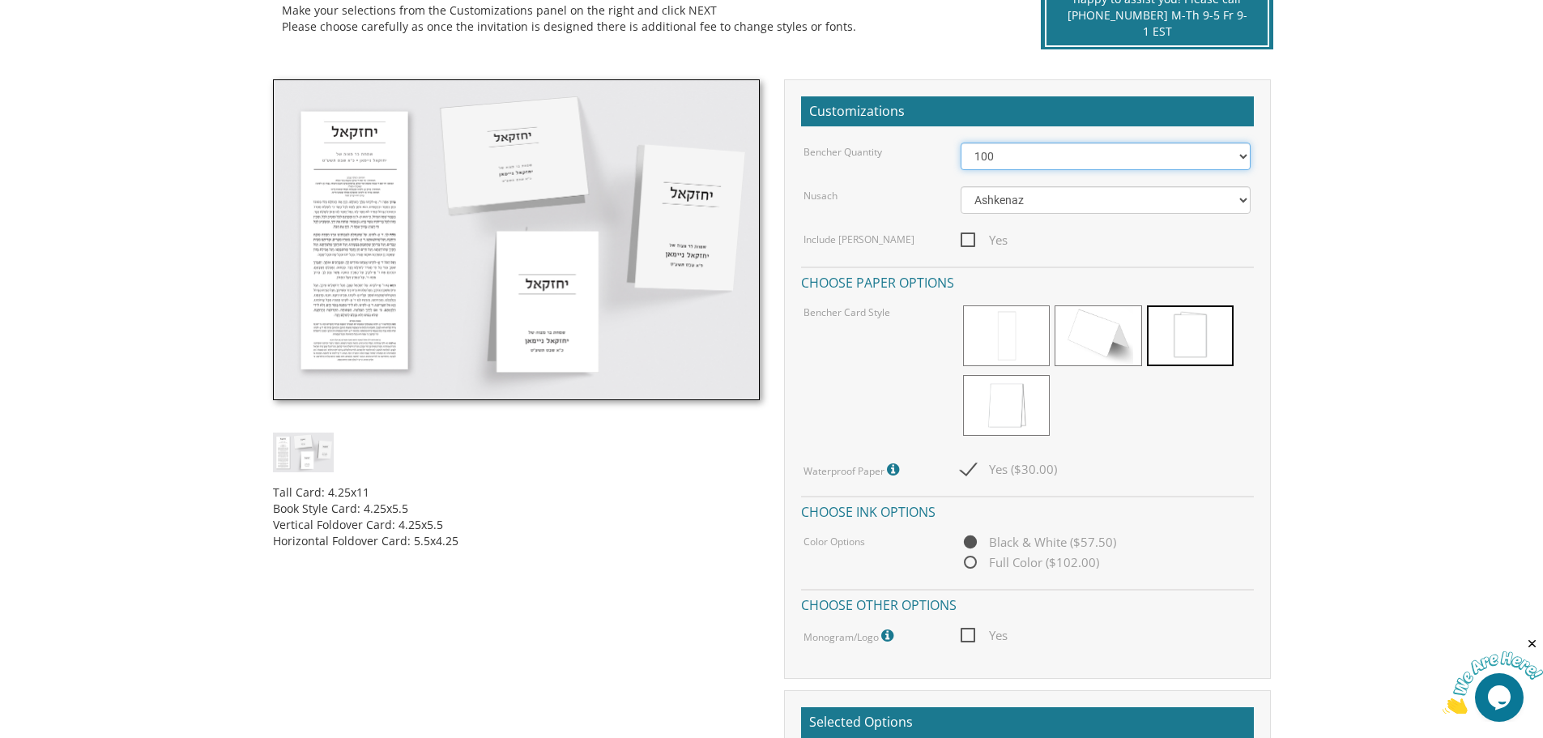
click at [1242, 156] on select "50 60 70 80 90 100 125 150 175 200 225 250 275 300 325 350 375 400 425 450 475 …" at bounding box center [1106, 157] width 290 height 28
click at [961, 143] on select "50 60 70 80 90 100 125 150 175 200 225 250 275 300 325 350 375 400 425 450 475 …" at bounding box center [1106, 157] width 290 height 28
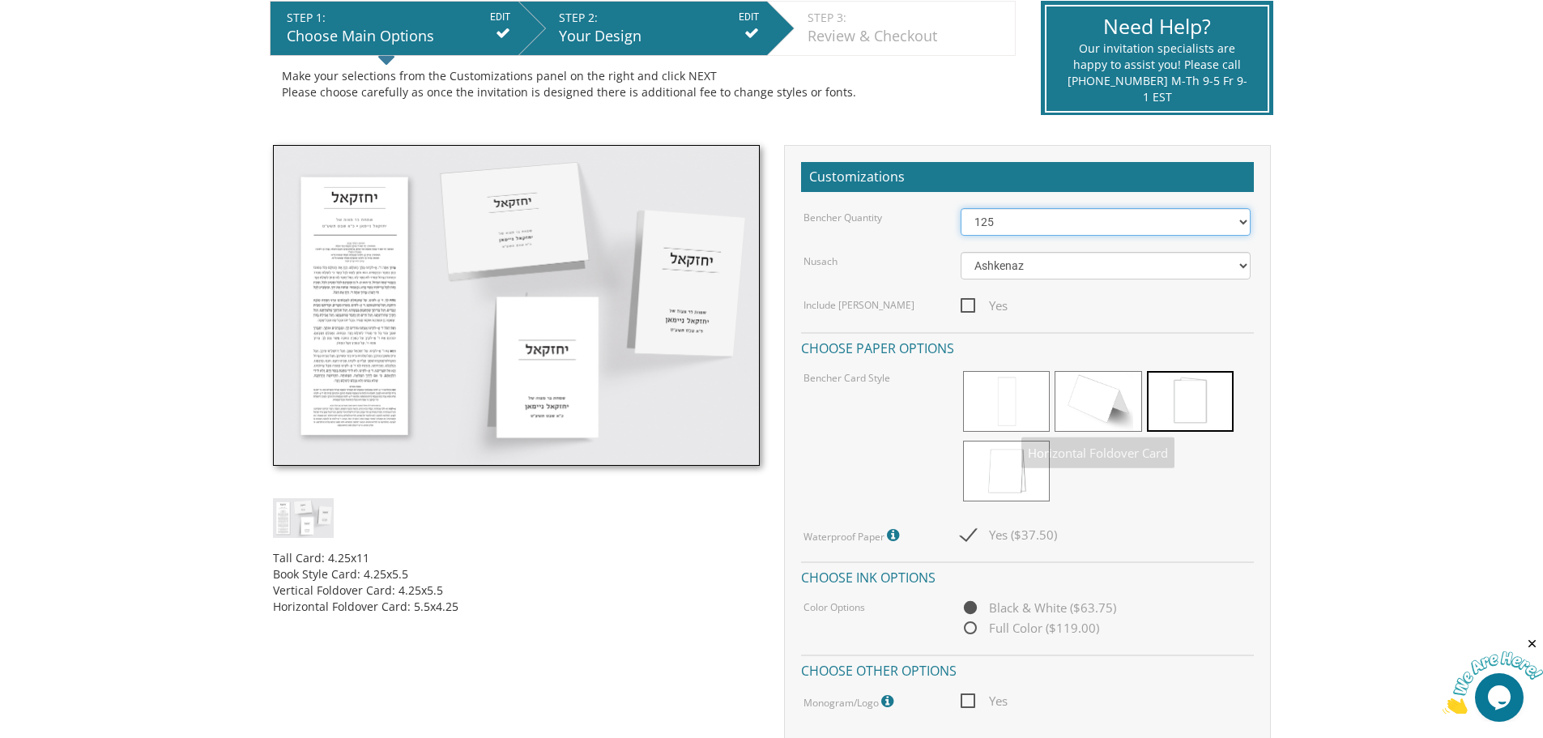
scroll to position [324, 0]
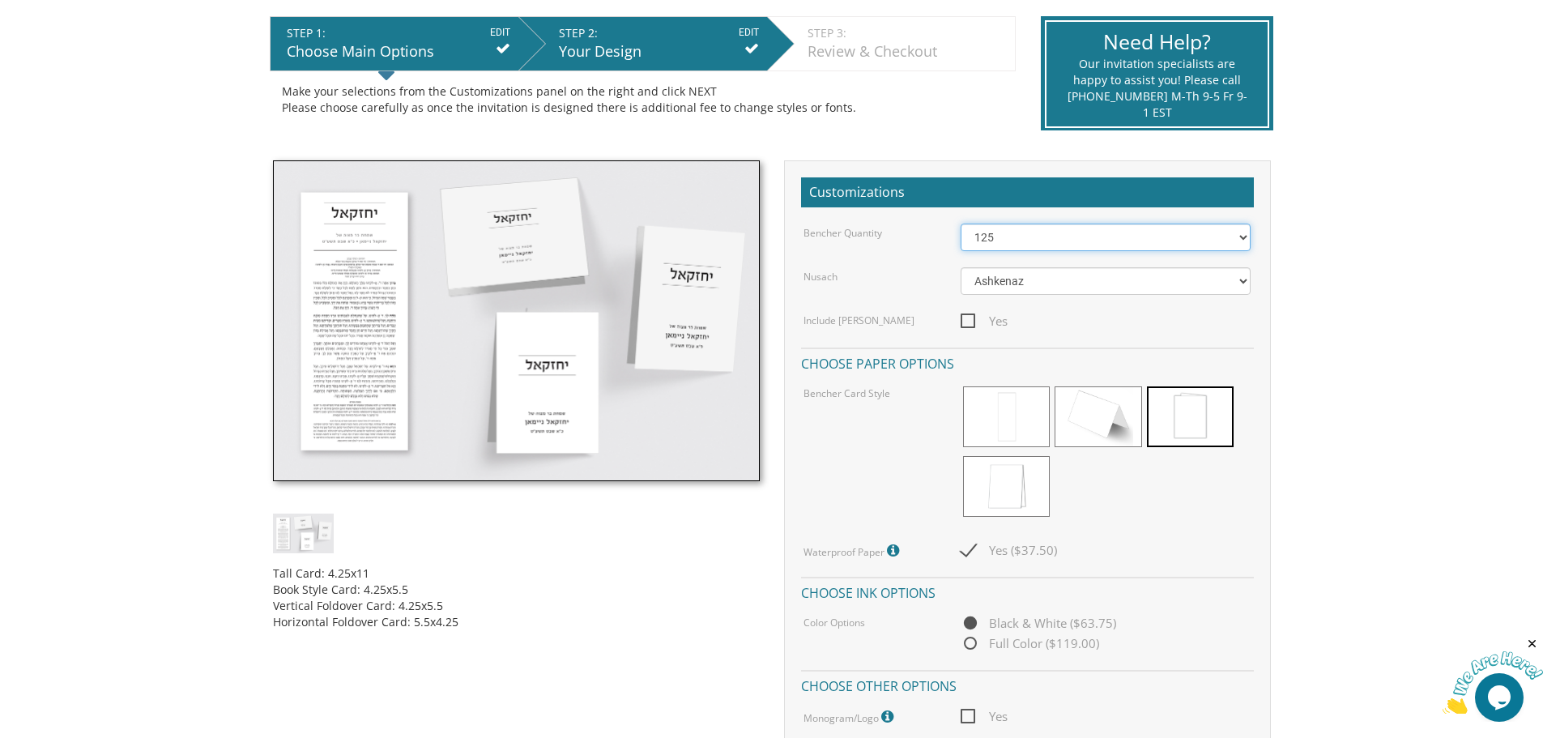
click at [1241, 236] on select "50 60 70 80 90 100 125 150 175 200 225 250 275 300 325 350 375 400 425 450 475 …" at bounding box center [1106, 238] width 290 height 28
select select "100"
click at [961, 224] on select "50 60 70 80 90 100 125 150 175 200 225 250 275 300 325 350 375 400 425 450 475 …" at bounding box center [1106, 238] width 290 height 28
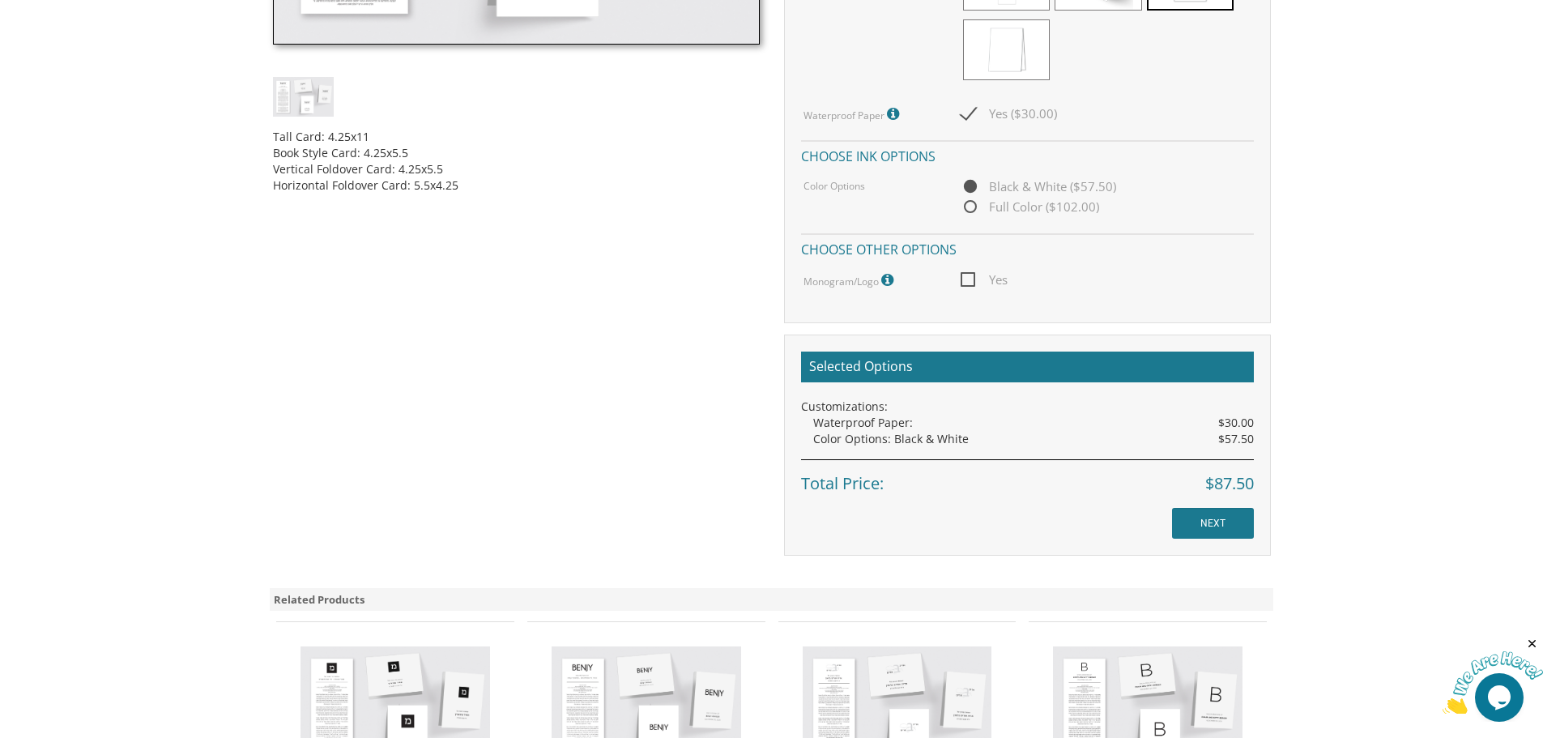
scroll to position [810, 0]
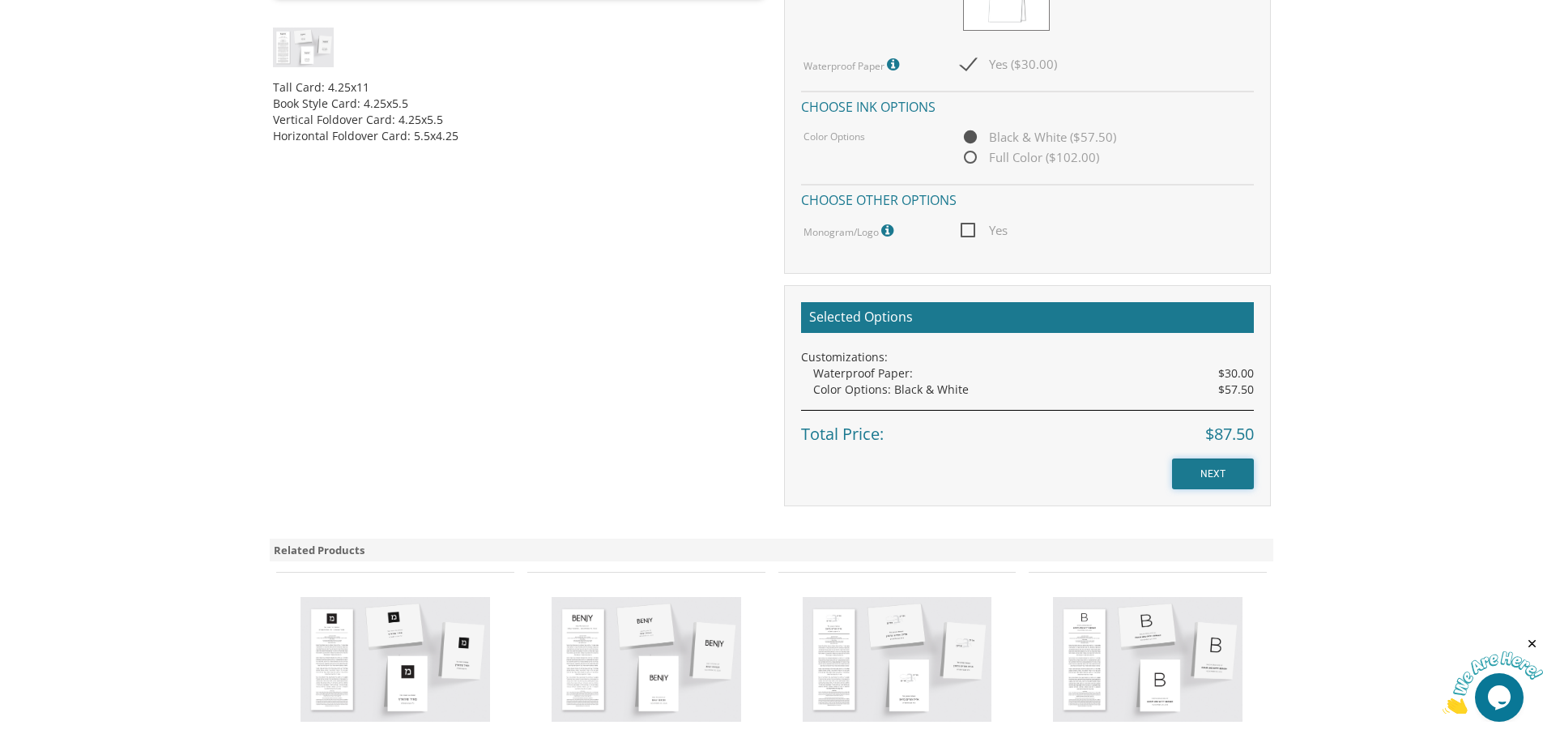
click at [1204, 478] on input "NEXT" at bounding box center [1213, 473] width 82 height 31
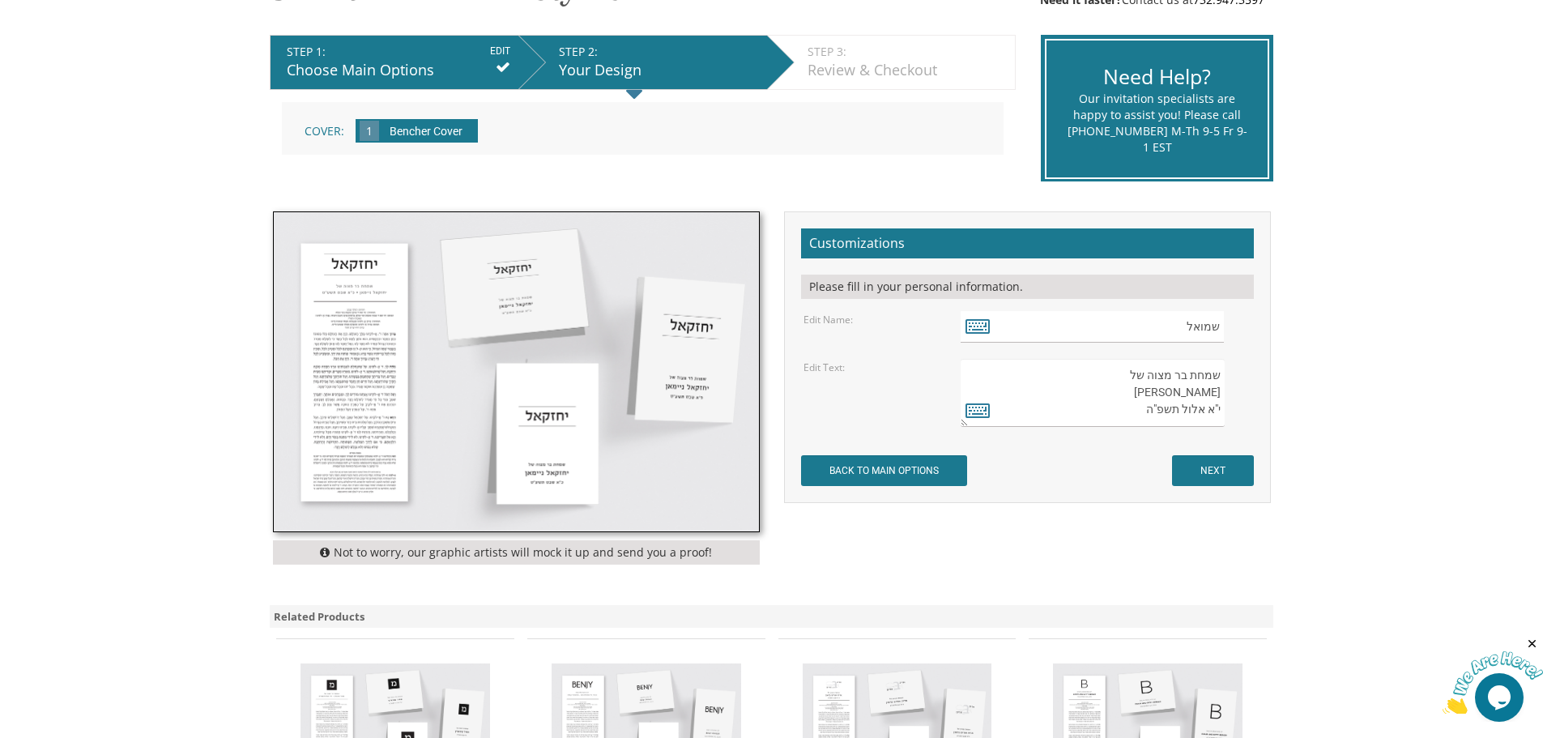
scroll to position [324, 0]
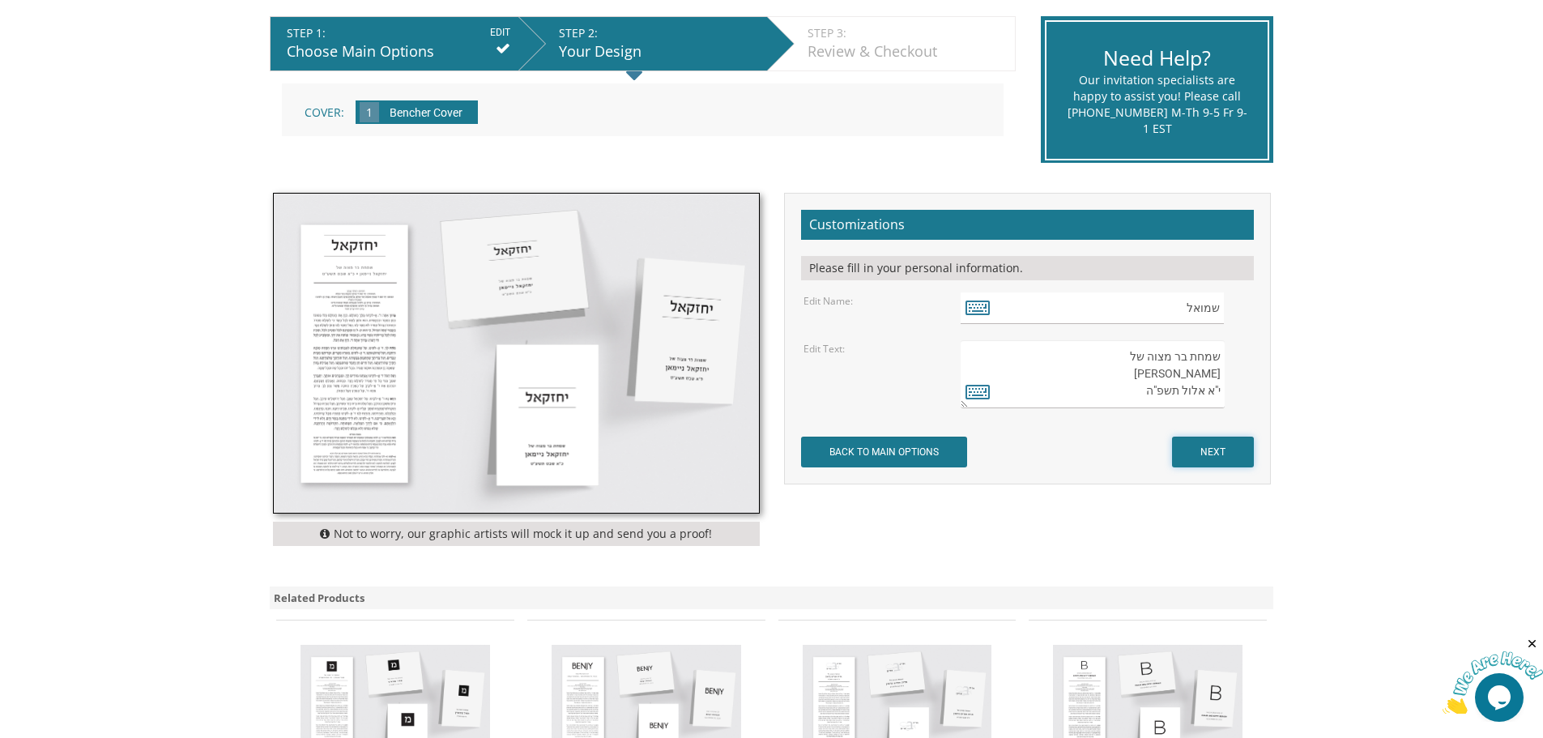
click at [1208, 455] on input "NEXT" at bounding box center [1213, 452] width 82 height 31
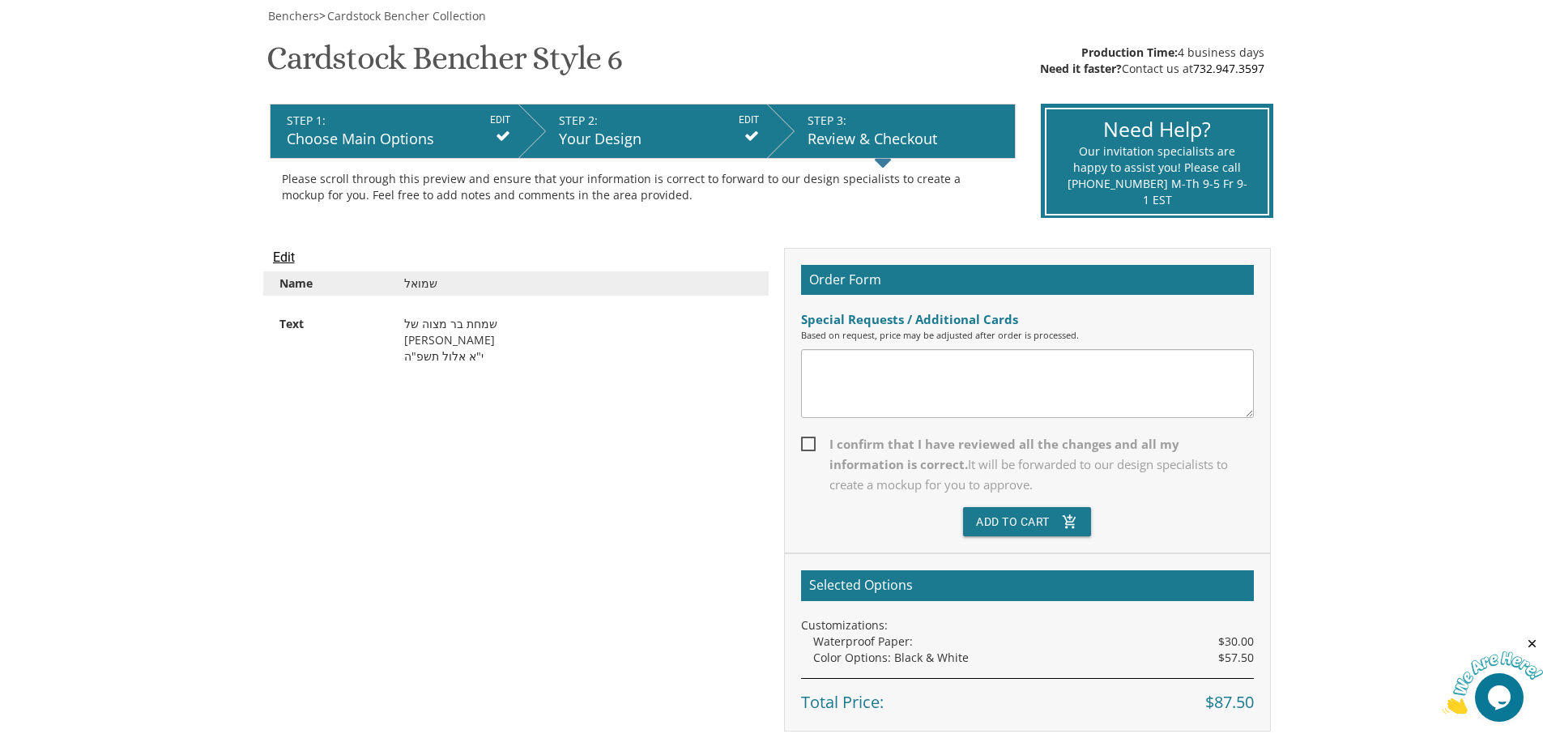
scroll to position [243, 0]
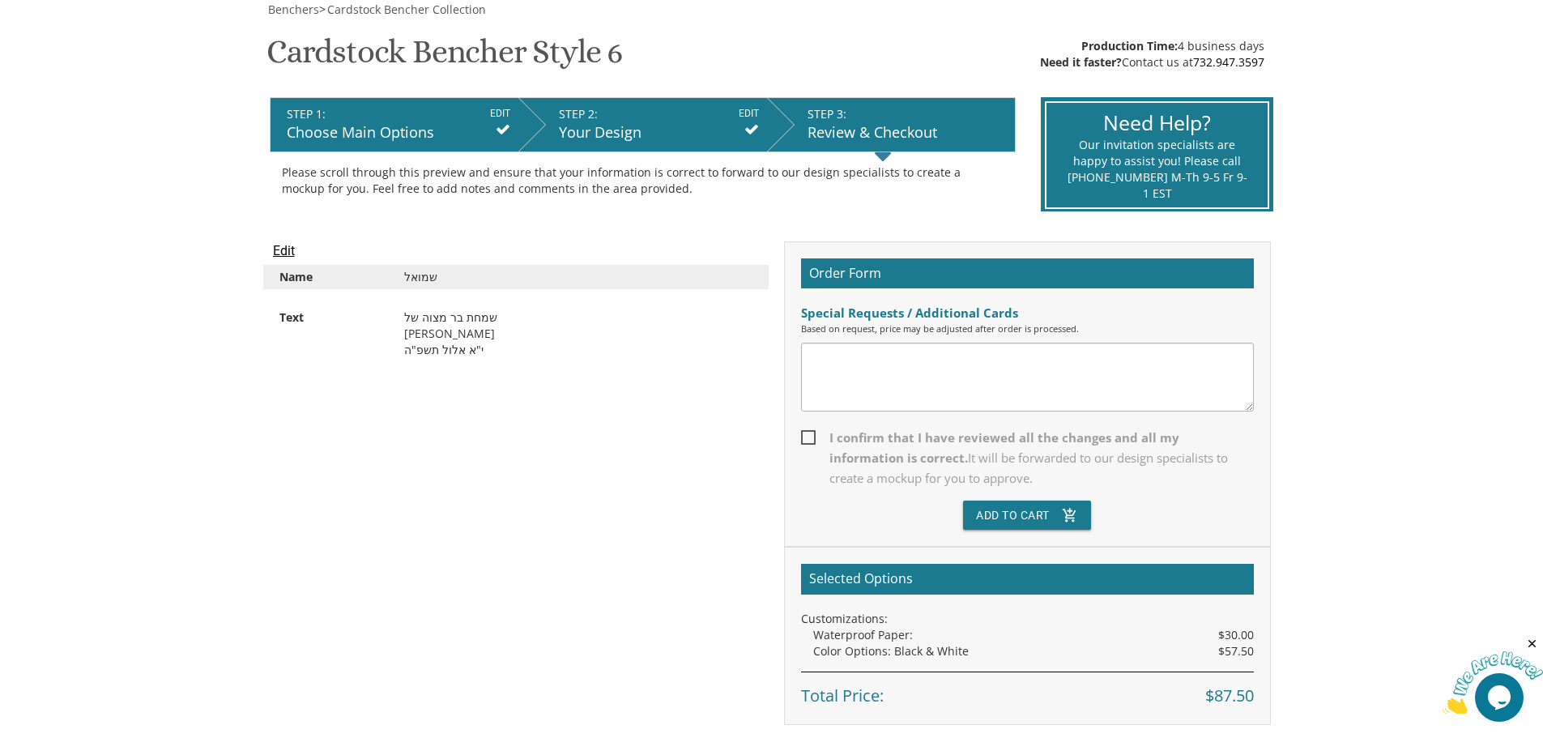
click at [803, 437] on span "I confirm that I have reviewed all the changes and all my information is correc…" at bounding box center [1027, 458] width 453 height 61
click at [803, 437] on input "I confirm that I have reviewed all the changes and all my information is correc…" at bounding box center [806, 436] width 11 height 11
checkbox input "true"
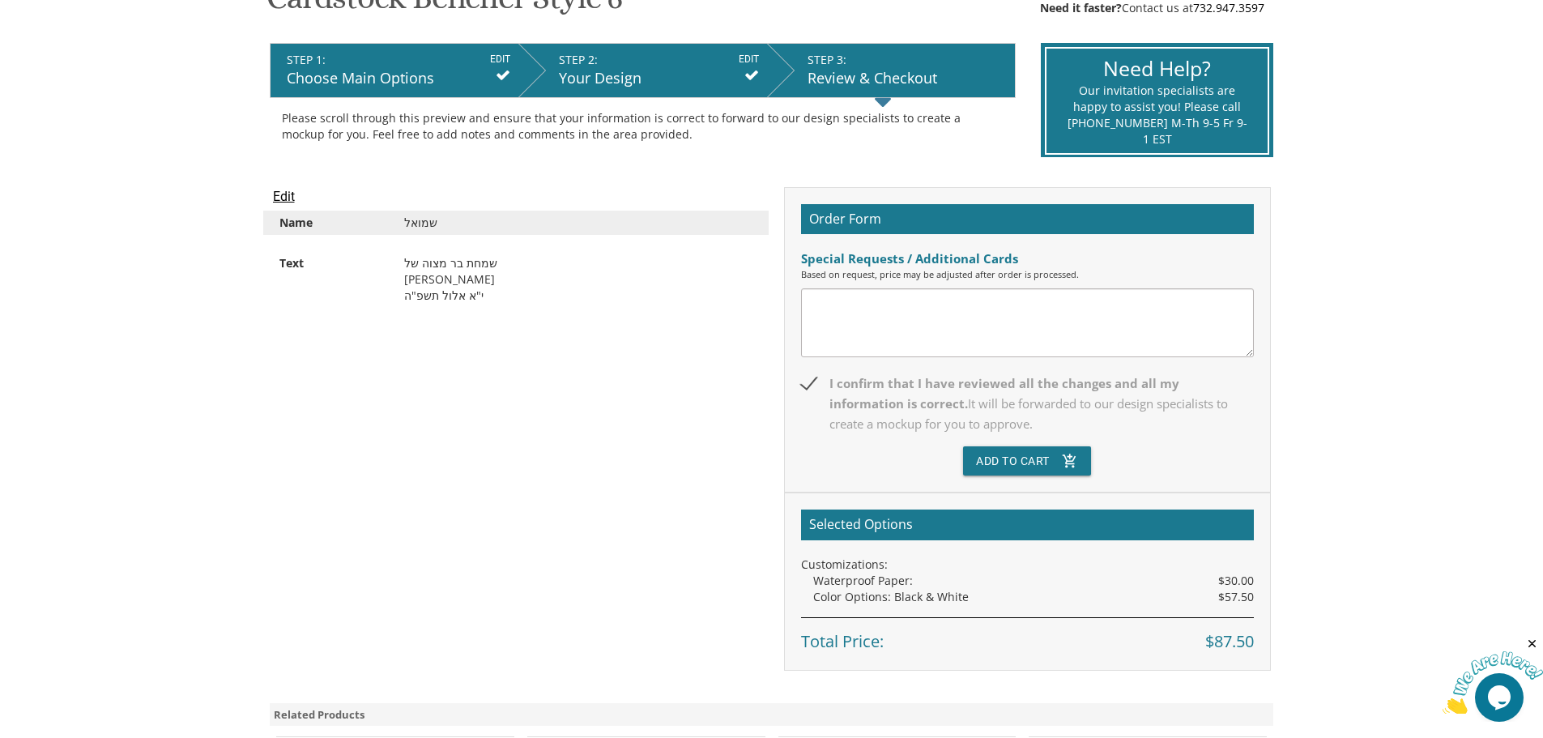
scroll to position [324, 0]
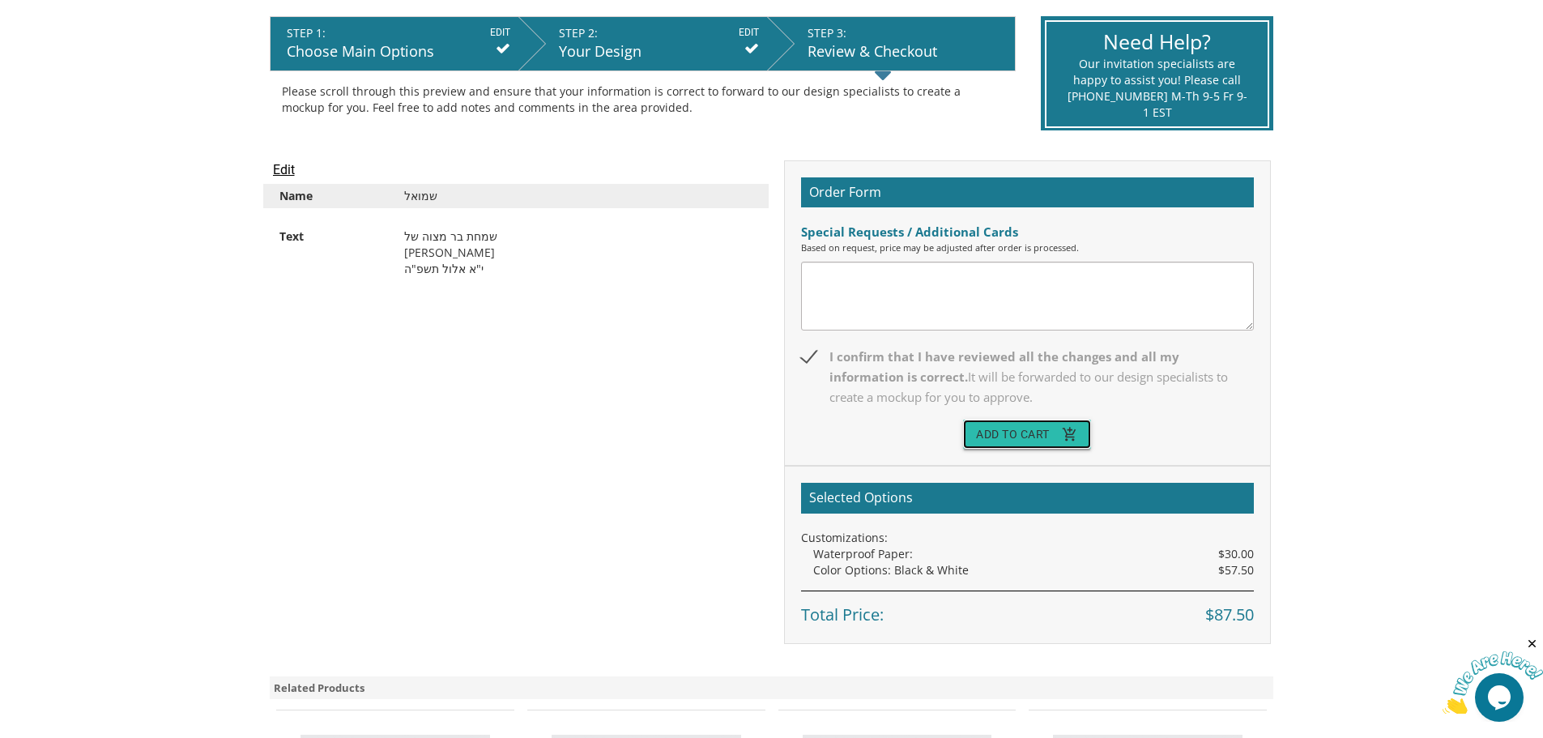
click at [1024, 441] on button "Add To Cart add_shopping_cart" at bounding box center [1027, 434] width 128 height 29
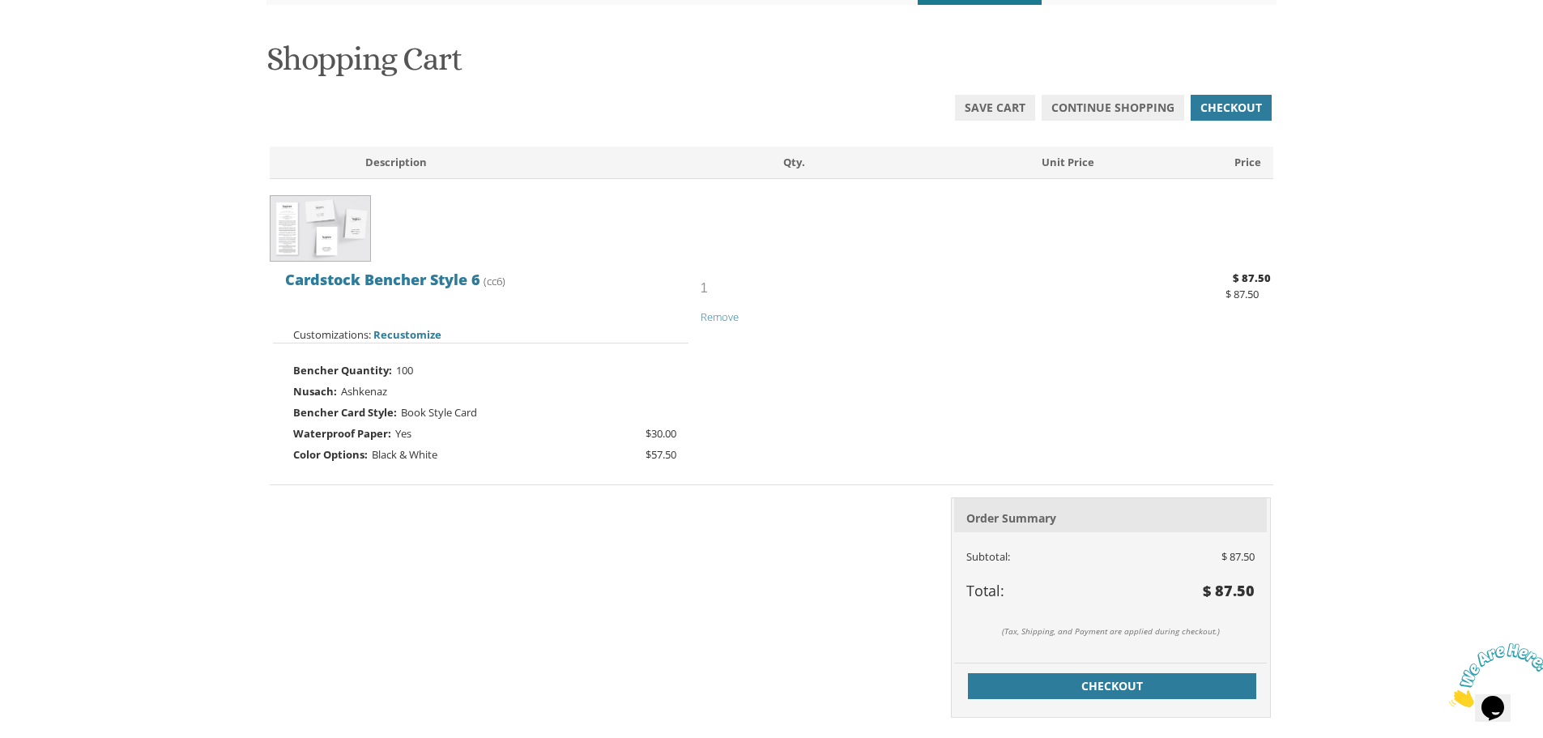
scroll to position [243, 0]
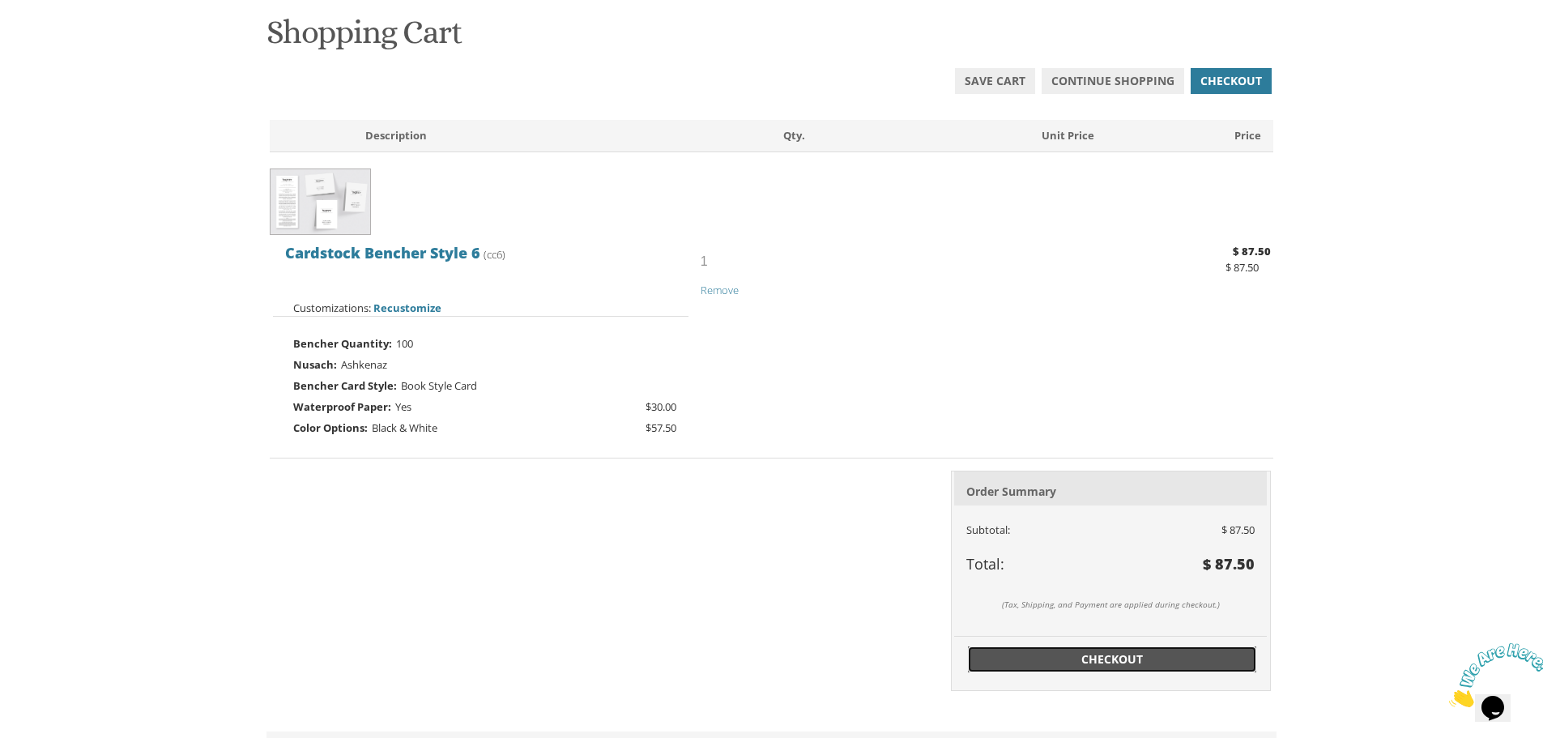
click at [1092, 658] on span "Checkout" at bounding box center [1112, 659] width 269 height 16
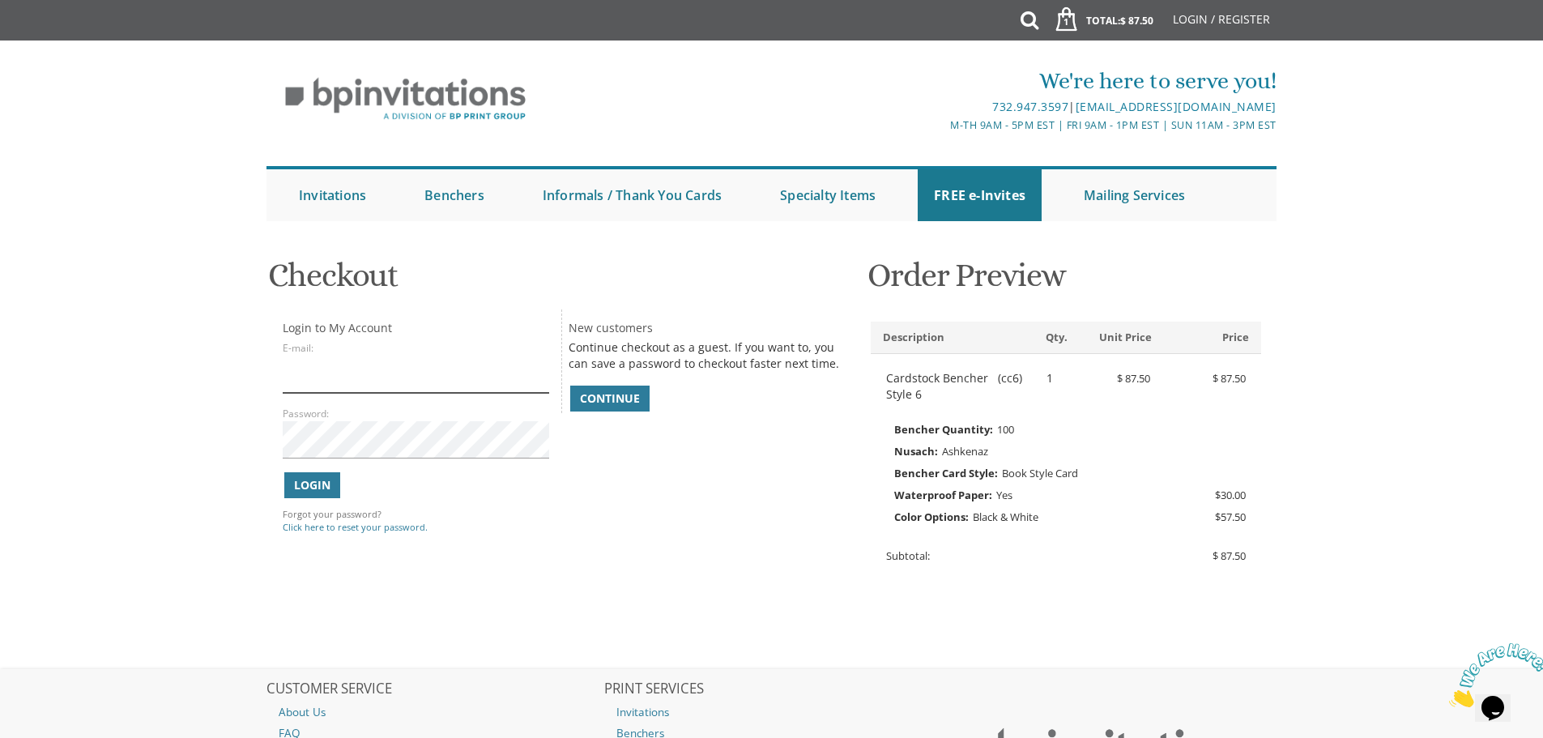
click at [344, 389] on input "E-mail:" at bounding box center [416, 374] width 266 height 37
type input "ך"
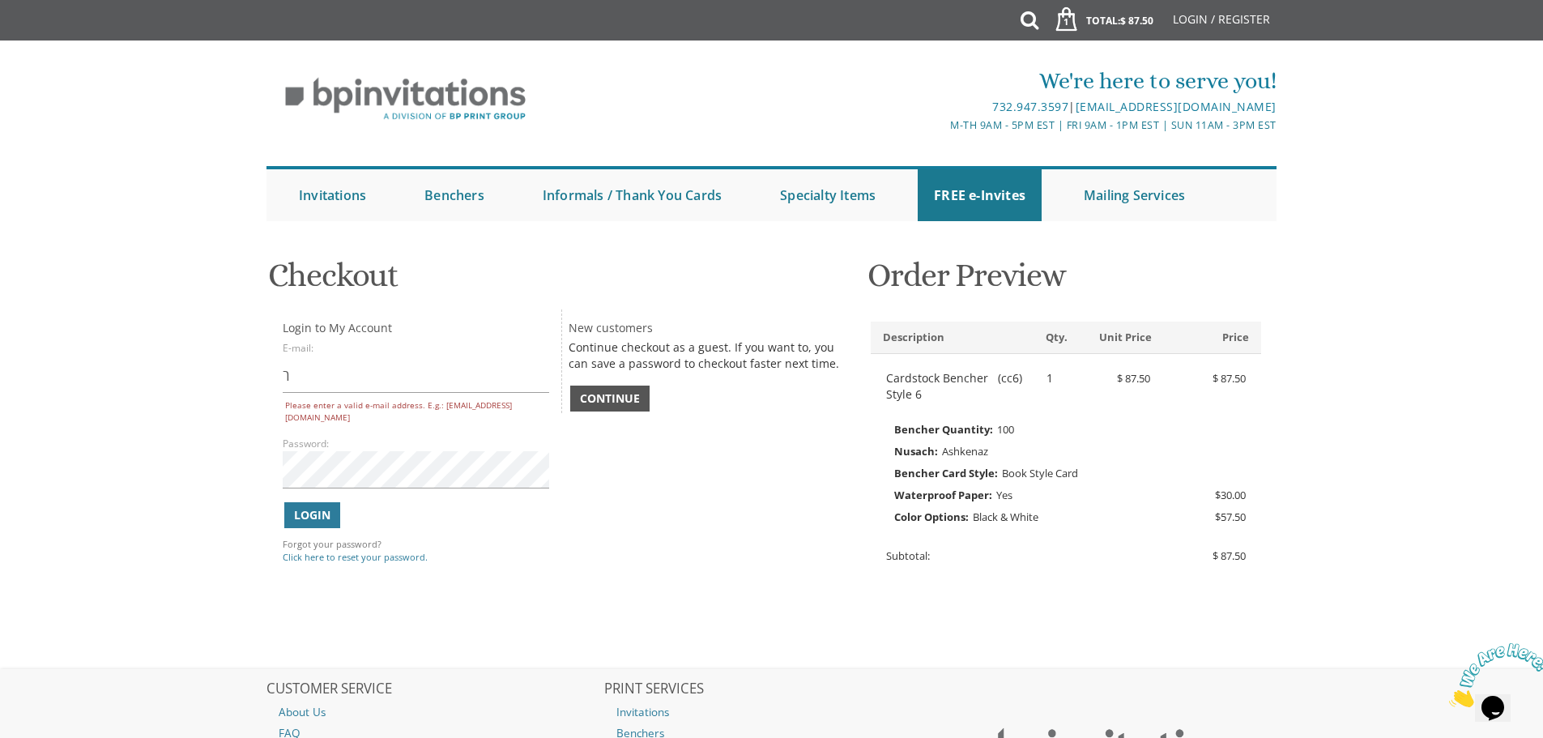
click at [624, 400] on span "Continue" at bounding box center [610, 398] width 60 height 16
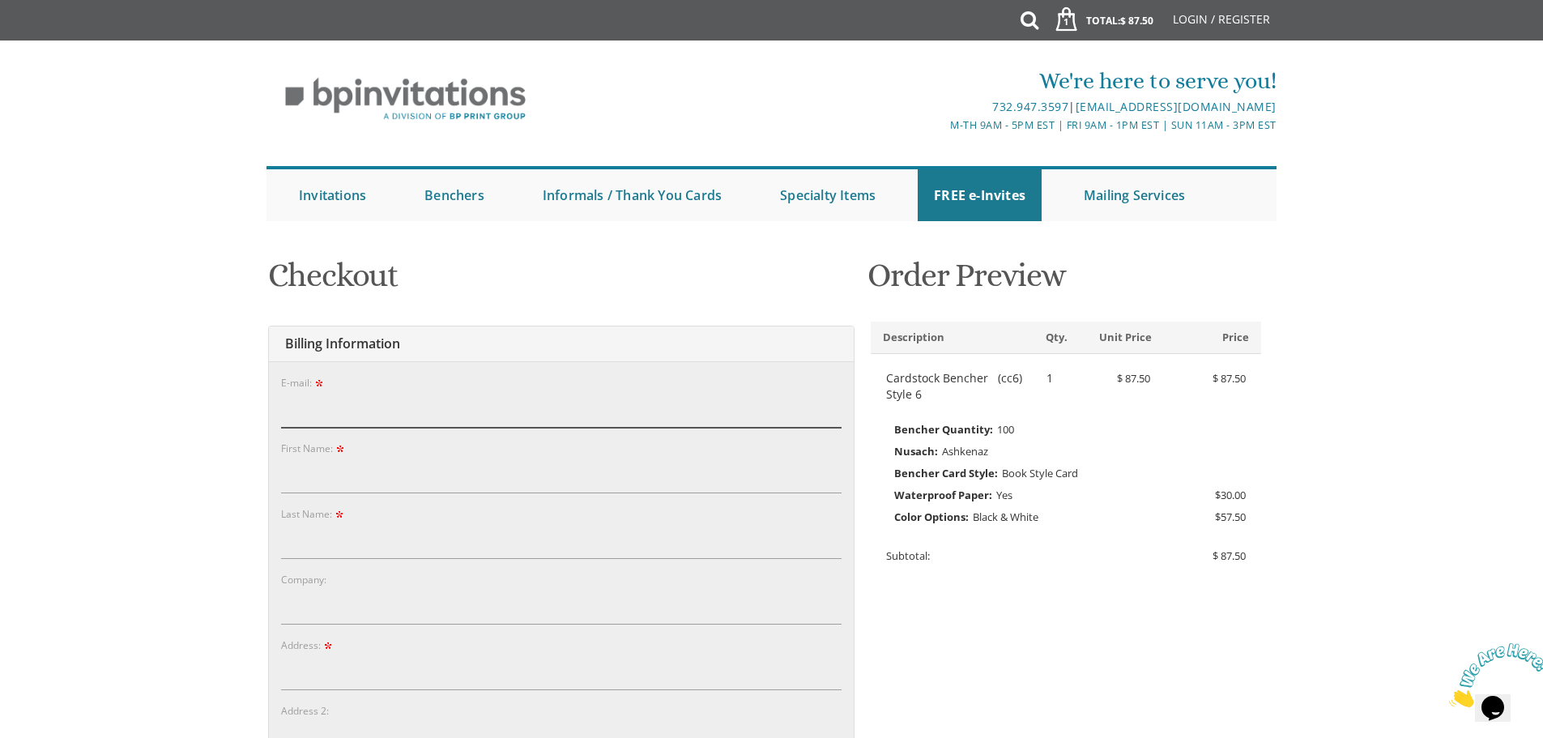
click at [377, 403] on input "E-mail:" at bounding box center [561, 408] width 560 height 37
type input "ך"
click at [299, 403] on input "E-mail:" at bounding box center [561, 408] width 560 height 37
type input "leibovs@gmail.com"
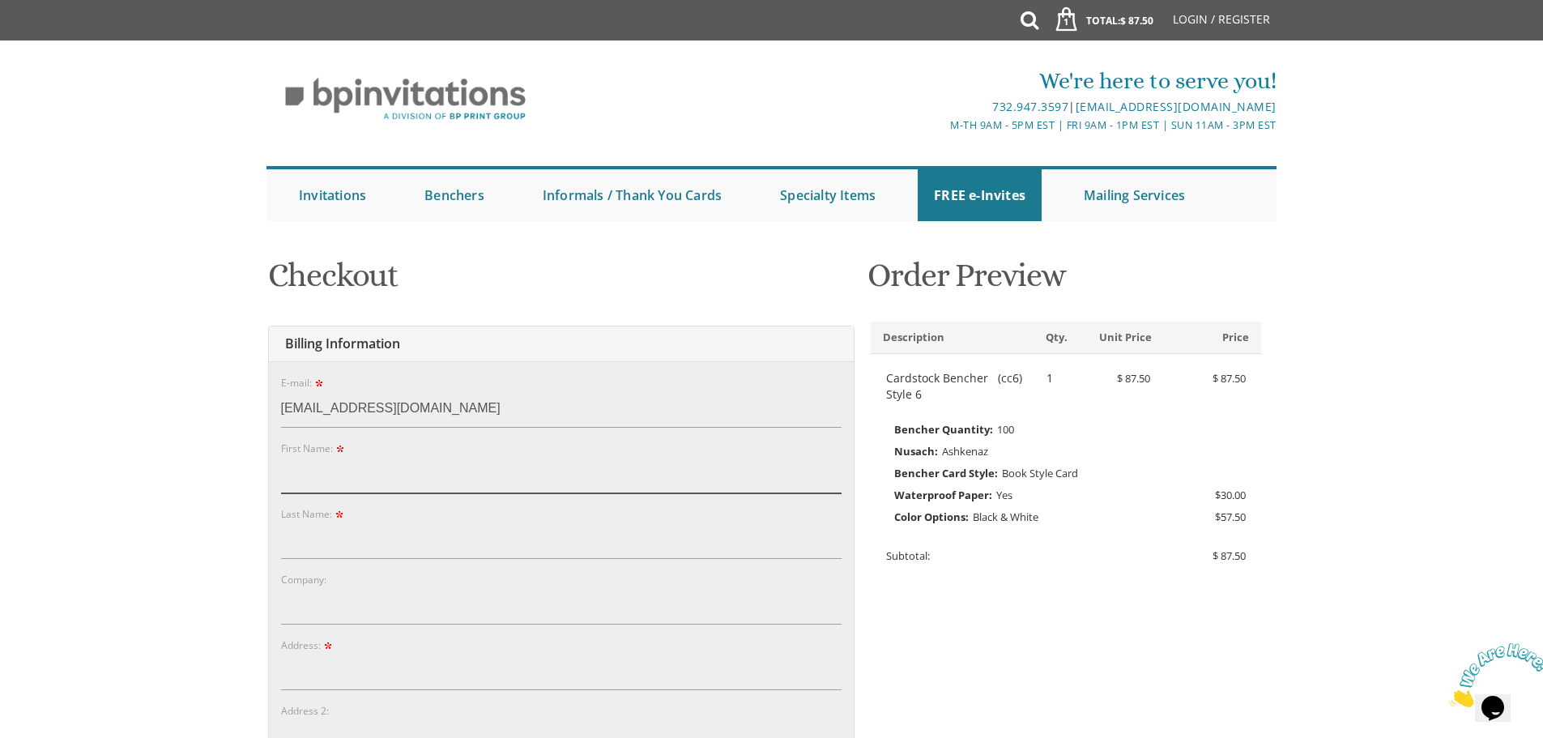
click at [344, 471] on input "First Name:" at bounding box center [561, 474] width 560 height 37
type input "Sara"
type input "Leibov"
type input "4 Brooks Edge Drive"
type input "New City"
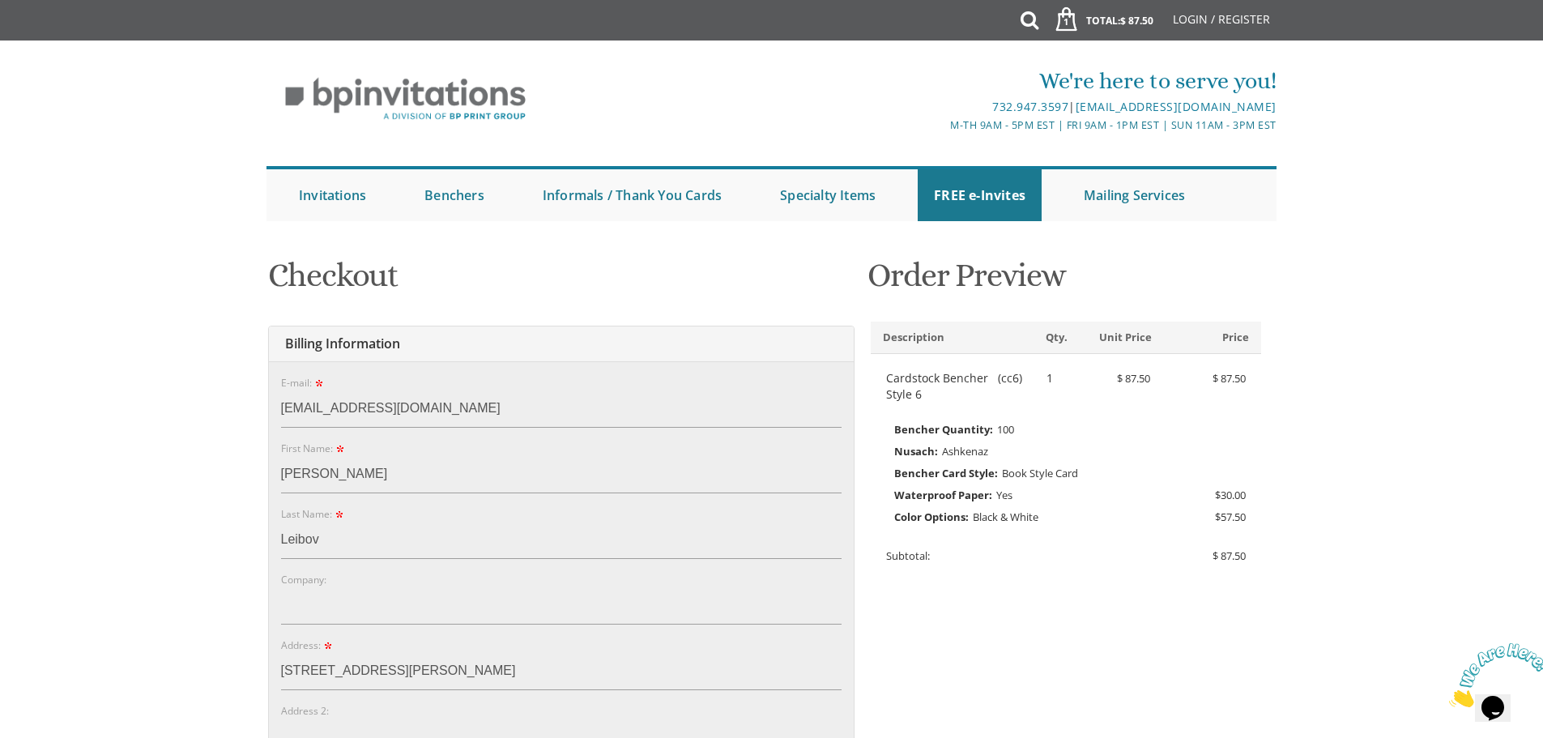
type input "10956"
select select "NY"
type input "8455961274"
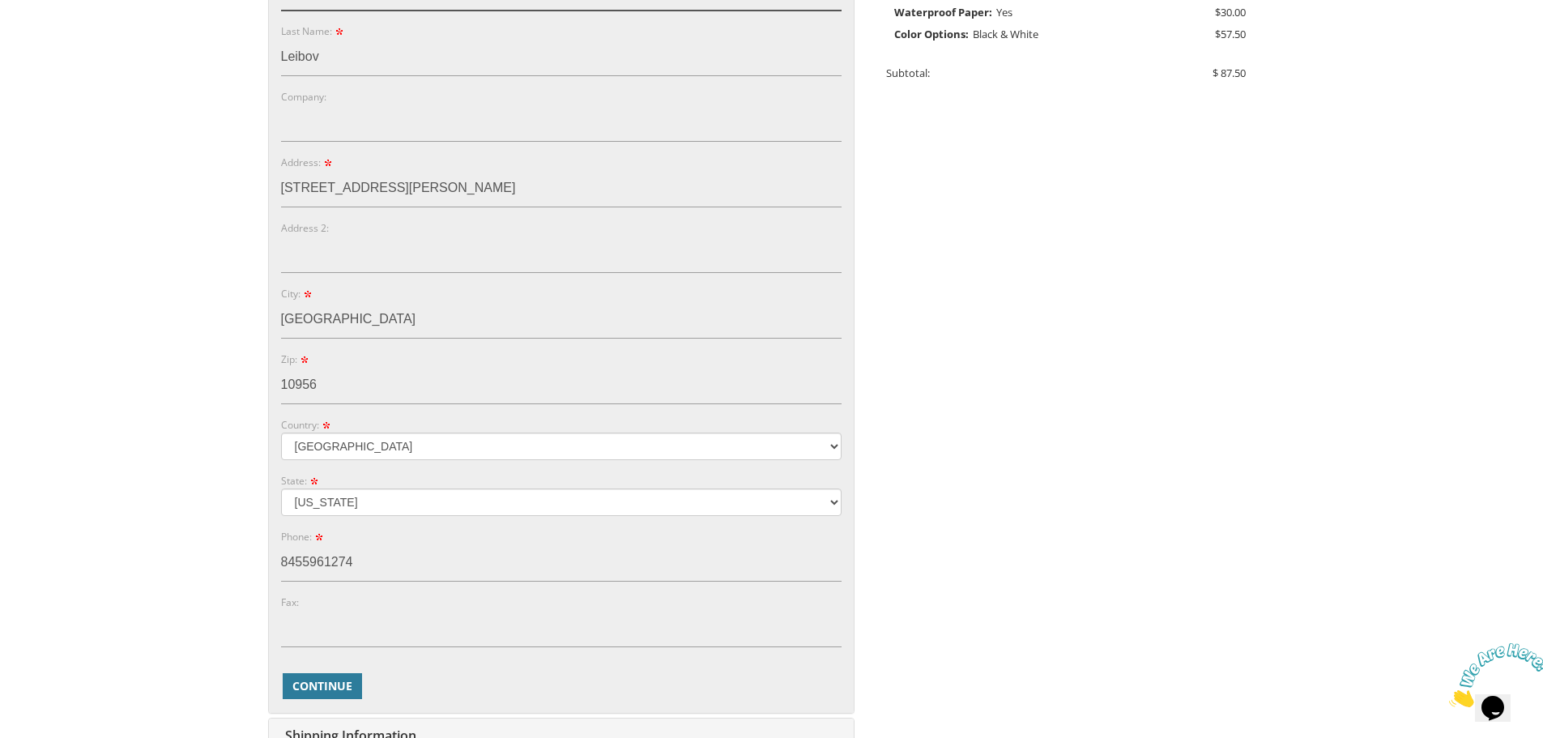
scroll to position [567, 0]
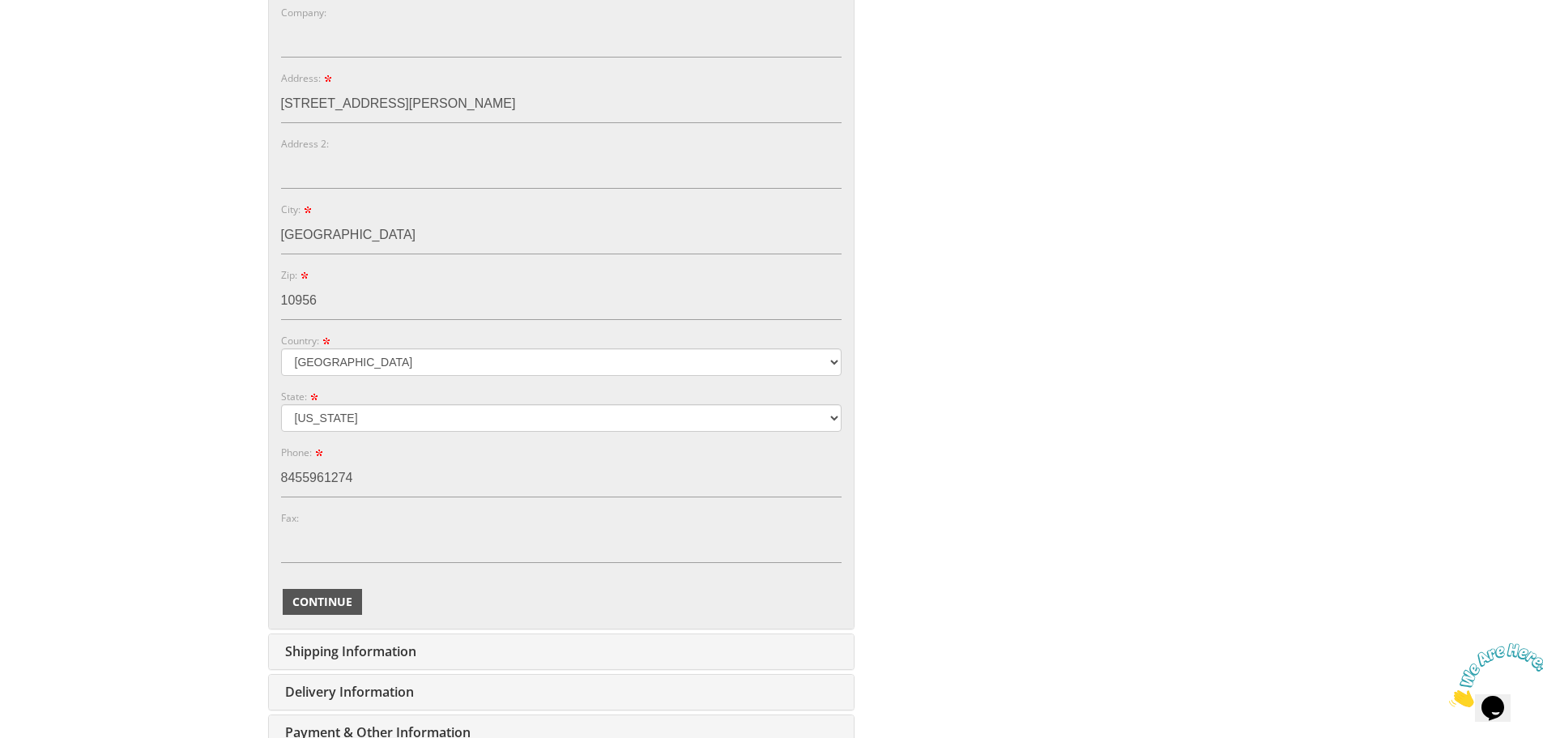
click at [329, 599] on span "Continue" at bounding box center [322, 602] width 60 height 16
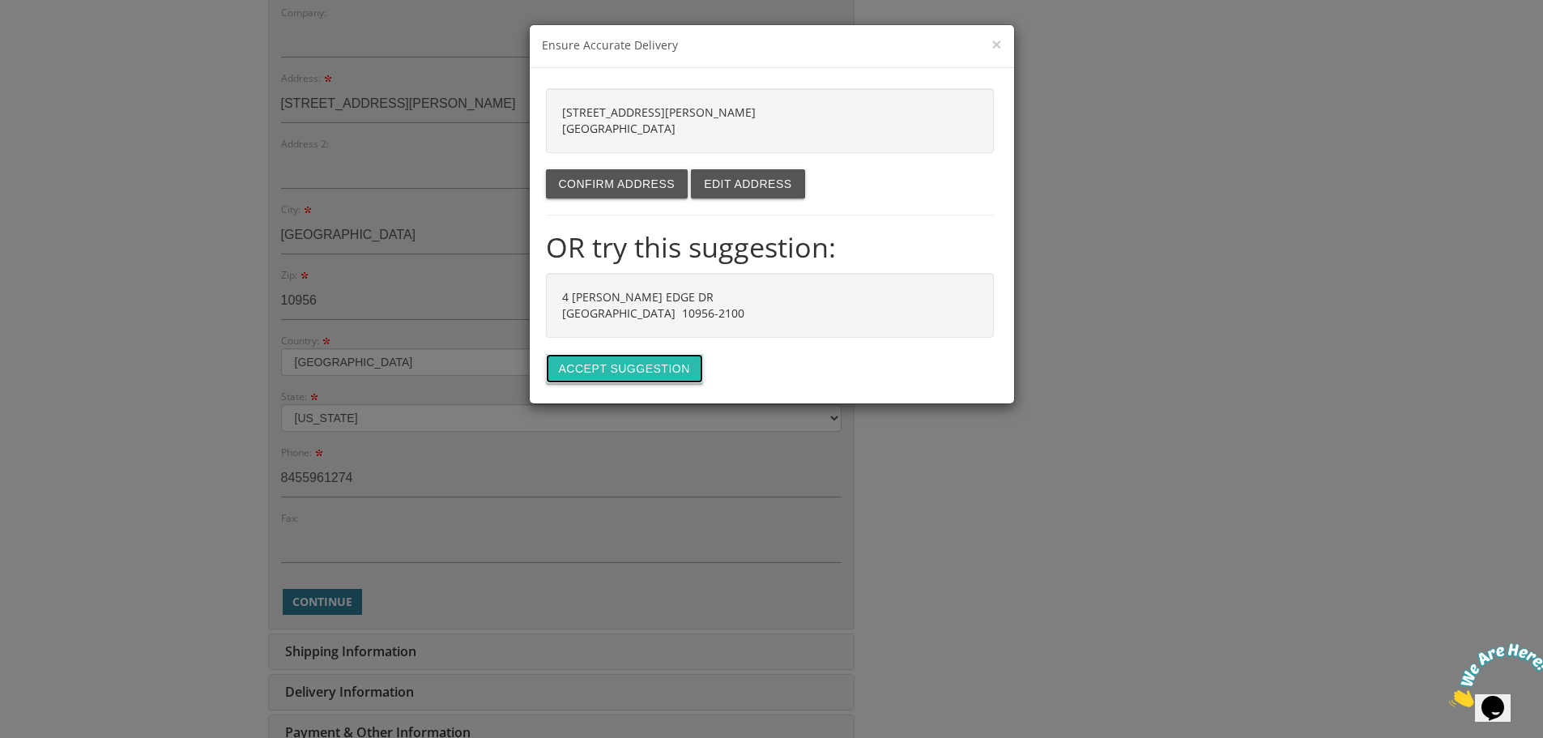
click at [634, 369] on button "Accept suggestion" at bounding box center [624, 368] width 157 height 29
type input "4 BROOKS EDGE DR"
type input "NEW CITY"
type input "10956-2100"
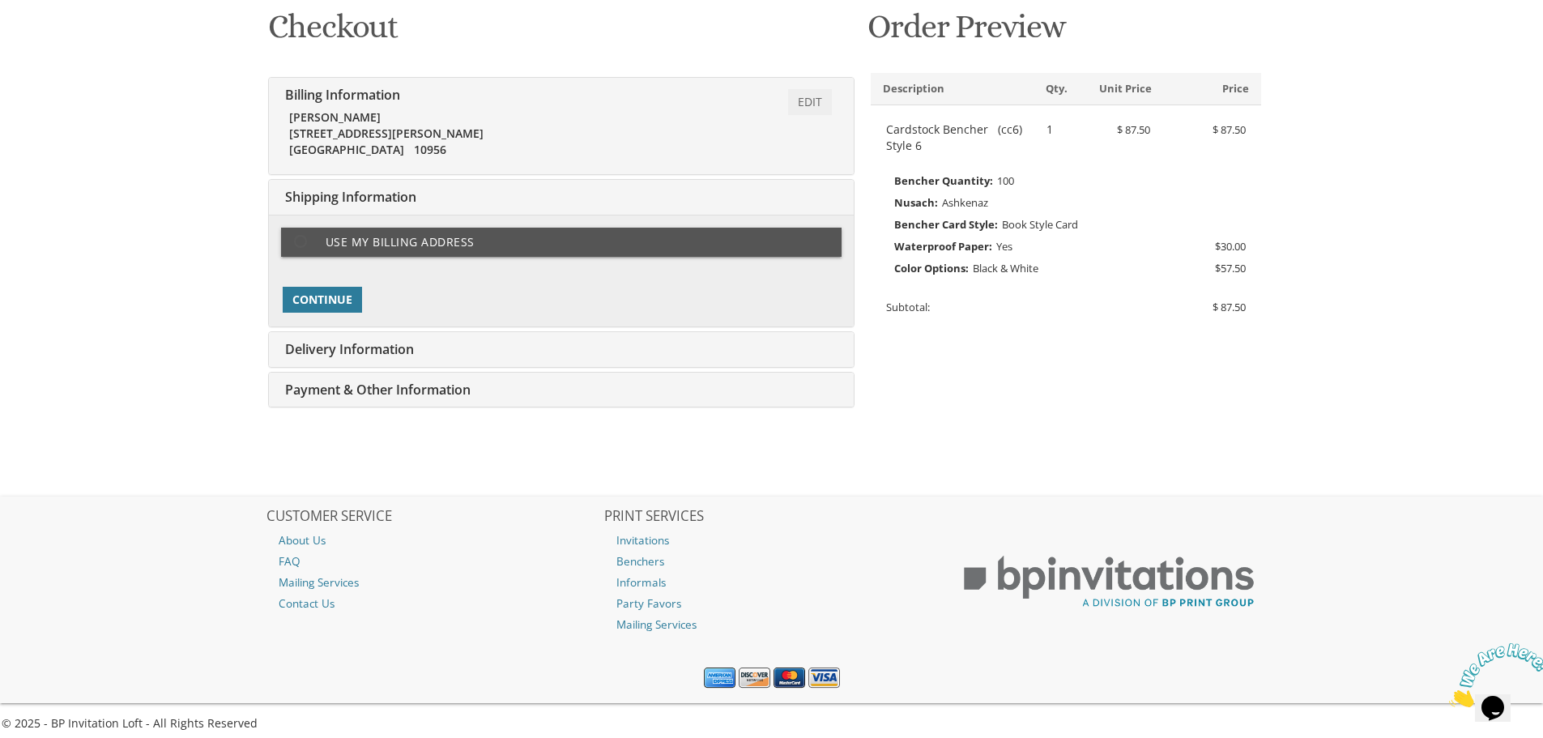
scroll to position [288, 0]
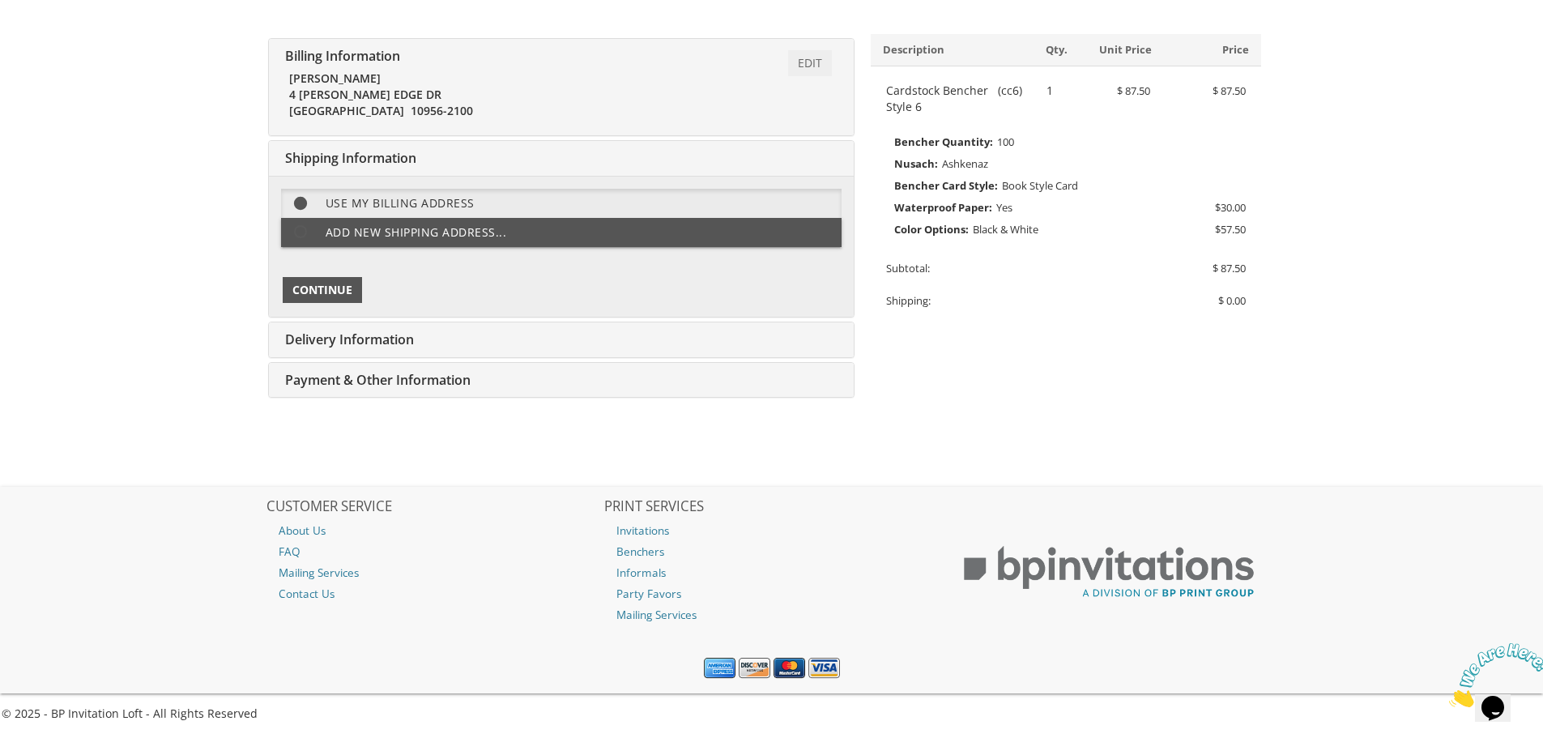
click at [353, 294] on button "Continue" at bounding box center [322, 290] width 79 height 26
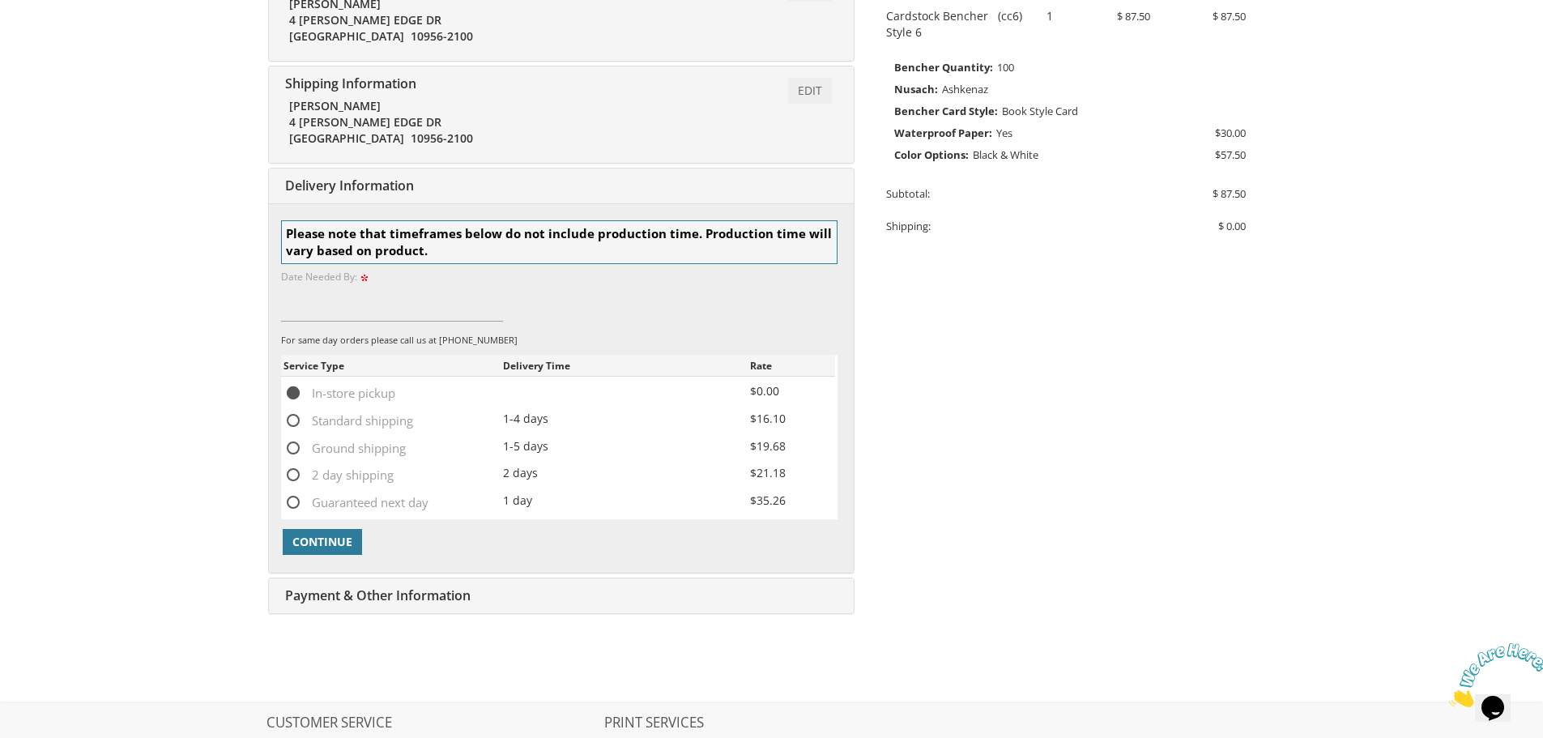
scroll to position [339, 0]
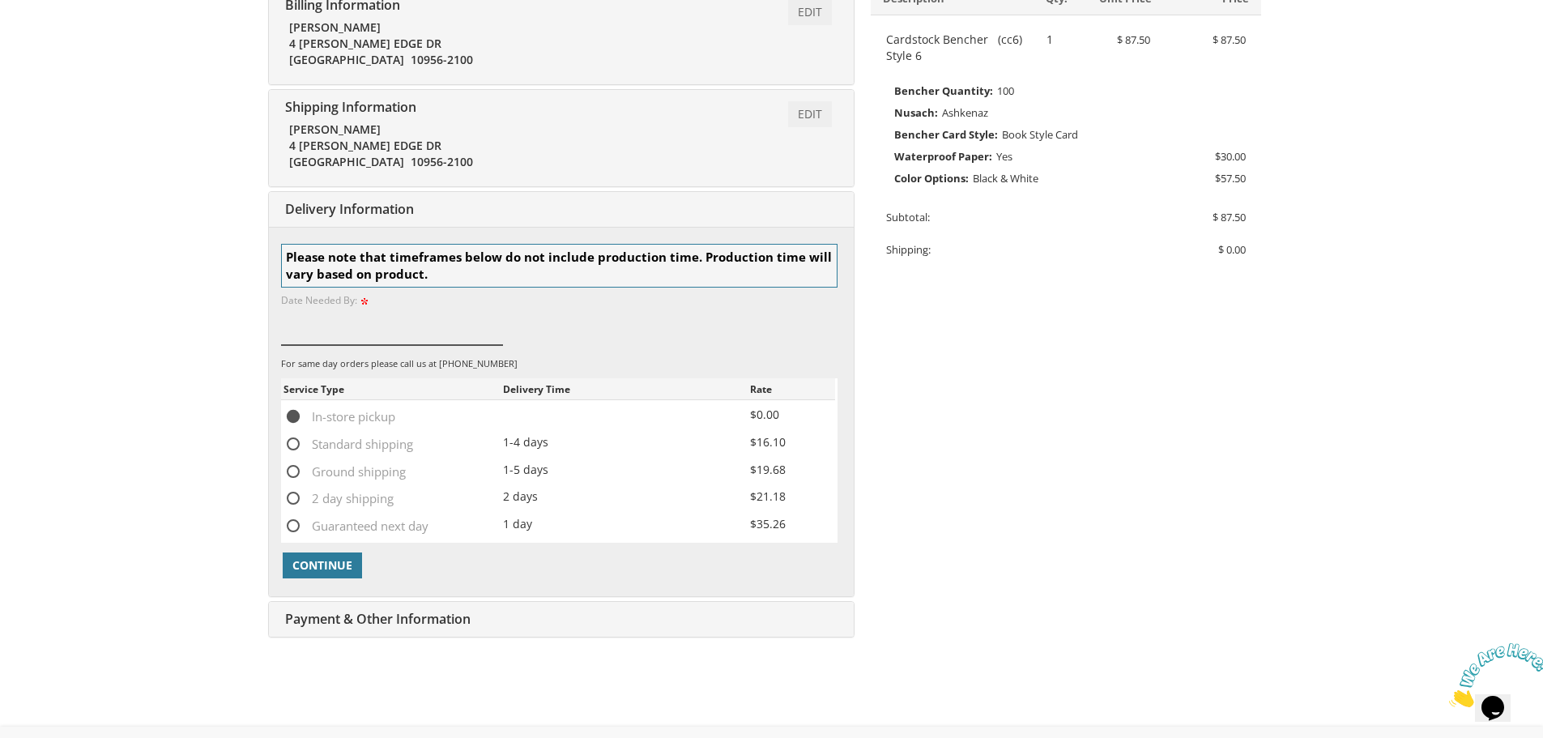
click at [330, 339] on input at bounding box center [392, 326] width 223 height 37
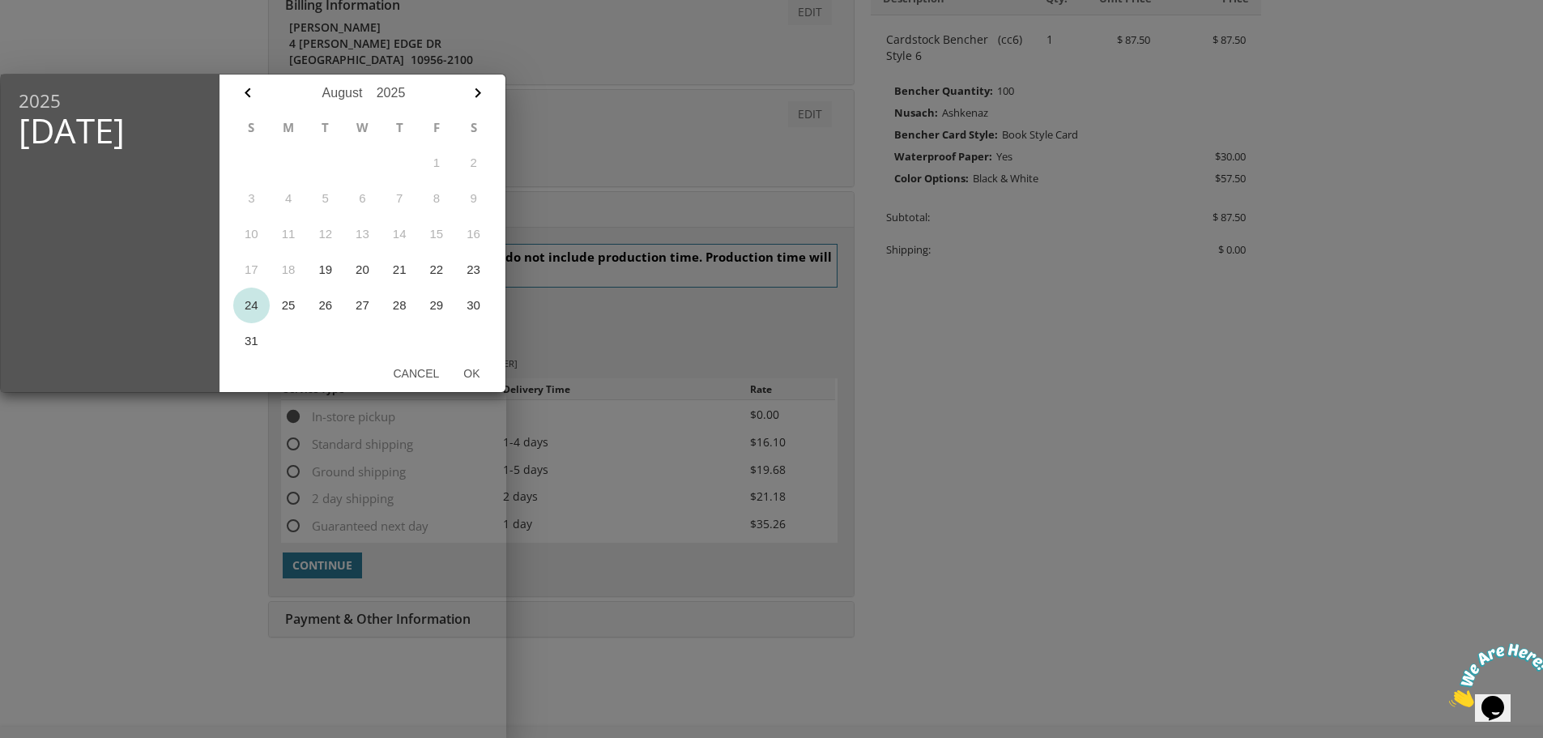
click at [249, 307] on button "24" at bounding box center [251, 306] width 37 height 36
click at [473, 368] on button "Ok" at bounding box center [471, 373] width 40 height 29
type input "Aug 24, 2025"
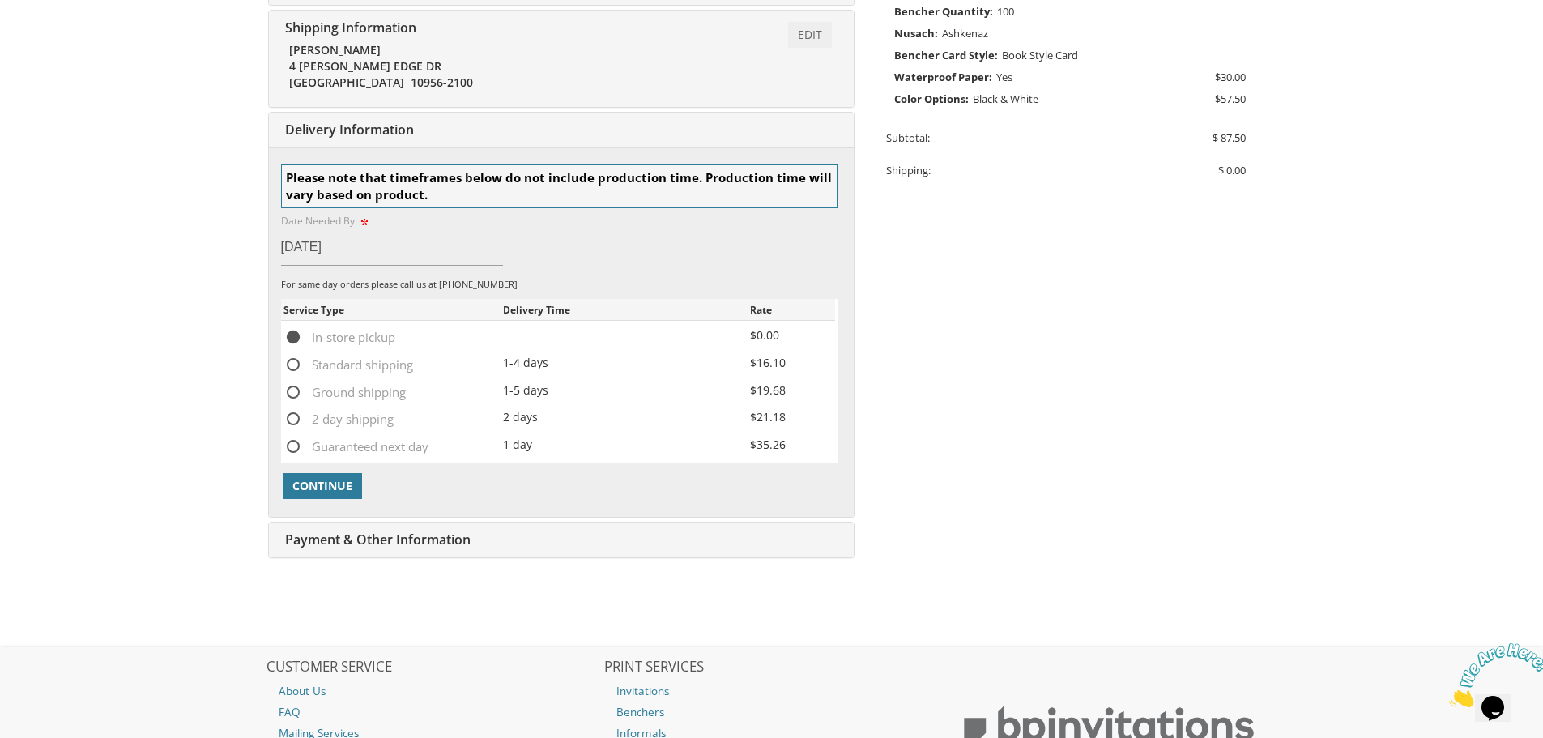
scroll to position [420, 0]
click at [329, 484] on span "Continue" at bounding box center [322, 484] width 60 height 16
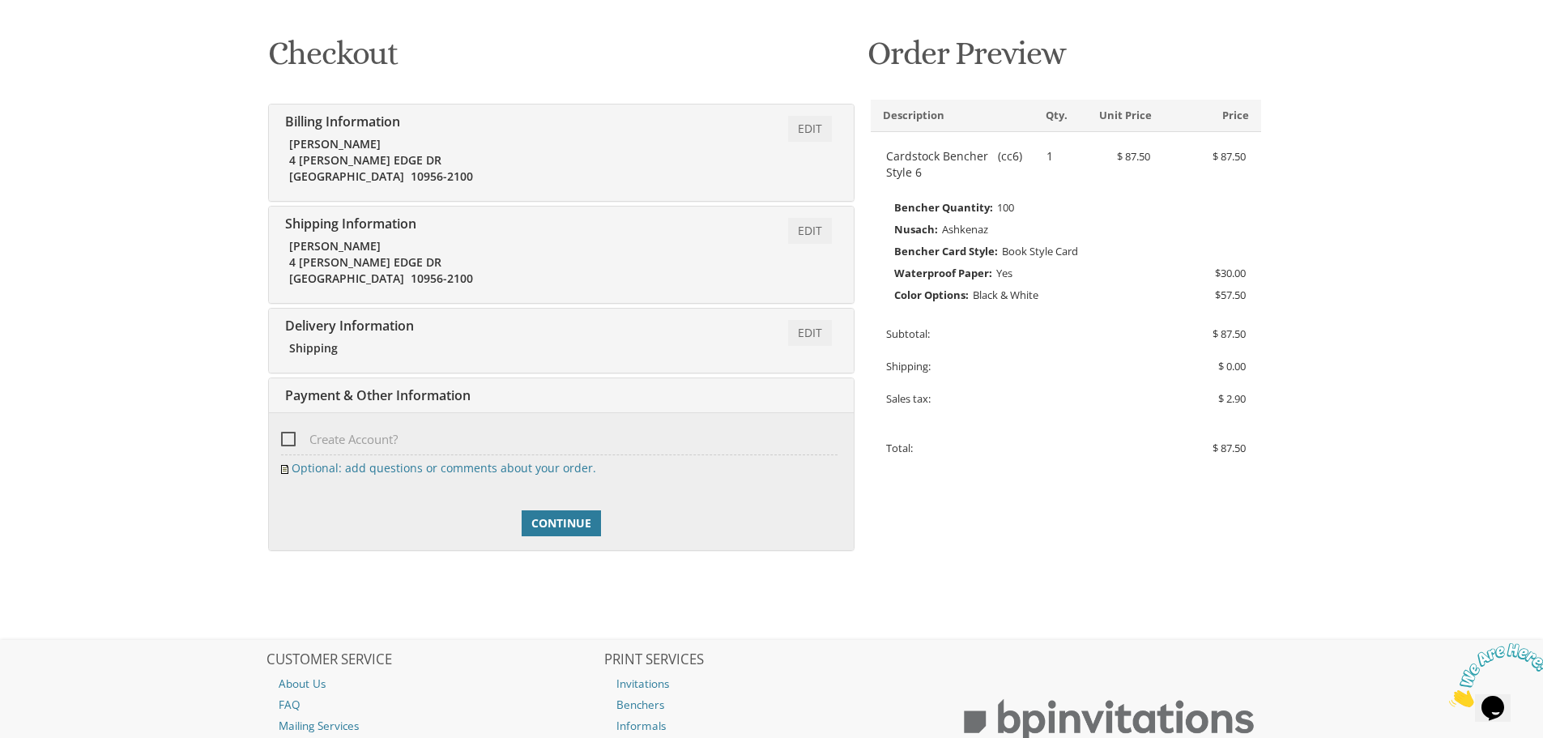
scroll to position [213, 0]
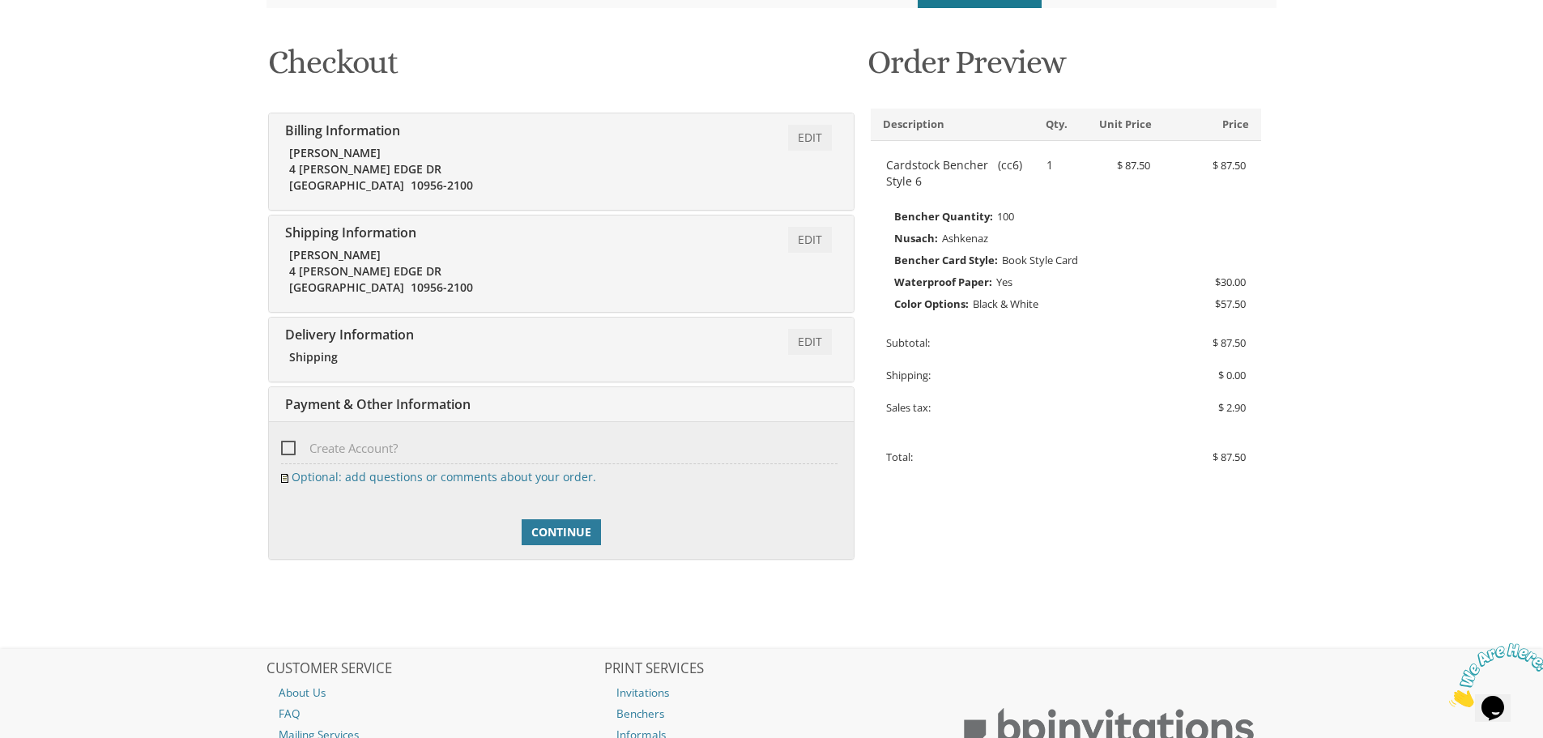
click at [286, 449] on span "Create Account?" at bounding box center [339, 448] width 117 height 20
click at [286, 449] on input "Create Account?" at bounding box center [286, 446] width 11 height 11
checkbox input "true"
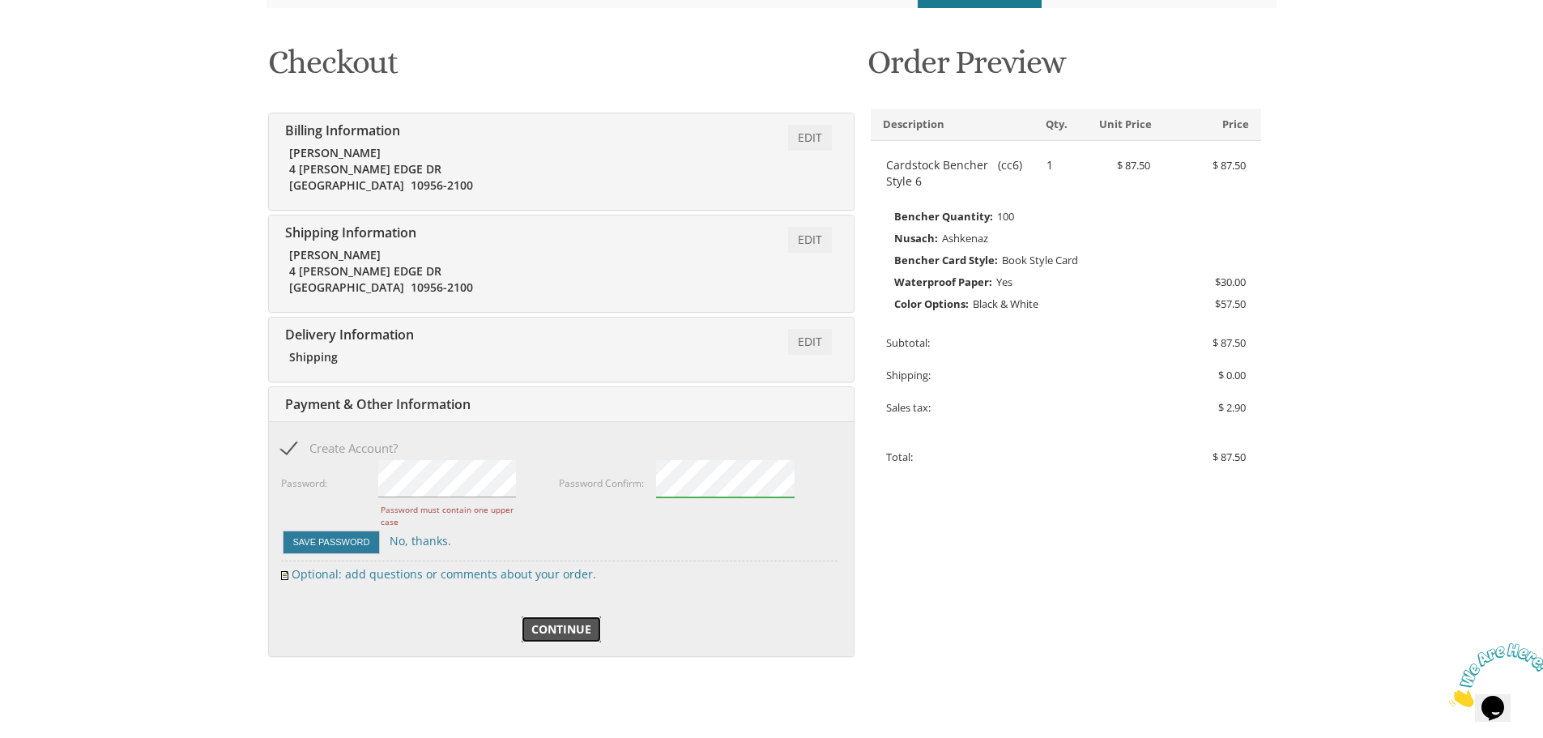
click at [571, 621] on span "Continue" at bounding box center [561, 629] width 60 height 16
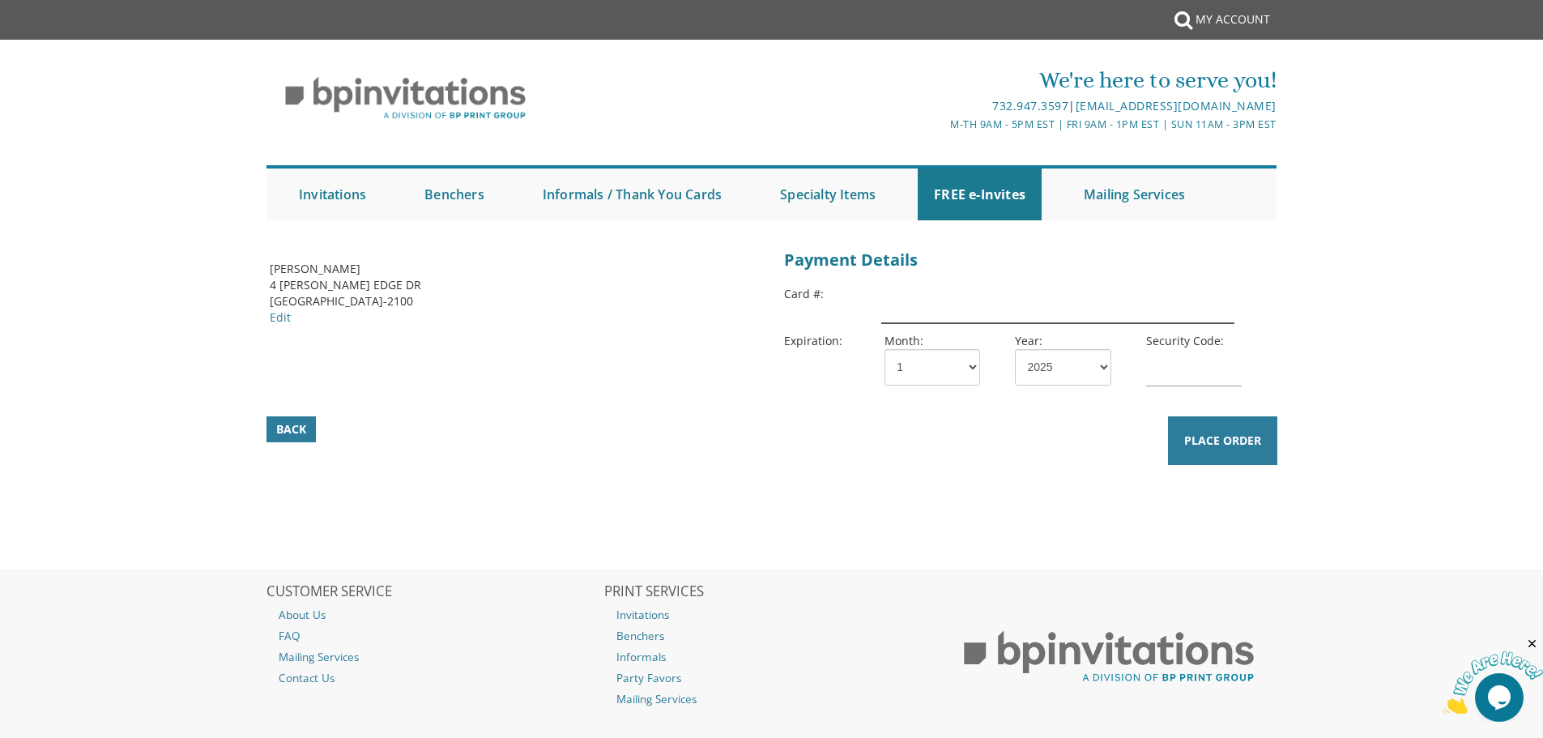
click at [923, 308] on input "text" at bounding box center [1057, 304] width 352 height 37
type input "[CREDIT_CARD_NUMBER]"
select select "08"
select select "29"
type input "7815"
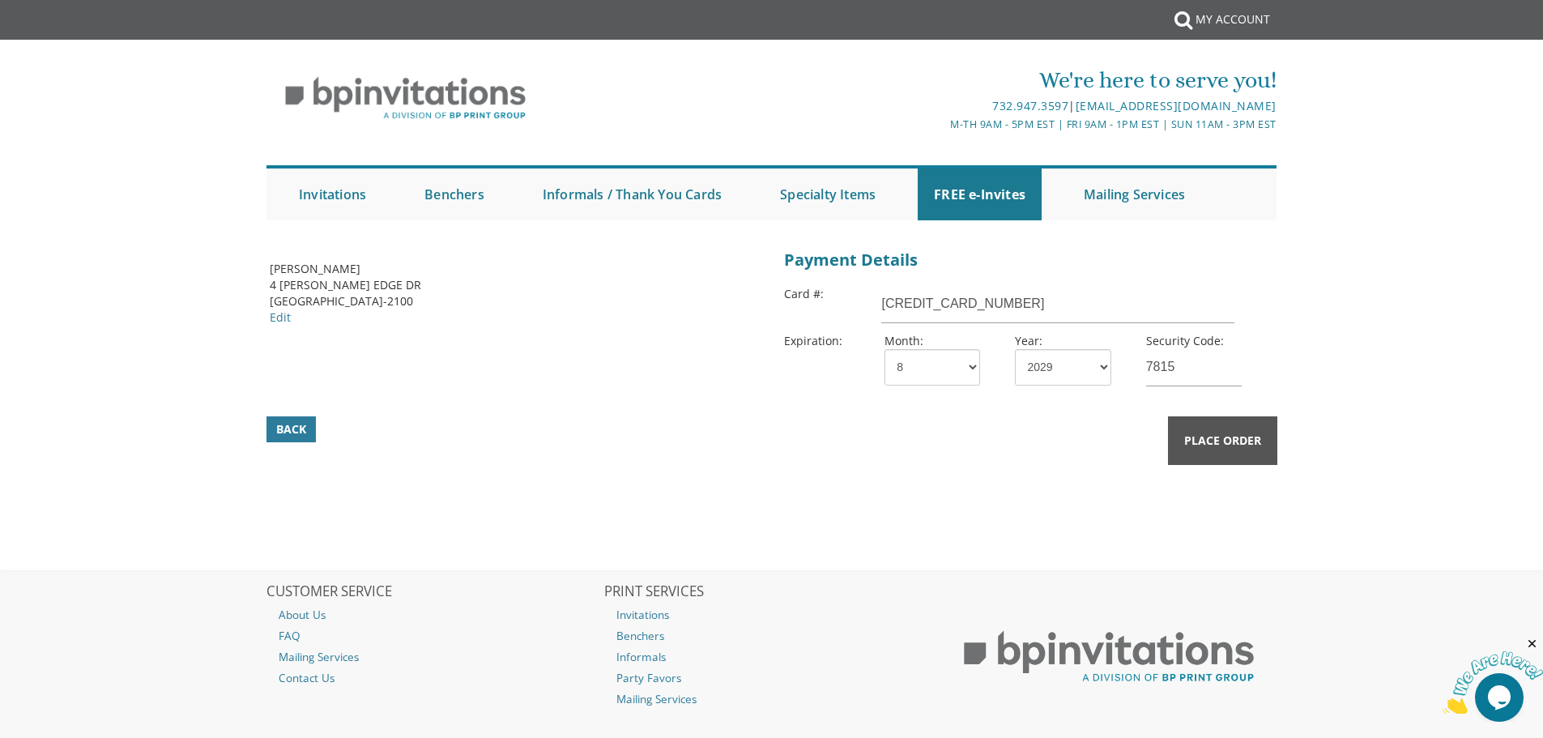
click at [1225, 450] on button "Place Order" at bounding box center [1222, 440] width 109 height 49
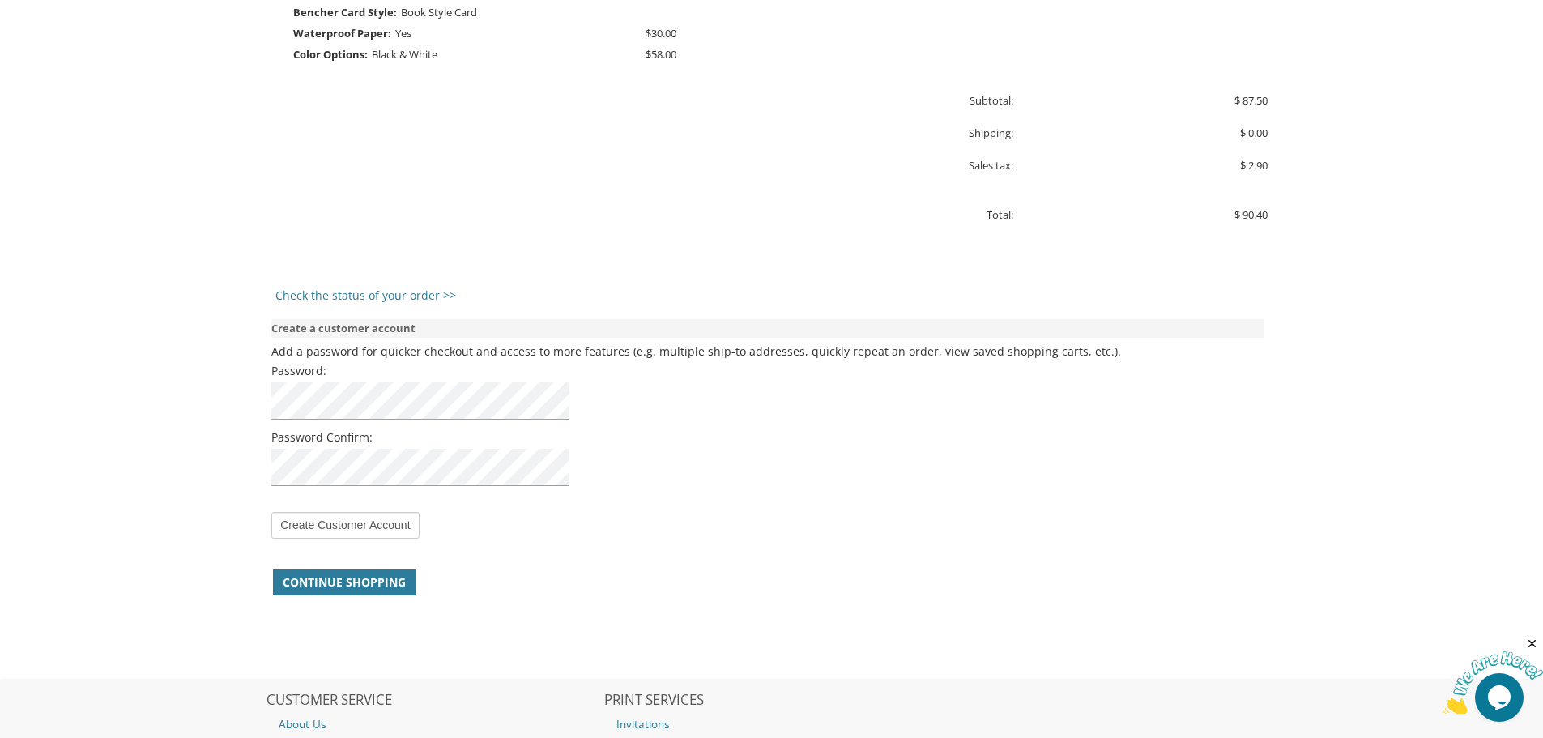
scroll to position [1053, 0]
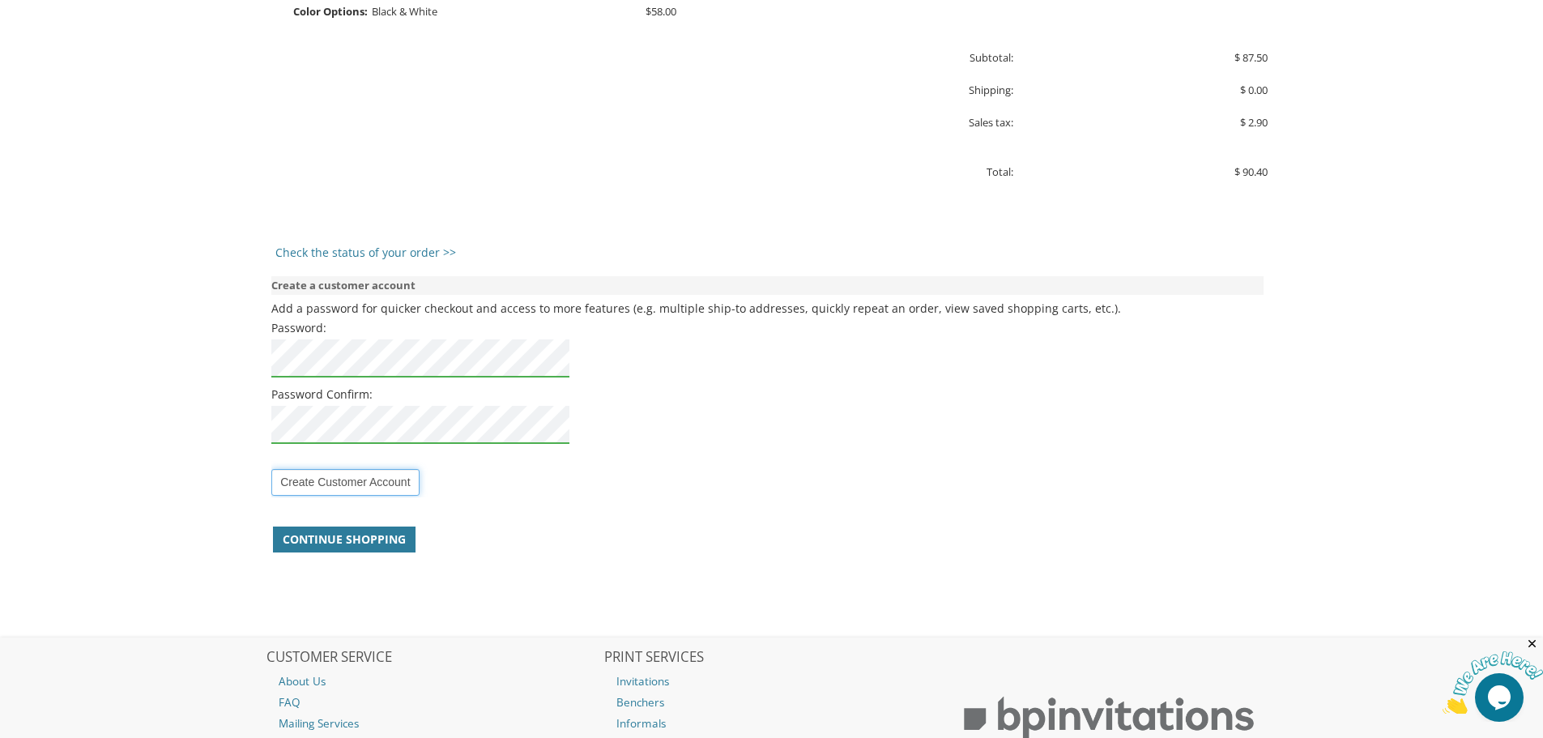
click at [357, 484] on input "Create Customer Account" at bounding box center [344, 482] width 147 height 27
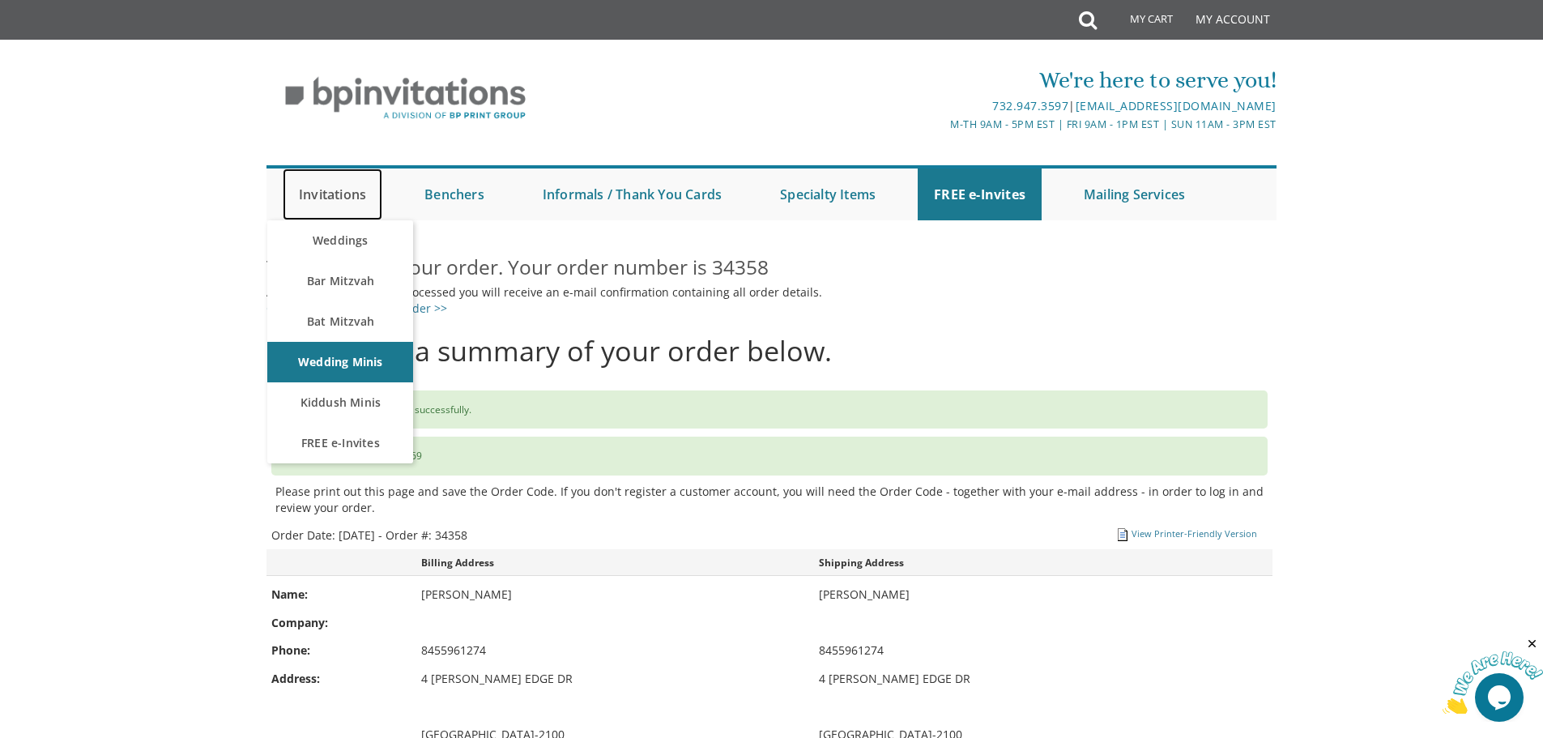
click at [326, 194] on link "Invitations" at bounding box center [333, 194] width 100 height 52
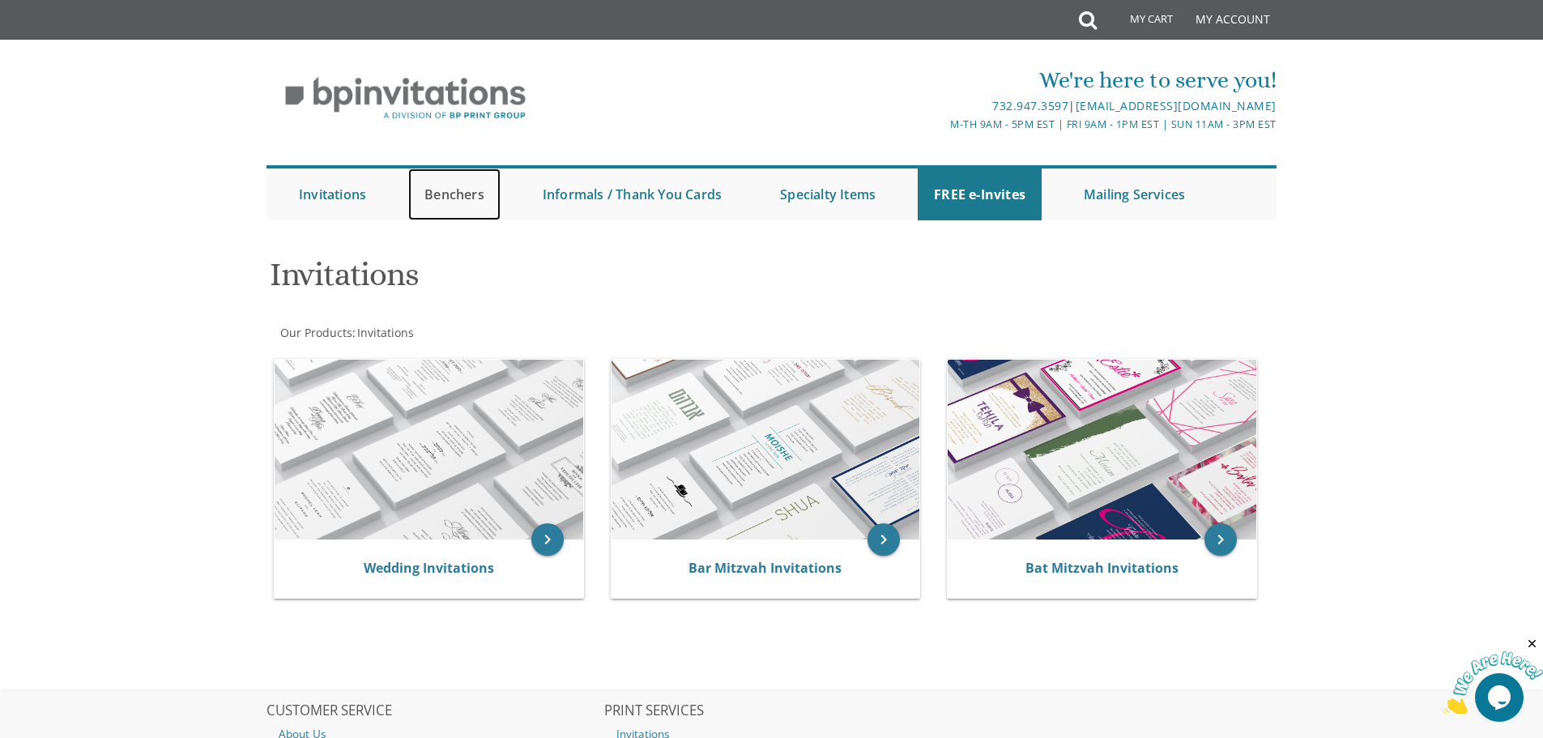
click at [448, 194] on link "Benchers" at bounding box center [454, 194] width 92 height 52
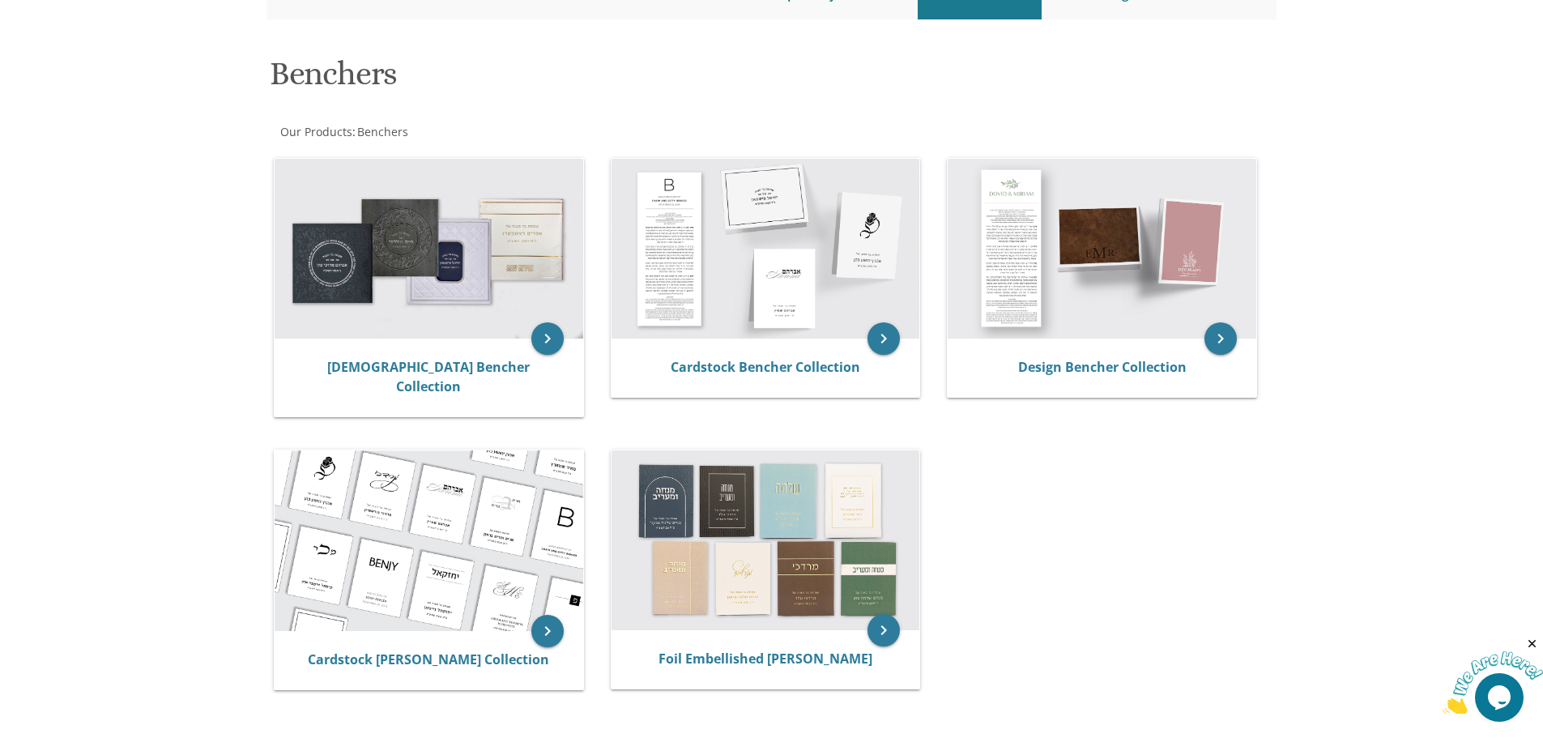
scroll to position [162, 0]
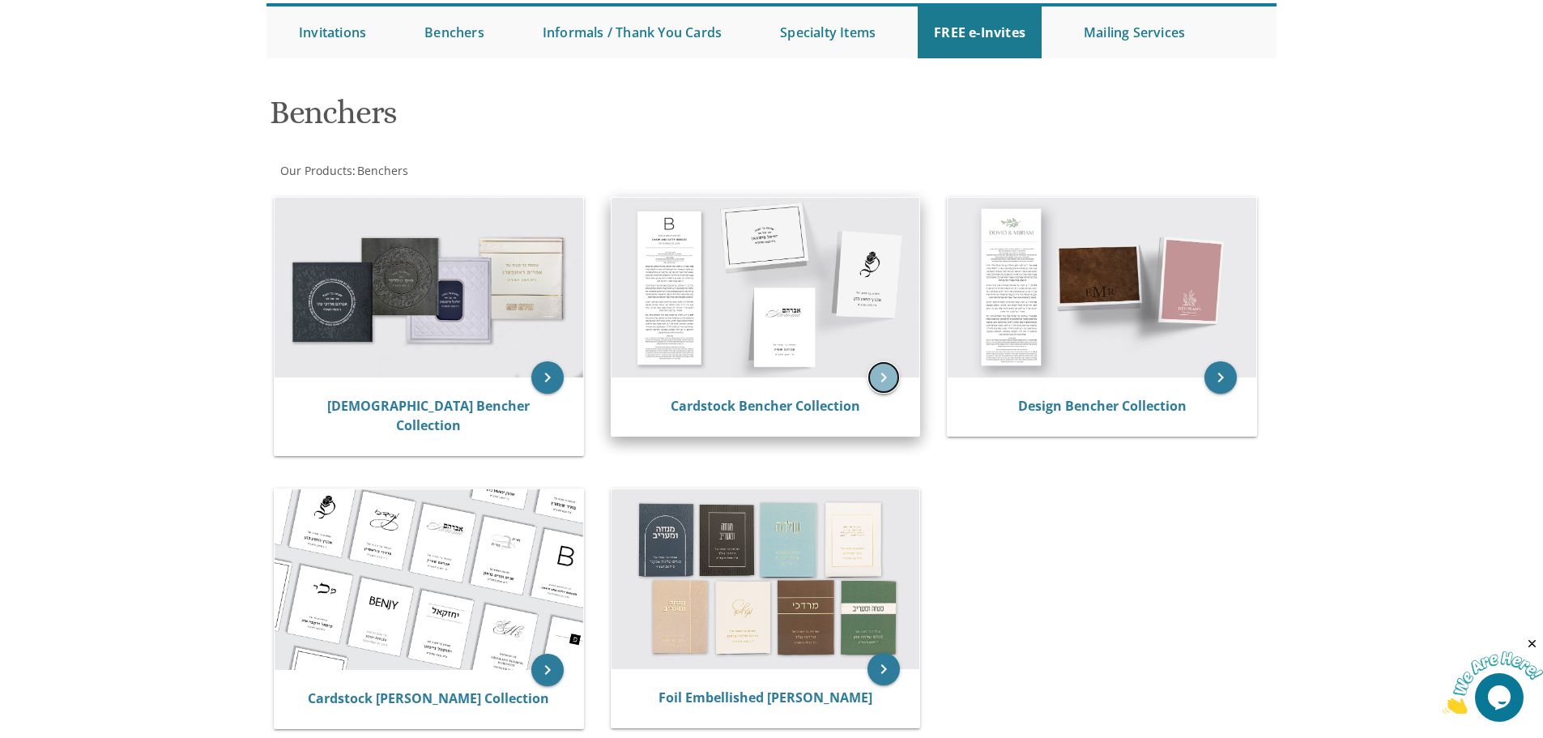
click at [881, 379] on icon "keyboard_arrow_right" at bounding box center [883, 377] width 32 height 32
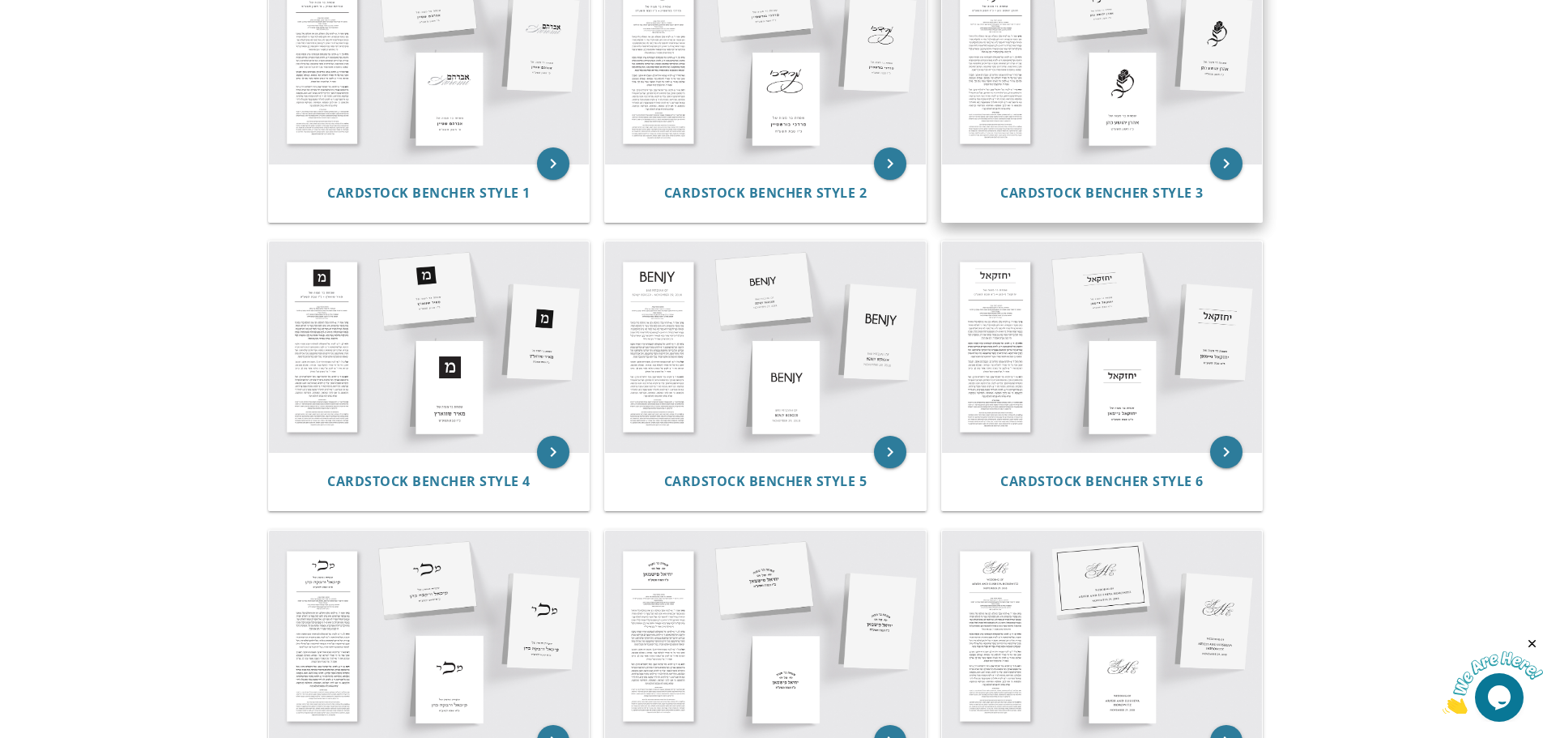
scroll to position [243, 0]
